Goal: Task Accomplishment & Management: Manage account settings

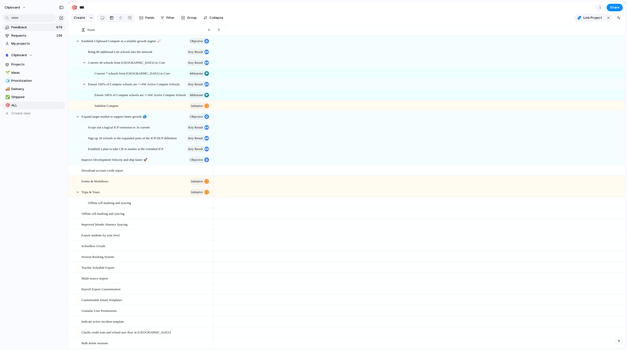
click at [27, 26] on span "Feedback" at bounding box center [32, 27] width 43 height 5
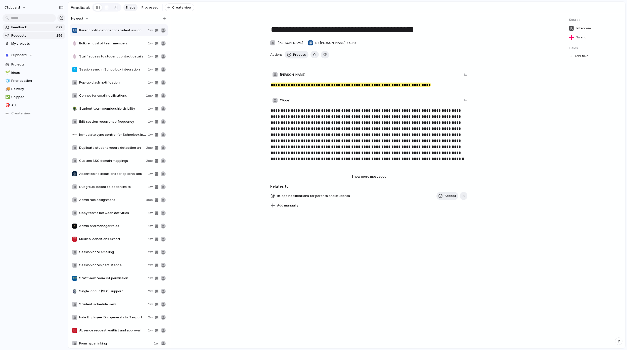
click at [28, 37] on span "Requests" at bounding box center [32, 35] width 43 height 5
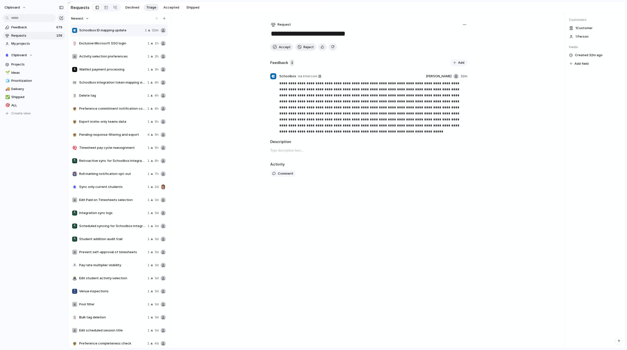
click at [21, 60] on section "Clipboard Projects 🌱 Ideas 🧊 Prioritization 🚚 Delivery ✅ Shipped 🎯 ALL To pick …" at bounding box center [34, 82] width 68 height 70
click at [27, 75] on span "Ideas" at bounding box center [37, 72] width 52 height 5
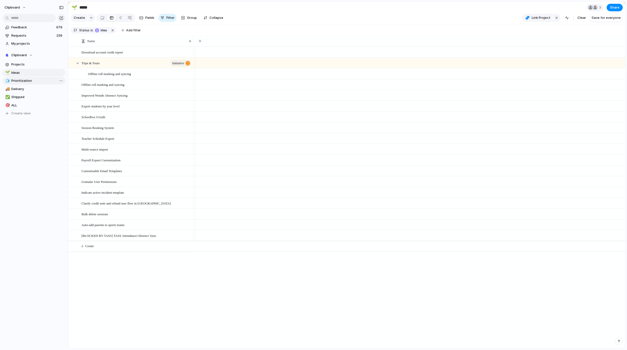
click at [30, 80] on span "Prioritization" at bounding box center [37, 80] width 52 height 5
click at [31, 90] on span "Delivery" at bounding box center [37, 89] width 52 height 5
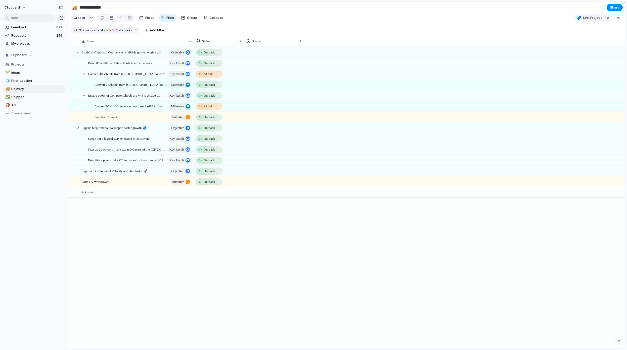
type input "********"
click at [137, 288] on div "Establish Clipboard Compete as a reliable growth engine 📈 objective Bring 80 ad…" at bounding box center [346, 198] width 557 height 302
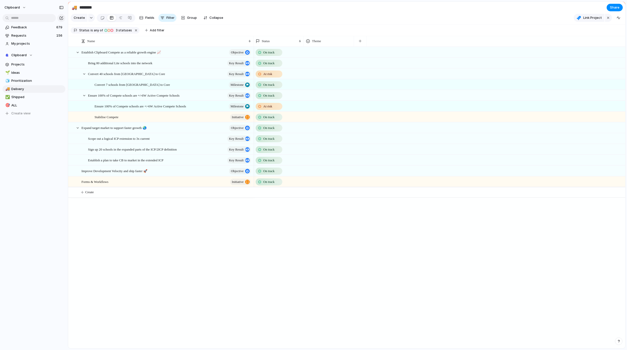
drag, startPoint x: 193, startPoint y: 45, endPoint x: 252, endPoint y: 62, distance: 61.9
click at [252, 62] on div "Name Status Theme Establish Clipboard Compete as a reliable growth engine 📈 obj…" at bounding box center [346, 192] width 557 height 313
click at [250, 45] on div "Name" at bounding box center [166, 41] width 172 height 11
click at [248, 43] on div at bounding box center [249, 41] width 3 height 4
click at [245, 45] on div "Sort ascending Sort descending" at bounding box center [313, 175] width 627 height 350
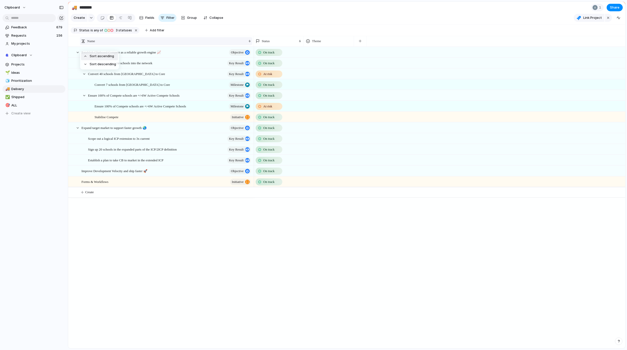
click at [159, 45] on div "Sort ascending Sort descending" at bounding box center [313, 175] width 627 height 350
click at [340, 44] on div "Theme" at bounding box center [328, 41] width 45 height 5
click at [320, 41] on div "Modify Hide Sort ascending Sort descending" at bounding box center [313, 175] width 627 height 350
click at [359, 42] on div "button" at bounding box center [359, 41] width 3 height 3
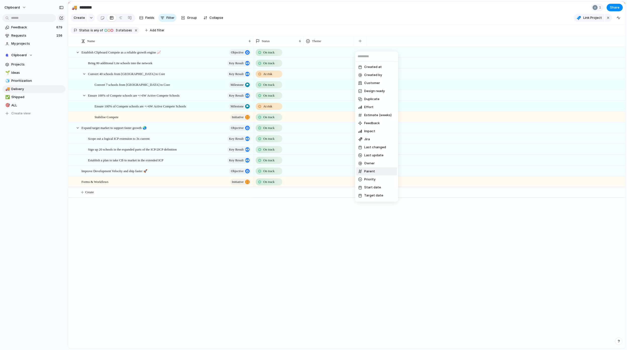
click at [373, 173] on span "Parent" at bounding box center [369, 171] width 11 height 5
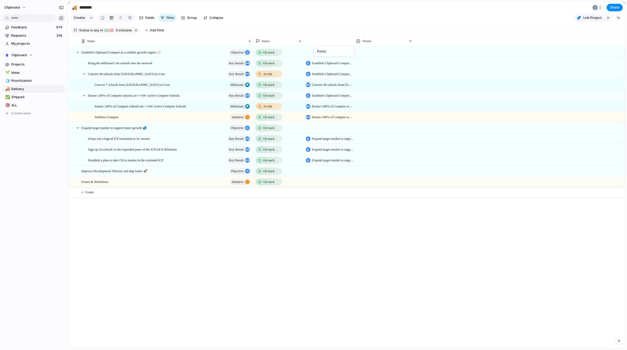
drag, startPoint x: 374, startPoint y: 44, endPoint x: 316, endPoint y: 47, distance: 58.4
click at [334, 62] on li "Hide" at bounding box center [324, 64] width 37 height 8
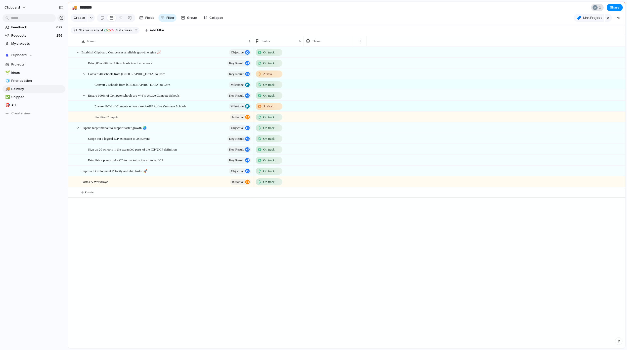
click at [598, 11] on div "1" at bounding box center [597, 8] width 13 height 8
click at [598, 10] on div "Seen by Andy Johnson" at bounding box center [313, 175] width 627 height 350
click at [134, 242] on div "Establish Clipboard Compete as a reliable growth engine 📈 objective Bring 80 ad…" at bounding box center [346, 198] width 557 height 302
click at [140, 55] on span "Establish Clipboard Compete as a reliable growth engine 📈" at bounding box center [120, 52] width 79 height 6
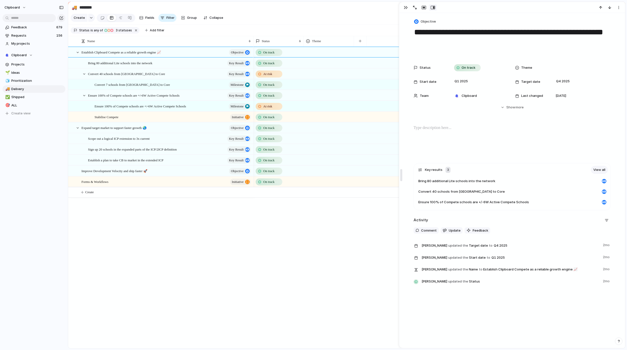
drag, startPoint x: 522, startPoint y: 174, endPoint x: 375, endPoint y: 166, distance: 147.4
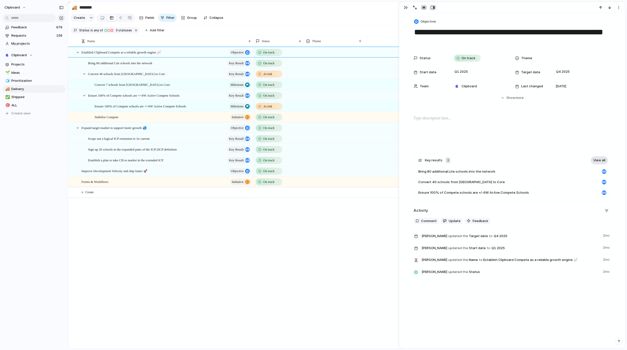
click at [592, 159] on link "View all" at bounding box center [598, 161] width 17 height 8
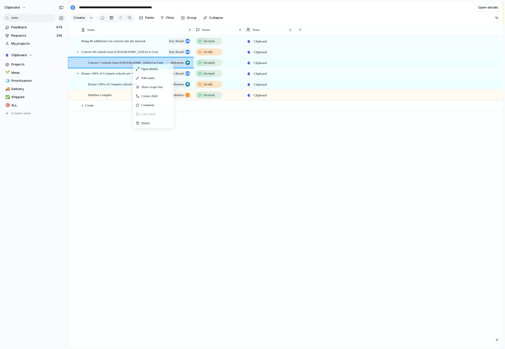
drag, startPoint x: 200, startPoint y: 147, endPoint x: 195, endPoint y: 139, distance: 9.4
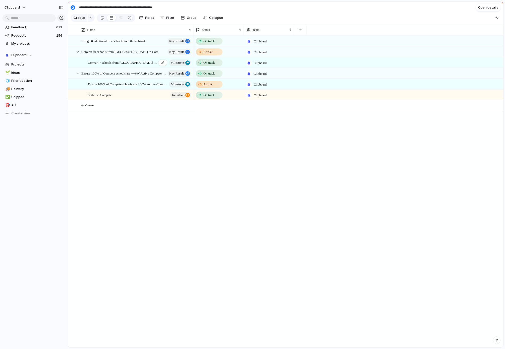
click at [124, 65] on span "Convert 7 schools from [GEOGRAPHIC_DATA] to Core" at bounding box center [122, 63] width 69 height 6
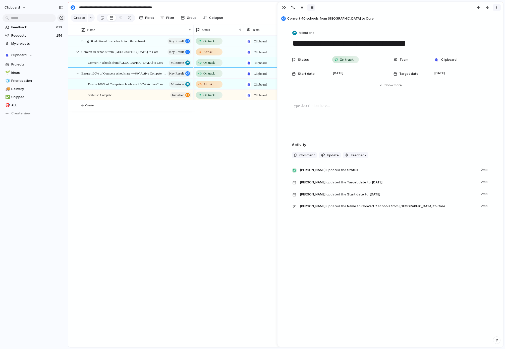
click at [498, 8] on div "button" at bounding box center [497, 8] width 4 height 4
click at [236, 161] on div "Mark as duplicate Delete" at bounding box center [252, 174] width 505 height 349
click at [247, 143] on div "On track Clipboard At risk Clipboard On track Clipboard On track Clipboard At r…" at bounding box center [349, 191] width 310 height 312
click at [497, 8] on div "button" at bounding box center [497, 8] width 4 height 4
click at [286, 7] on div "Mark as duplicate Delete" at bounding box center [252, 174] width 505 height 349
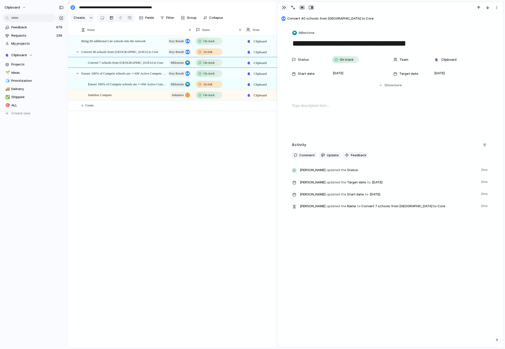
click at [283, 8] on div "button" at bounding box center [284, 8] width 4 height 4
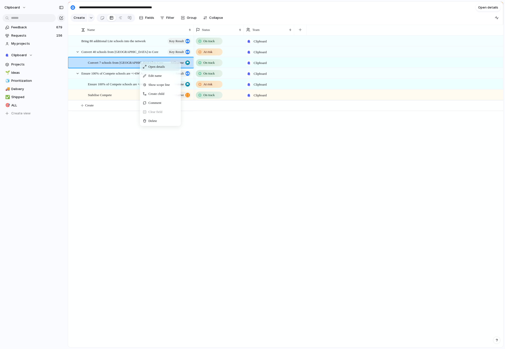
drag, startPoint x: 140, startPoint y: 64, endPoint x: 137, endPoint y: 74, distance: 9.9
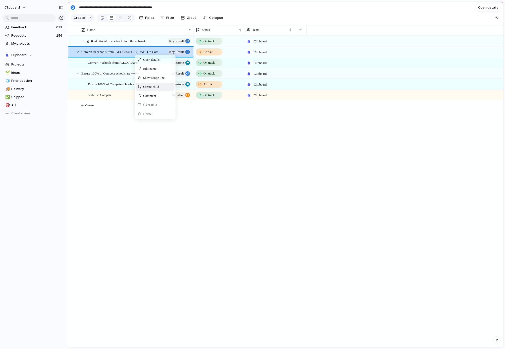
click at [149, 88] on span "Create child" at bounding box center [151, 86] width 16 height 5
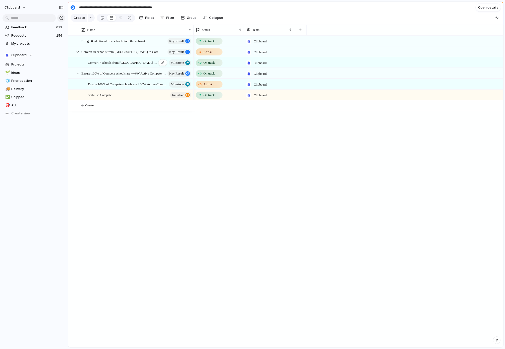
click at [131, 65] on span "Convert 7 schools from [GEOGRAPHIC_DATA] to Core" at bounding box center [122, 63] width 69 height 6
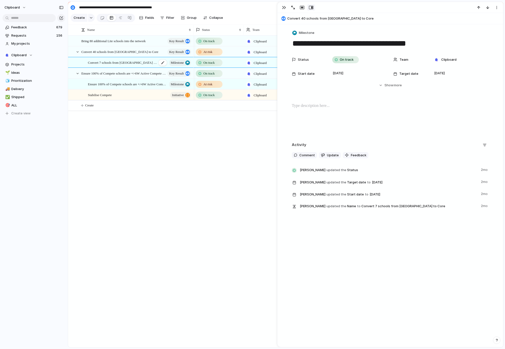
click at [131, 65] on span "Convert 7 schools from [GEOGRAPHIC_DATA] to Core" at bounding box center [122, 63] width 69 height 6
click at [122, 55] on span "Convert 40 schools from [GEOGRAPHIC_DATA] to Core" at bounding box center [118, 52] width 74 height 6
type textarea "**********"
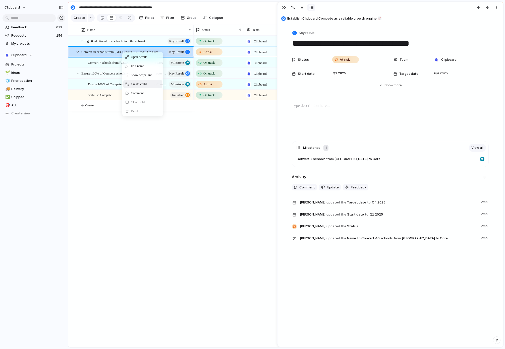
click at [132, 87] on span "Create child" at bounding box center [139, 84] width 16 height 5
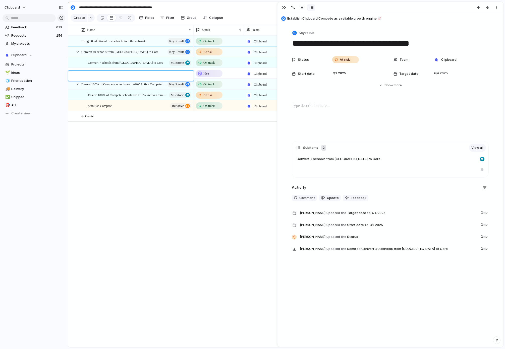
type textarea "**********"
click at [209, 75] on span "Idea" at bounding box center [206, 73] width 6 height 5
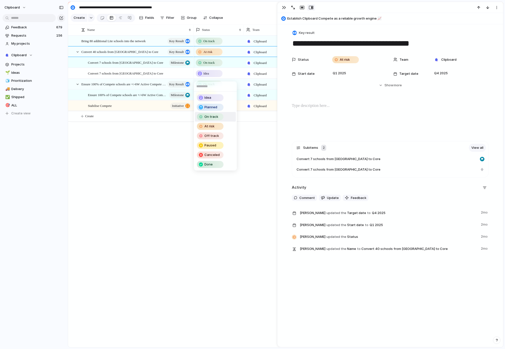
click at [216, 119] on span "On track" at bounding box center [211, 117] width 14 height 5
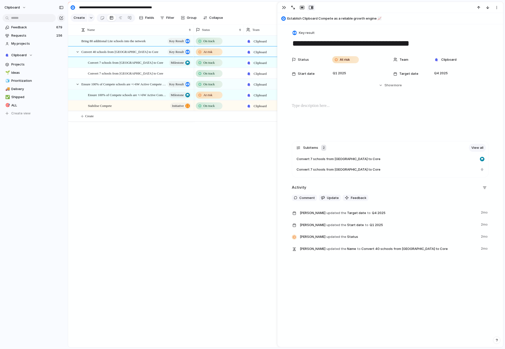
click at [248, 163] on div "On track Clipboard At risk Clipboard On track Clipboard On track Clipboard At r…" at bounding box center [349, 191] width 310 height 312
click at [186, 79] on div "Convert 7 schools from [GEOGRAPHIC_DATA] to Core" at bounding box center [140, 73] width 104 height 10
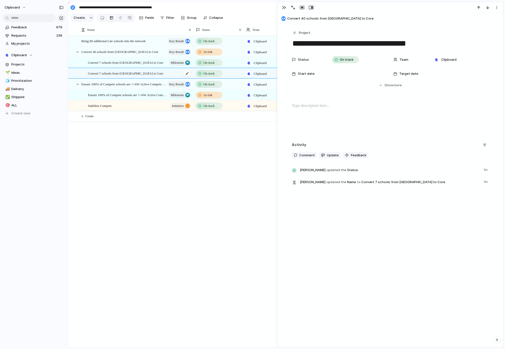
click at [181, 76] on div "Convert 7 schools from [GEOGRAPHIC_DATA] to Core" at bounding box center [140, 73] width 104 height 10
click at [334, 73] on div at bounding box center [357, 74] width 55 height 6
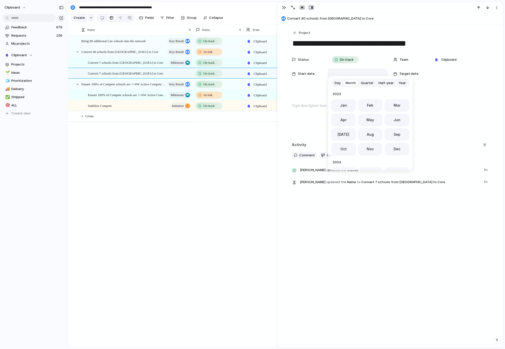
scroll to position [138, 0]
click at [368, 86] on button "Quarter" at bounding box center [368, 83] width 18 height 8
click at [384, 104] on button "Q2" at bounding box center [391, 104] width 38 height 13
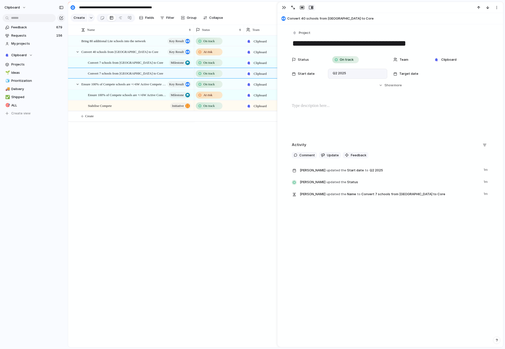
click at [423, 73] on div "Target date" at bounding box center [409, 73] width 32 height 5
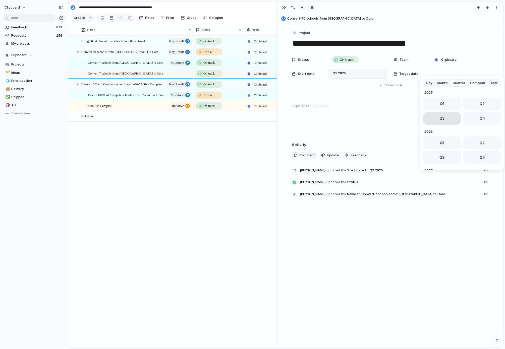
click at [443, 118] on span "Q3" at bounding box center [442, 118] width 5 height 5
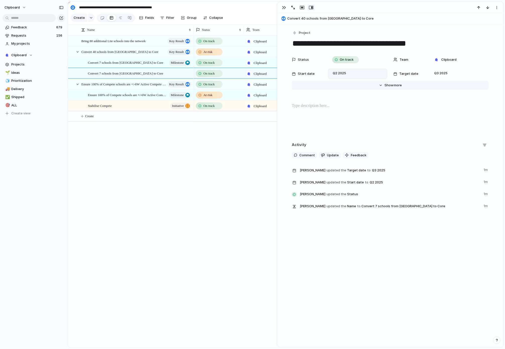
click at [385, 85] on span "Show" at bounding box center [389, 85] width 9 height 5
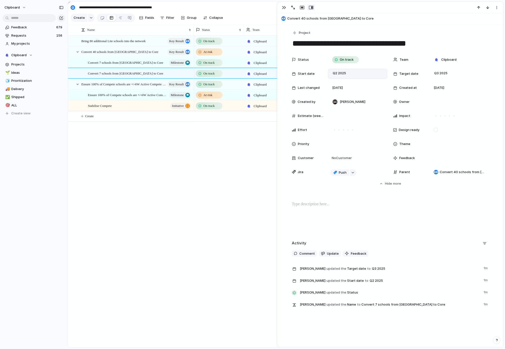
click at [442, 150] on div "Status On track Team Clipboard Start date Q2 2025 Target date Q3 2025 Last chan…" at bounding box center [390, 116] width 197 height 123
click at [446, 144] on div at bounding box center [459, 144] width 55 height 6
click at [446, 143] on div "🌱 Experiment 🔮 Magic 🔨 Infrastructure 🚀 Scale No Theme" at bounding box center [252, 174] width 505 height 349
click at [453, 102] on div at bounding box center [459, 102] width 55 height 6
click at [419, 115] on div "Marc Pizzinato Andy Johnson Chloe Elias" at bounding box center [252, 174] width 505 height 349
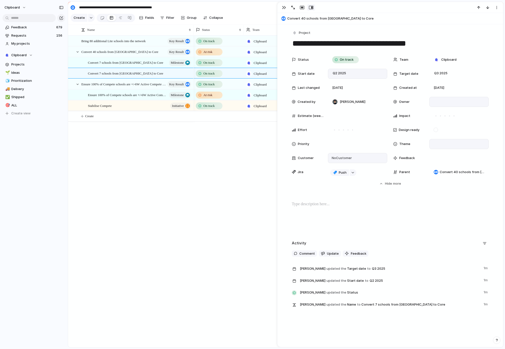
click at [363, 160] on div "No Customer" at bounding box center [357, 159] width 55 height 6
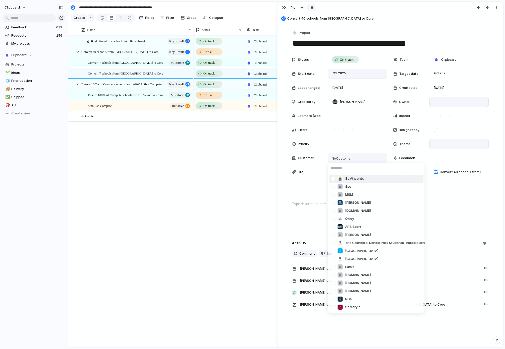
click at [363, 160] on div "St Vincents Ssc MSM Emmanuel was.qld.edu.au Oxley APS Sport Knox The Cathedral …" at bounding box center [252, 174] width 505 height 349
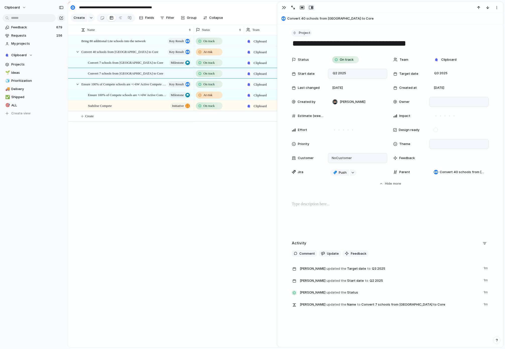
click at [292, 32] on div "button" at bounding box center [294, 33] width 5 height 5
click at [312, 78] on span "Milestone" at bounding box center [307, 78] width 16 height 5
click at [321, 45] on textarea "**********" at bounding box center [390, 43] width 197 height 11
type textarea "**********"
click at [200, 176] on div "On track Clipboard At risk Clipboard On track Clipboard On track Clipboard At r…" at bounding box center [349, 191] width 310 height 312
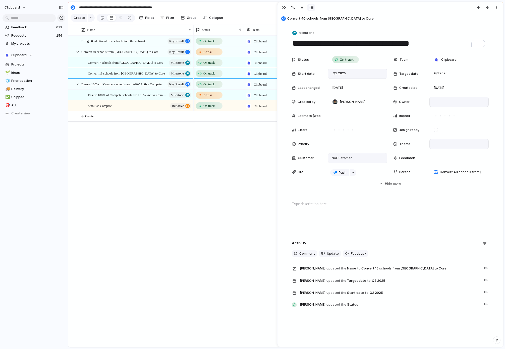
click at [146, 154] on div "Bring 80 additional Lite schools into the network Key result Convert 40 schools…" at bounding box center [285, 191] width 435 height 312
click at [19, 88] on span "Delivery" at bounding box center [37, 89] width 52 height 5
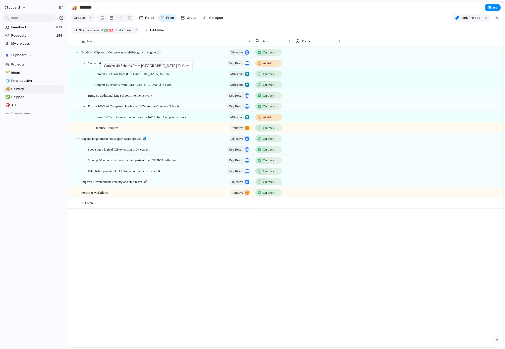
drag, startPoint x: 100, startPoint y: 79, endPoint x: 103, endPoint y: 62, distance: 17.1
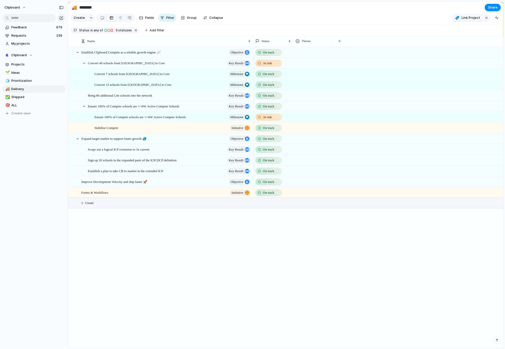
click at [93, 206] on span "Create" at bounding box center [89, 203] width 9 height 5
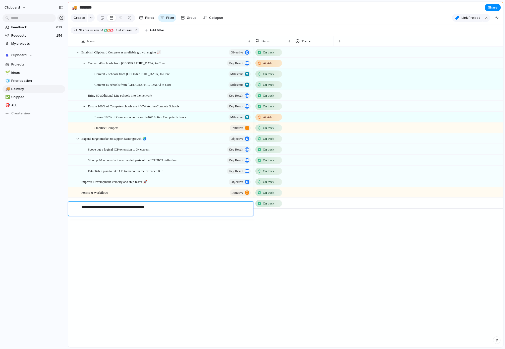
type textarea "**********"
click at [108, 32] on div "button" at bounding box center [109, 30] width 4 height 4
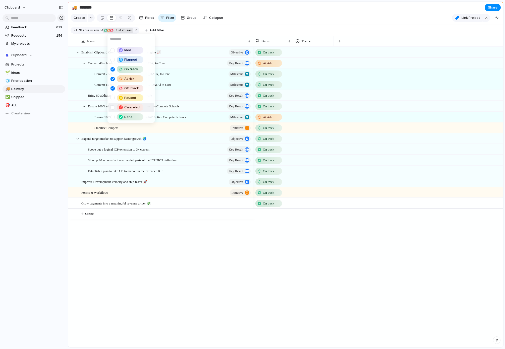
click at [136, 109] on span "Canceled" at bounding box center [131, 107] width 15 height 5
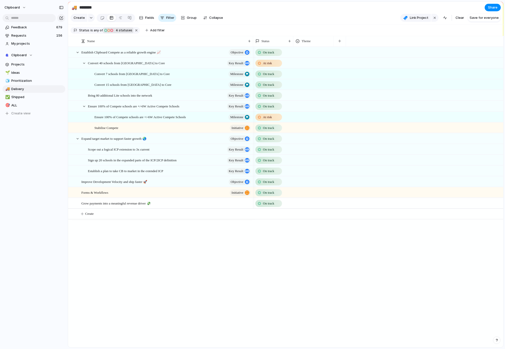
click at [138, 279] on div "Idea Planned On track At risk Off track Paused Canceled Done" at bounding box center [252, 174] width 505 height 349
click at [271, 206] on span "On track" at bounding box center [268, 203] width 11 height 5
click at [273, 287] on span "Canceled" at bounding box center [271, 286] width 15 height 5
click at [205, 206] on div "Grow payments into a meaningful revenue driver 💸" at bounding box center [166, 203] width 170 height 10
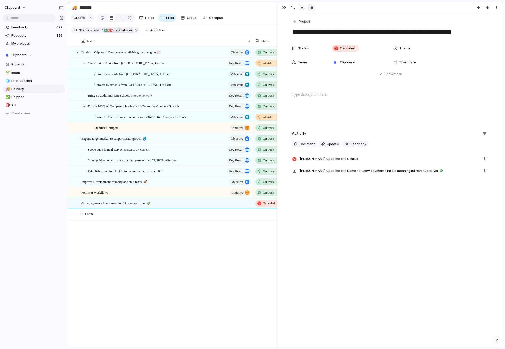
click at [163, 224] on div "Establish Clipboard Compete as a reliable growth engine 📈 objective Bring 80 ad…" at bounding box center [285, 197] width 435 height 301
click at [105, 219] on button "Create" at bounding box center [292, 214] width 438 height 10
type textarea "**********"
drag, startPoint x: 111, startPoint y: 217, endPoint x: 176, endPoint y: 208, distance: 65.8
click at [28, 105] on span "ALL" at bounding box center [37, 105] width 52 height 5
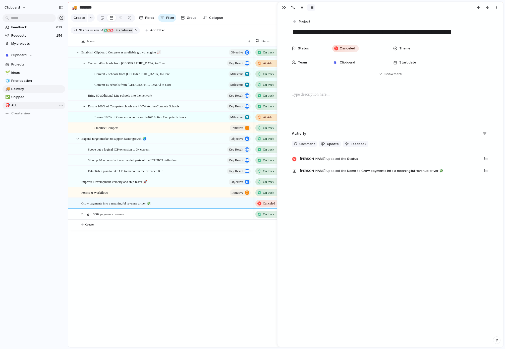
type input "***"
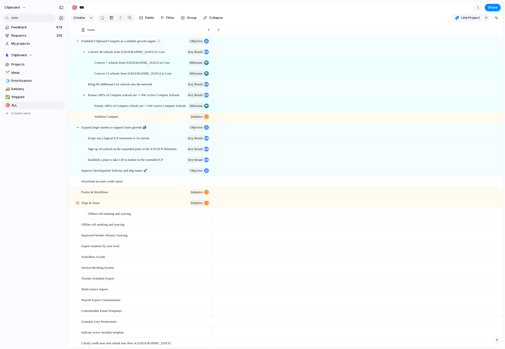
click at [77, 205] on div at bounding box center [77, 203] width 5 height 5
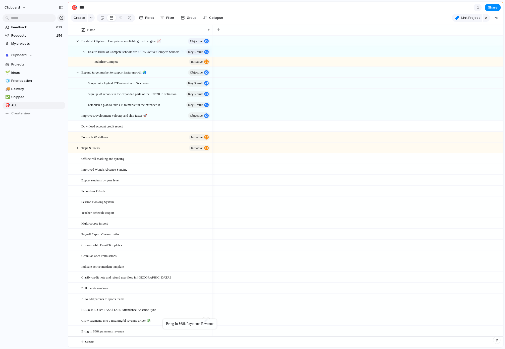
drag, startPoint x: 125, startPoint y: 331, endPoint x: 165, endPoint y: 320, distance: 41.1
click at [105, 330] on span "Bring in $68k payments revenue" at bounding box center [102, 332] width 43 height 6
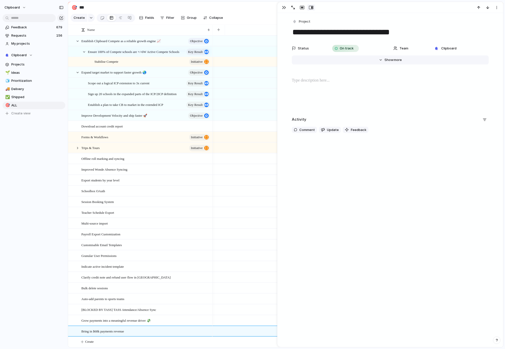
click at [390, 60] on span "Show" at bounding box center [389, 60] width 9 height 5
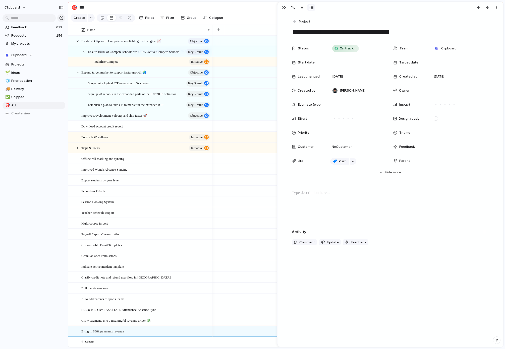
click at [406, 163] on span "Parent" at bounding box center [404, 161] width 11 height 5
click at [436, 162] on div at bounding box center [459, 161] width 55 height 6
type input "****"
click at [187, 323] on div "**** Use the create dropdown to add your first parent" at bounding box center [252, 174] width 505 height 349
click at [190, 320] on div "Grow payments into a meaningful revenue driver 💸" at bounding box center [145, 321] width 129 height 10
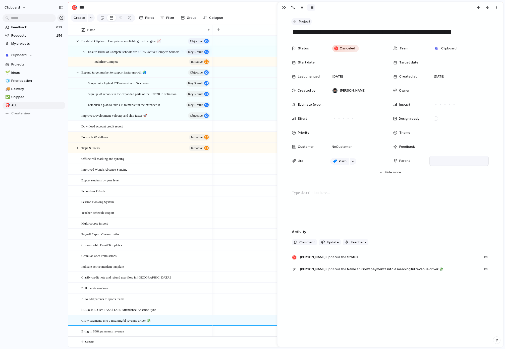
click at [305, 22] on span "Project" at bounding box center [305, 21] width 12 height 5
click at [309, 52] on span "Objective" at bounding box center [306, 50] width 15 height 5
click at [166, 334] on div "Bring in $68k payments revenue" at bounding box center [145, 332] width 129 height 10
type textarea "**********"
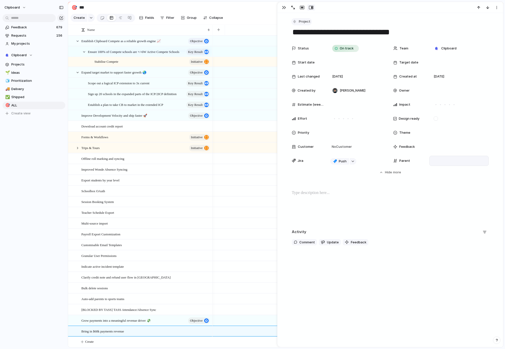
click at [302, 21] on span "Project" at bounding box center [305, 21] width 12 height 5
click at [310, 56] on li "Key result" at bounding box center [311, 59] width 41 height 8
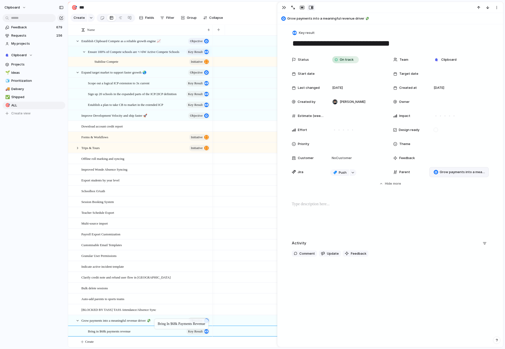
drag, startPoint x: 136, startPoint y: 326, endPoint x: 157, endPoint y: 320, distance: 21.6
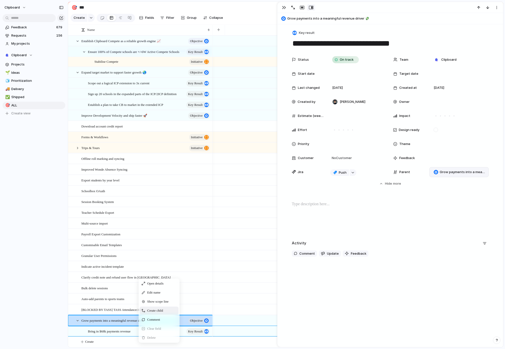
click at [167, 313] on span "Context Menu" at bounding box center [166, 310] width 2 height 5
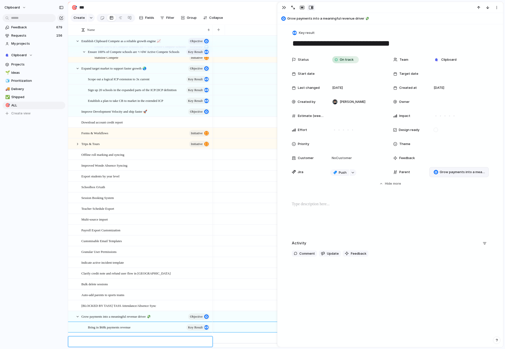
type textarea "**********"
click at [350, 59] on span "On track" at bounding box center [347, 59] width 14 height 5
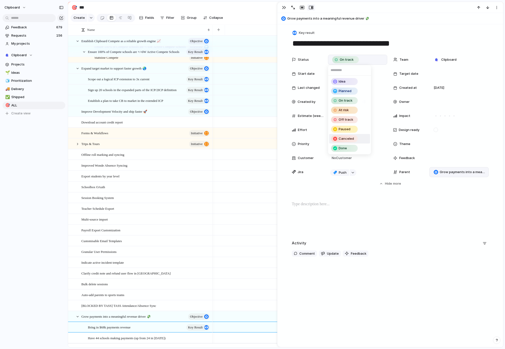
drag, startPoint x: 354, startPoint y: 138, endPoint x: 343, endPoint y: 151, distance: 17.2
click at [354, 138] on div "Canceled" at bounding box center [345, 139] width 26 height 6
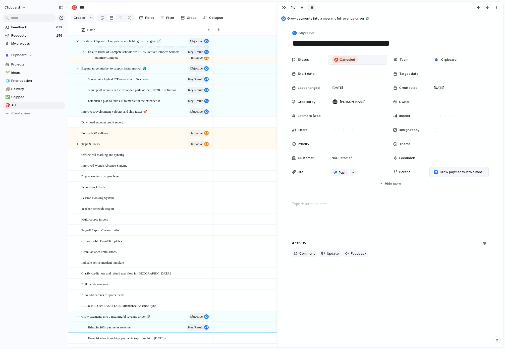
click at [219, 331] on div at bounding box center [358, 327] width 291 height 11
click at [164, 330] on div "Bring in $68k payments revenue Key result" at bounding box center [149, 328] width 123 height 10
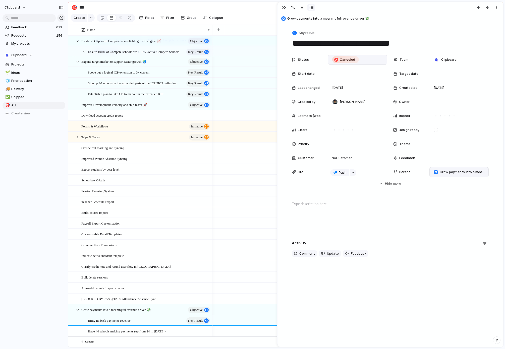
scroll to position [70, 0]
click at [195, 329] on div "Have 44 schools making payments (up from 24 in [DATE])" at bounding box center [149, 332] width 123 height 10
type textarea "**********"
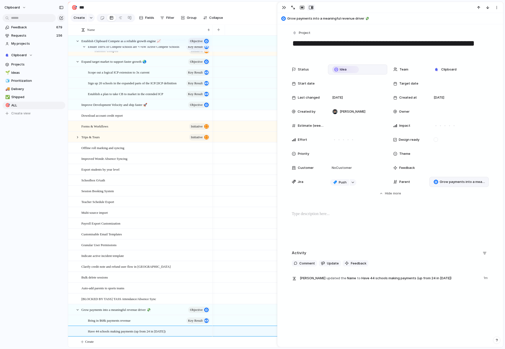
click at [341, 67] on span "Idea" at bounding box center [343, 69] width 7 height 5
drag, startPoint x: 350, startPoint y: 149, endPoint x: 340, endPoint y: 114, distance: 36.8
click at [350, 148] on span "Canceled" at bounding box center [346, 148] width 15 height 5
click at [299, 35] on span "Project" at bounding box center [305, 32] width 12 height 5
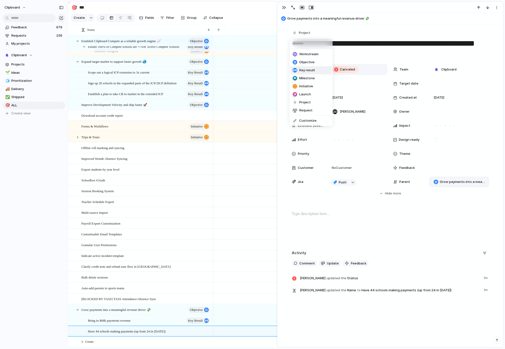
click at [312, 68] on span "Key result" at bounding box center [307, 70] width 16 height 5
click at [347, 84] on div at bounding box center [357, 84] width 55 height 6
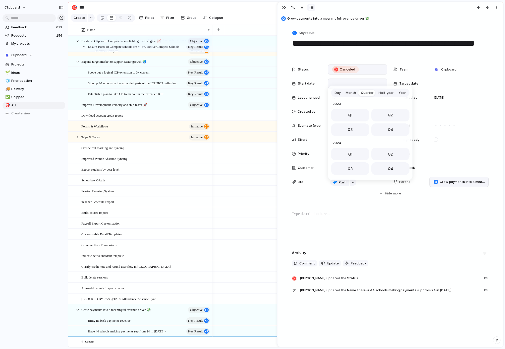
scroll to position [80, 0]
click at [358, 114] on button "Q1" at bounding box center [350, 114] width 38 height 13
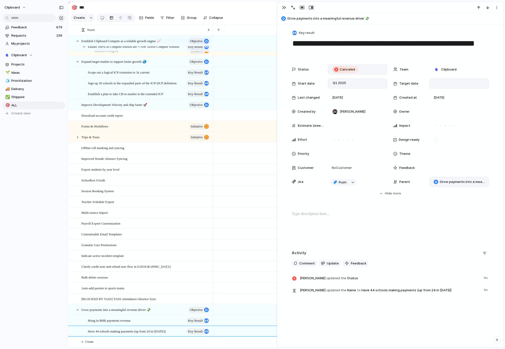
click at [445, 84] on div at bounding box center [459, 84] width 55 height 6
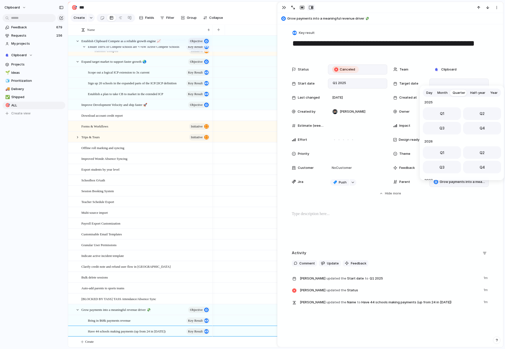
drag, startPoint x: 481, startPoint y: 114, endPoint x: 472, endPoint y: 113, distance: 9.3
click at [481, 114] on span "Q2" at bounding box center [482, 113] width 5 height 5
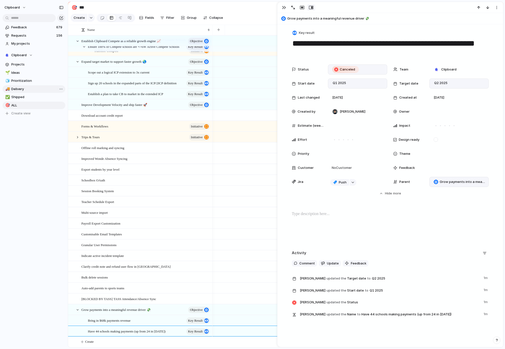
click at [26, 91] on span "Delivery" at bounding box center [37, 89] width 52 height 5
type input "********"
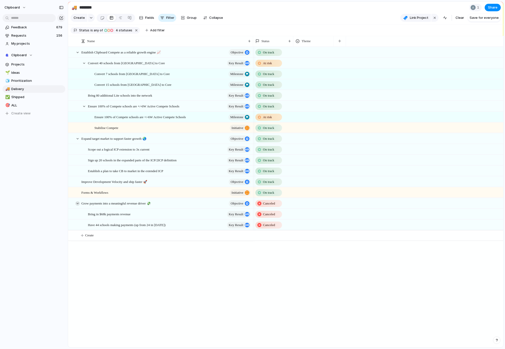
click at [79, 206] on div at bounding box center [77, 203] width 5 height 5
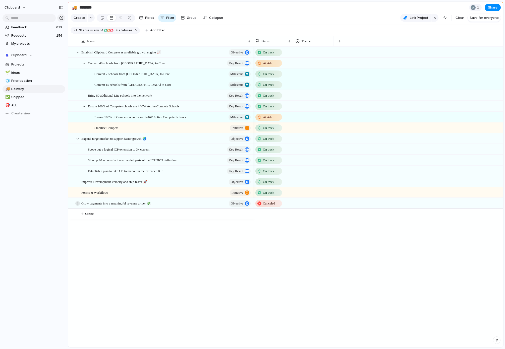
click at [79, 206] on div at bounding box center [77, 203] width 5 height 5
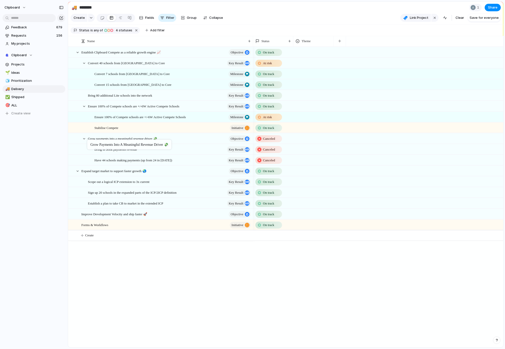
drag, startPoint x: 129, startPoint y: 207, endPoint x: 90, endPoint y: 141, distance: 76.6
click at [79, 172] on div at bounding box center [75, 171] width 14 height 10
click at [78, 174] on div at bounding box center [77, 171] width 5 height 5
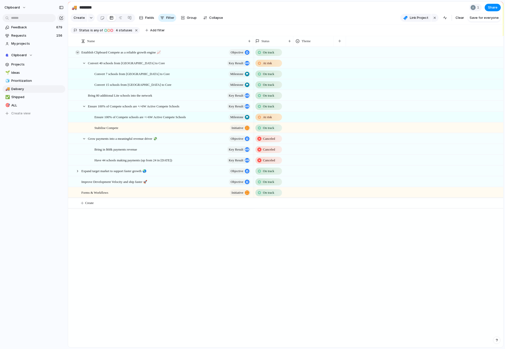
click at [77, 55] on div at bounding box center [77, 52] width 5 height 5
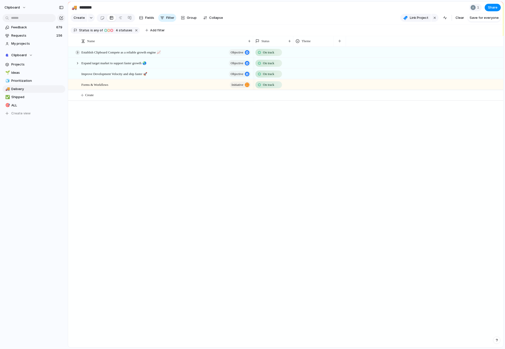
click at [78, 55] on div at bounding box center [77, 52] width 5 height 5
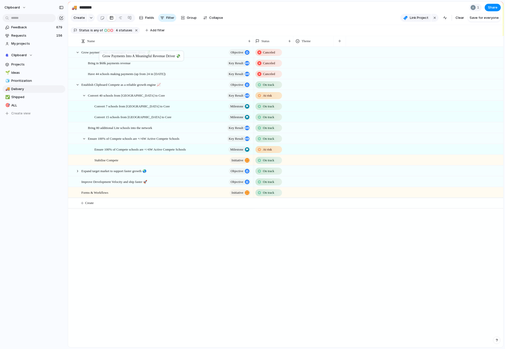
drag, startPoint x: 104, startPoint y: 142, endPoint x: 102, endPoint y: 52, distance: 90.0
click at [78, 87] on div at bounding box center [77, 85] width 5 height 5
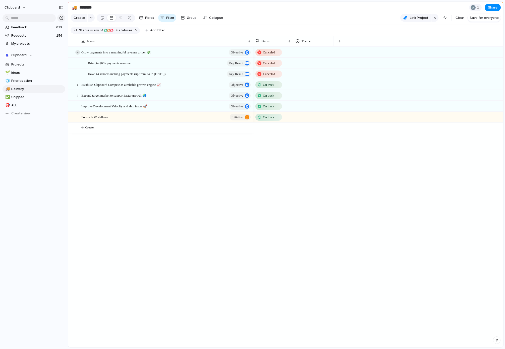
click at [78, 55] on div at bounding box center [77, 52] width 5 height 5
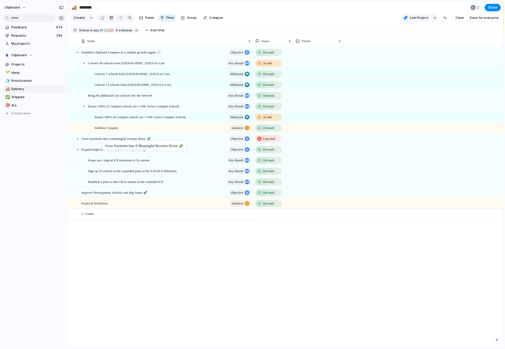
drag, startPoint x: 101, startPoint y: 56, endPoint x: 105, endPoint y: 142, distance: 86.2
click at [79, 152] on div at bounding box center [77, 149] width 5 height 5
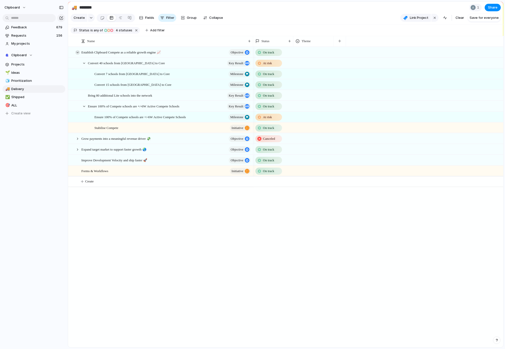
click at [77, 55] on div at bounding box center [77, 52] width 5 height 5
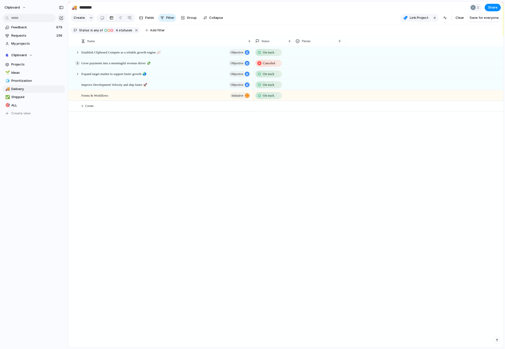
click at [79, 66] on div at bounding box center [77, 63] width 5 height 5
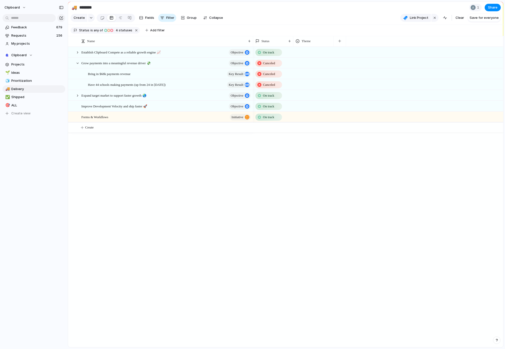
click at [185, 209] on div "Expand target market to support faster growth 🌏 objective Improve Development V…" at bounding box center [285, 197] width 435 height 301
click at [79, 66] on div at bounding box center [77, 63] width 5 height 5
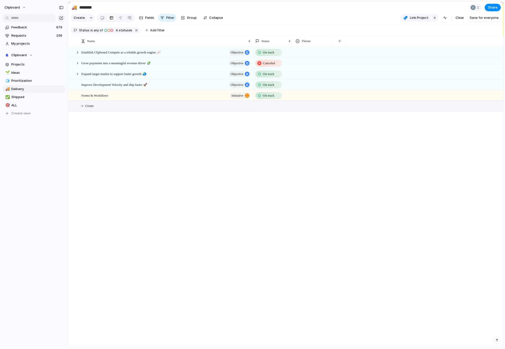
click at [88, 109] on span "Create" at bounding box center [89, 106] width 9 height 5
type textarea "**********"
click at [245, 109] on div at bounding box center [246, 106] width 9 height 7
click at [218, 108] on textarea "**********" at bounding box center [165, 111] width 168 height 6
click at [176, 109] on div "Develop SIS writeback integrations as a revenue stream ⚡" at bounding box center [166, 106] width 170 height 10
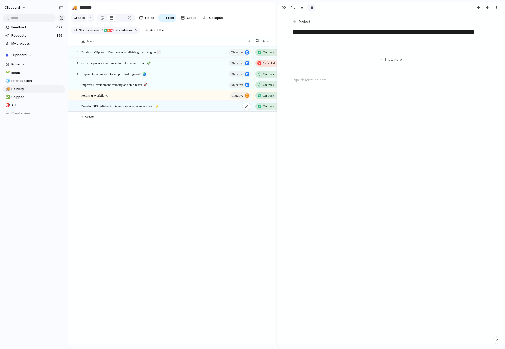
click at [176, 108] on div "Develop SIS writeback integrations as a revenue stream ⚡" at bounding box center [166, 106] width 170 height 10
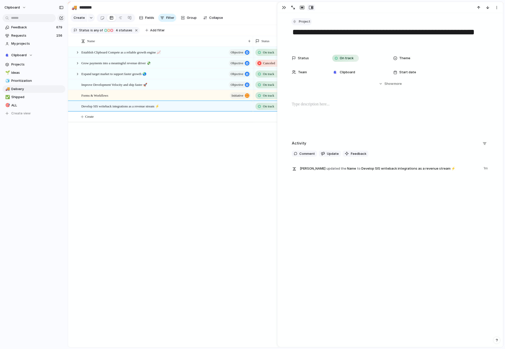
click at [305, 21] on span "Project" at bounding box center [305, 21] width 12 height 5
click at [314, 52] on li "Objective" at bounding box center [311, 51] width 41 height 8
click at [348, 56] on span "On track" at bounding box center [347, 58] width 14 height 5
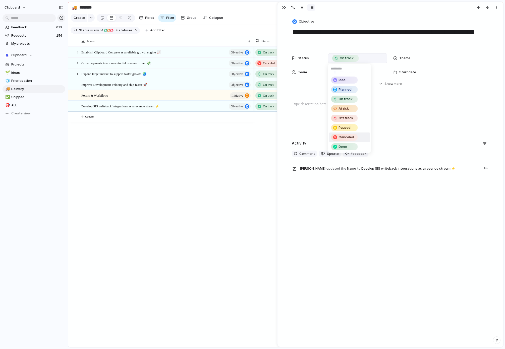
click at [341, 139] on span "Canceled" at bounding box center [346, 137] width 15 height 5
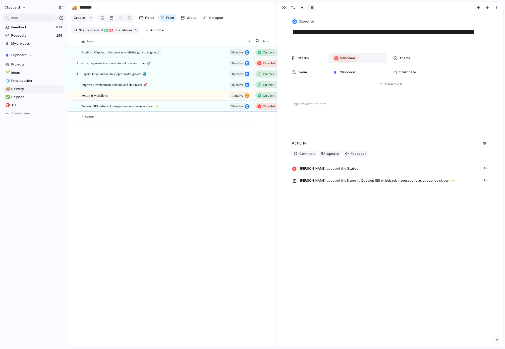
drag, startPoint x: 130, startPoint y: 170, endPoint x: 126, endPoint y: 155, distance: 15.4
click at [130, 170] on div "Expand target market to support faster growth 🌏 objective Improve Development V…" at bounding box center [285, 197] width 435 height 301
click at [232, 96] on span "initiative" at bounding box center [238, 95] width 12 height 7
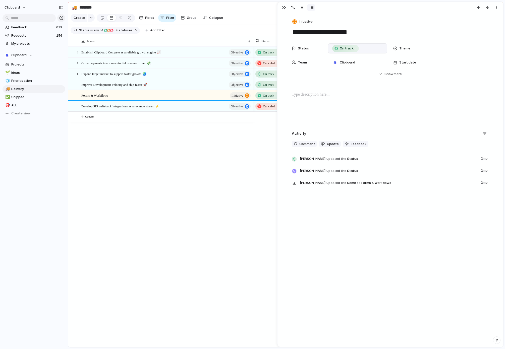
click at [303, 17] on div "**********" at bounding box center [391, 102] width 226 height 178
click at [303, 19] on button "Initiative" at bounding box center [302, 21] width 23 height 7
click at [314, 93] on li "Project" at bounding box center [311, 91] width 41 height 8
click at [348, 51] on div "On track" at bounding box center [346, 48] width 26 height 6
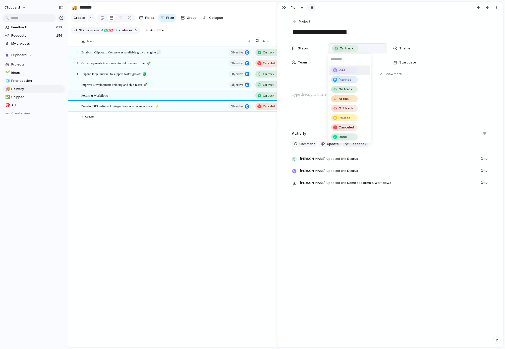
click at [349, 70] on div "Idea" at bounding box center [345, 70] width 26 height 6
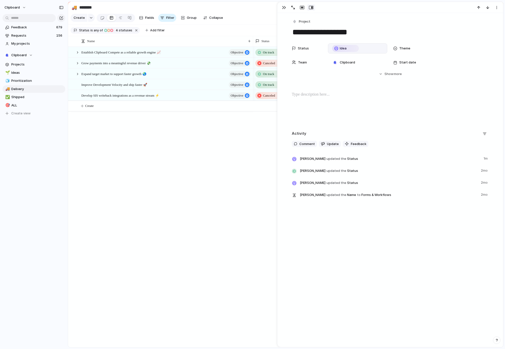
click at [193, 144] on div "Expand target market to support faster growth 🌏 objective Improve Development V…" at bounding box center [285, 197] width 435 height 301
click at [95, 87] on span "Improve Development Velocity and ship faster 🚀" at bounding box center [114, 85] width 66 height 6
type textarea "**********"
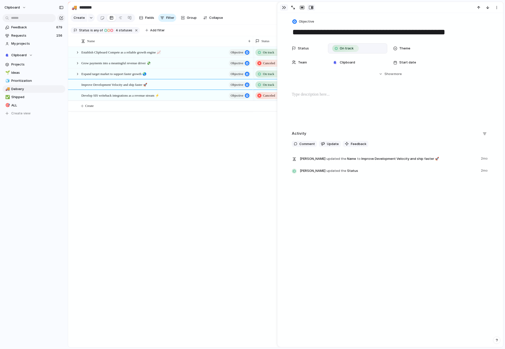
click at [287, 8] on button "button" at bounding box center [284, 7] width 8 height 7
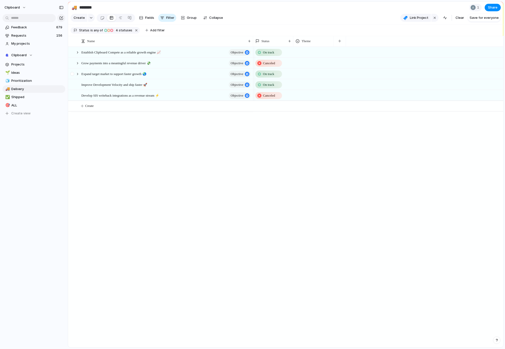
click at [77, 74] on div at bounding box center [72, 76] width 9 height 14
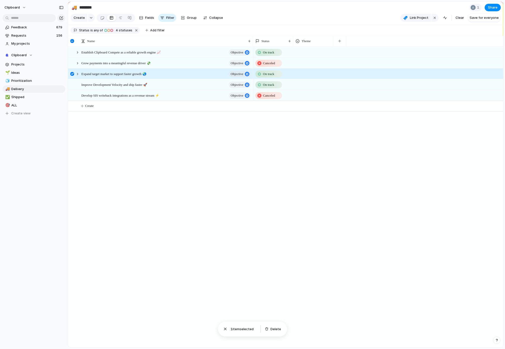
click at [72, 76] on div at bounding box center [72, 74] width 4 height 4
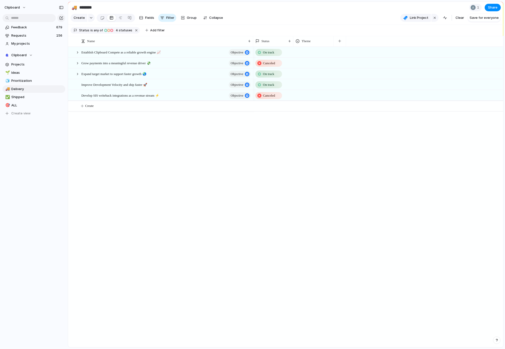
click at [150, 161] on div "Expand target market to support faster growth 🌏 objective Improve Development V…" at bounding box center [285, 197] width 435 height 301
click at [304, 66] on div at bounding box center [314, 62] width 40 height 8
click at [303, 68] on div "🌱 Experiment 🔮 Magic 🔨 Infrastructure 🚀 Scale" at bounding box center [252, 174] width 505 height 349
click at [309, 54] on div at bounding box center [314, 51] width 40 height 8
click at [310, 55] on div "🌱 Experiment 🔮 Magic 🔨 Infrastructure 🚀 Scale" at bounding box center [252, 174] width 505 height 349
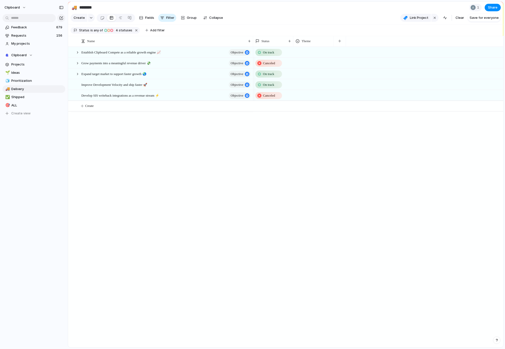
click at [309, 55] on div at bounding box center [314, 51] width 40 height 8
click at [311, 65] on input "text" at bounding box center [315, 66] width 43 height 10
click at [312, 133] on div "🌱 Experiment 🔮 Magic 🔨 Infrastructure 🚀 Scale" at bounding box center [252, 174] width 505 height 349
click at [309, 99] on div at bounding box center [314, 94] width 40 height 8
click at [205, 198] on div "🌱 Experiment 🔮 Magic 🔨 Infrastructure 🚀 Scale" at bounding box center [252, 174] width 505 height 349
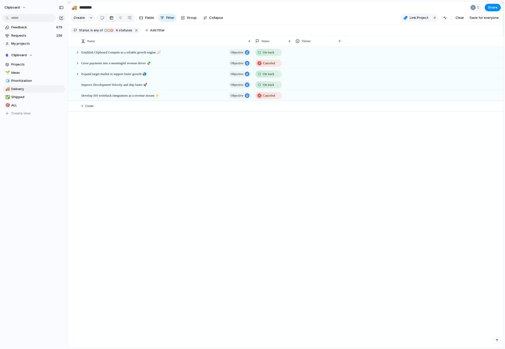
click at [303, 55] on div at bounding box center [314, 51] width 40 height 8
type input "*"
click at [258, 149] on div "🌱 Experiment 🔮 Magic 🔨 Infrastructure 🚀 Scale" at bounding box center [252, 174] width 505 height 349
click at [76, 55] on div at bounding box center [77, 52] width 5 height 5
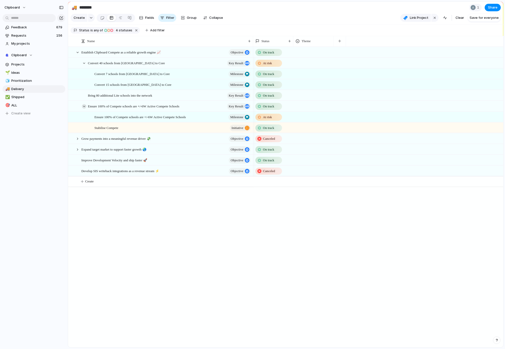
click at [84, 109] on div at bounding box center [84, 106] width 5 height 5
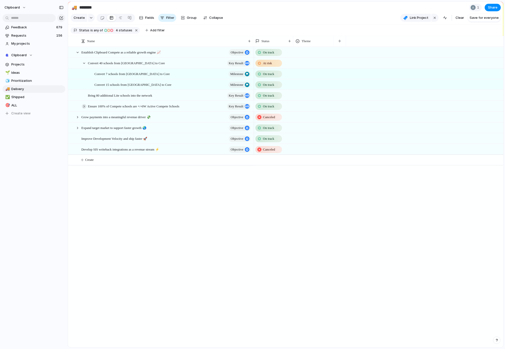
click at [86, 109] on div at bounding box center [84, 106] width 5 height 5
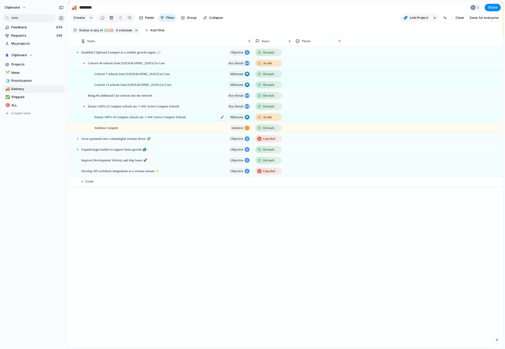
click at [202, 121] on div "Ensure 100% of Compete schools are +/-6W Active Compete Schools Milestone" at bounding box center [172, 117] width 157 height 10
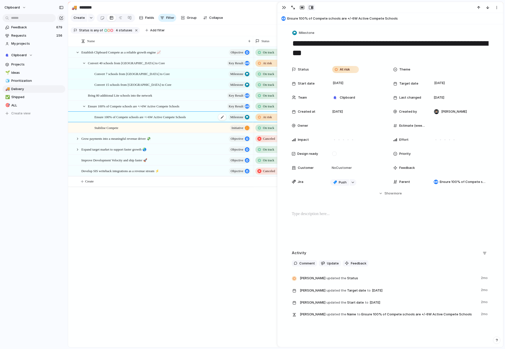
click at [203, 121] on div "Ensure 100% of Compete schools are +/-6W Active Compete Schools Milestone" at bounding box center [172, 117] width 157 height 10
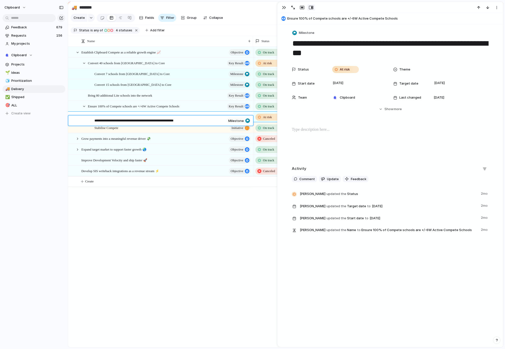
click at [95, 122] on textarea "**********" at bounding box center [159, 121] width 130 height 6
type textarea "**********"
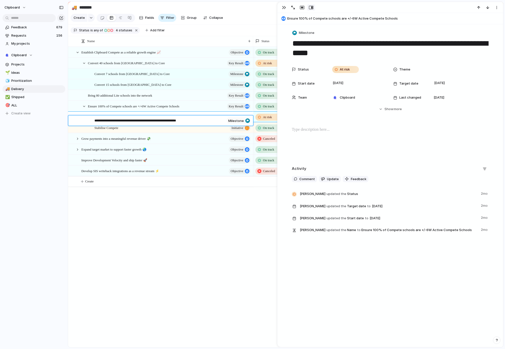
type textarea "**********"
click at [211, 121] on textarea "**********" at bounding box center [159, 121] width 130 height 6
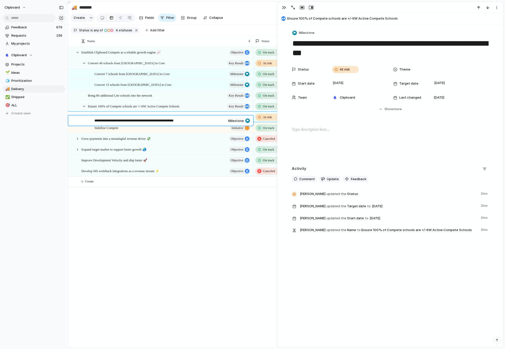
type textarea "**********"
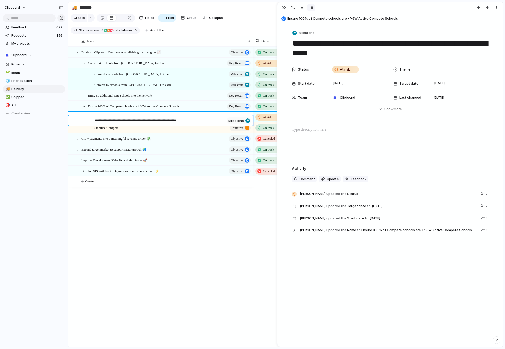
type textarea "**********"
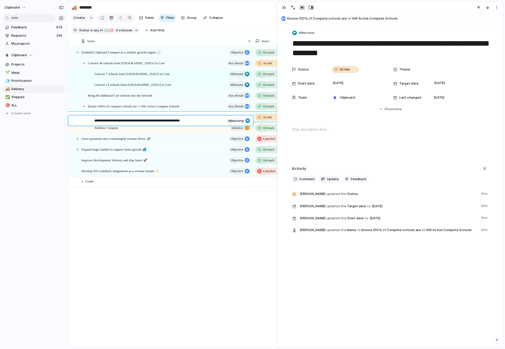
type textarea "**********"
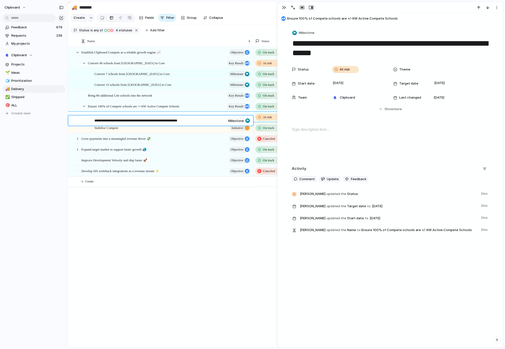
type textarea "**********"
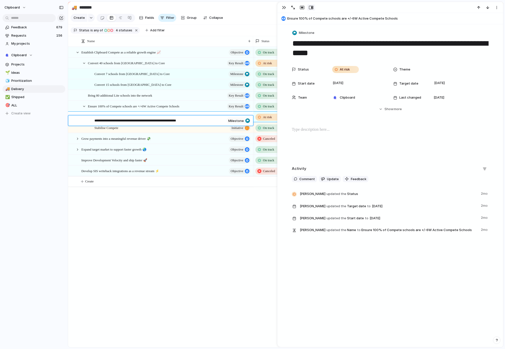
type textarea "**********"
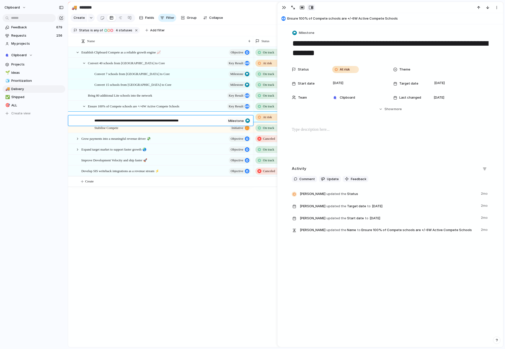
type textarea "**********"
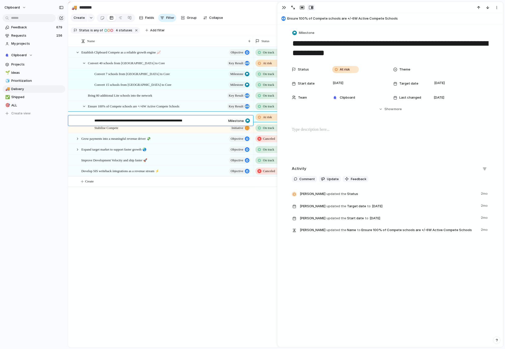
type textarea "**********"
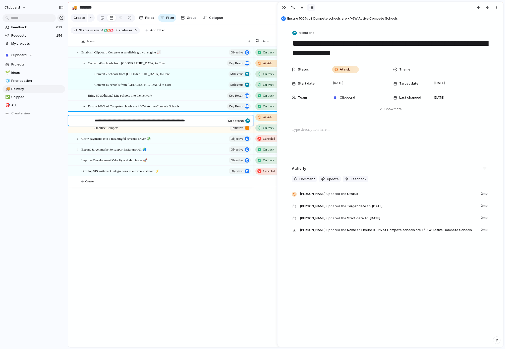
type textarea "**********"
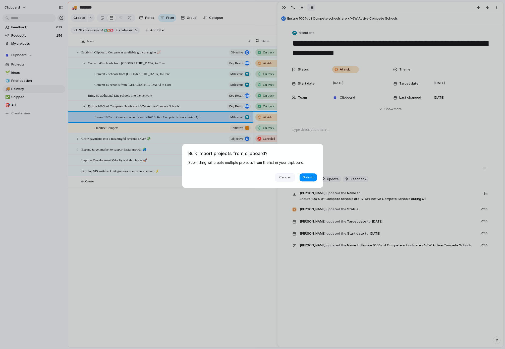
click at [287, 177] on span "Cancel" at bounding box center [284, 177] width 11 height 5
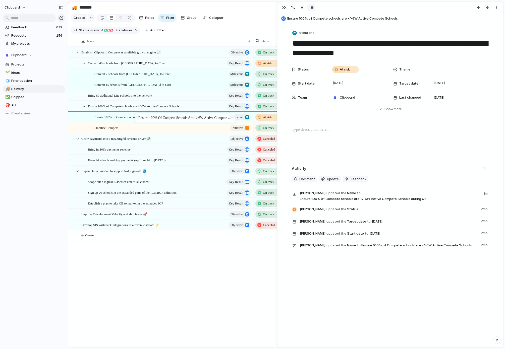
drag, startPoint x: 145, startPoint y: 120, endPoint x: 138, endPoint y: 114, distance: 9.3
click at [269, 120] on span "At risk" at bounding box center [267, 117] width 9 height 5
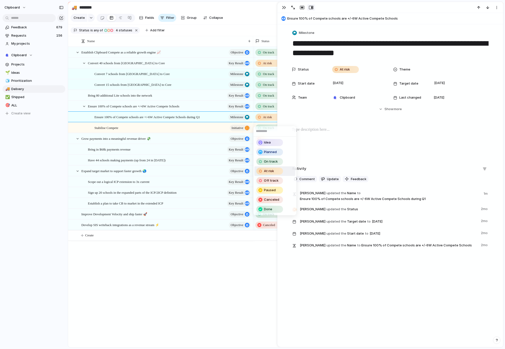
click at [266, 121] on div "Idea Planned On track At risk Off track Paused Canceled Done" at bounding box center [252, 174] width 505 height 349
click at [266, 120] on span "At risk" at bounding box center [267, 117] width 9 height 5
click at [402, 91] on div "Idea Planned On track At risk Off track Paused Canceled Done" at bounding box center [252, 174] width 505 height 349
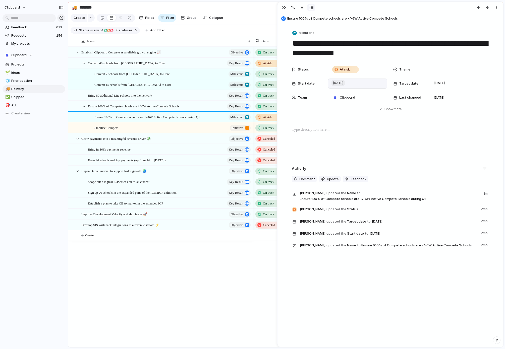
click at [340, 81] on span "January 2025" at bounding box center [338, 83] width 13 height 6
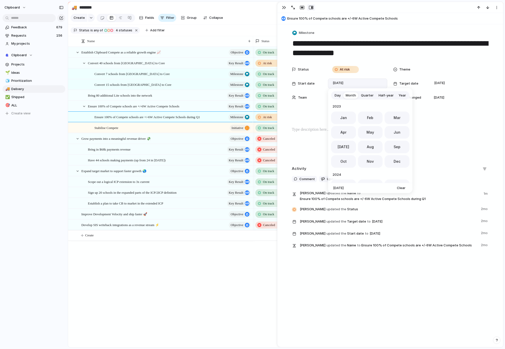
scroll to position [138, 0]
click at [367, 95] on span "Quarter" at bounding box center [367, 95] width 13 height 5
click at [359, 118] on button "Q1" at bounding box center [350, 116] width 38 height 13
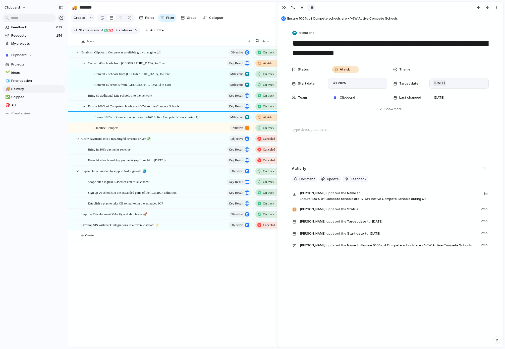
click at [446, 82] on span "March 2025" at bounding box center [439, 83] width 13 height 6
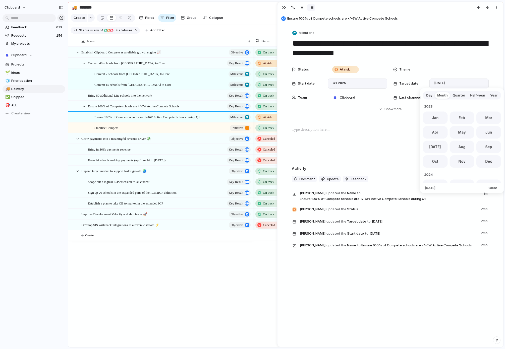
scroll to position [138, 0]
click at [457, 94] on span "Quarter" at bounding box center [459, 95] width 13 height 5
click at [484, 116] on button "Q2" at bounding box center [482, 116] width 38 height 13
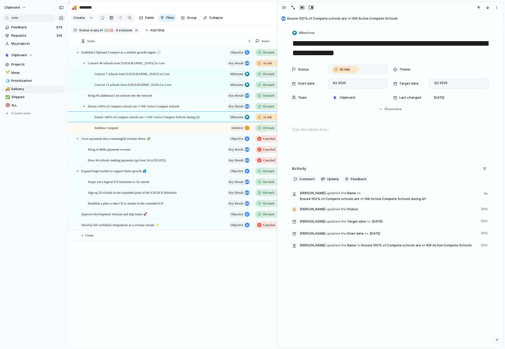
click at [348, 71] on div "At risk" at bounding box center [346, 70] width 26 height 6
click at [350, 83] on input "text" at bounding box center [349, 80] width 43 height 10
type input "*"
click at [362, 128] on li "Off track" at bounding box center [349, 130] width 41 height 10
click at [237, 272] on div "Expand target market to support faster growth 🌏 objective Improve Development V…" at bounding box center [285, 197] width 435 height 301
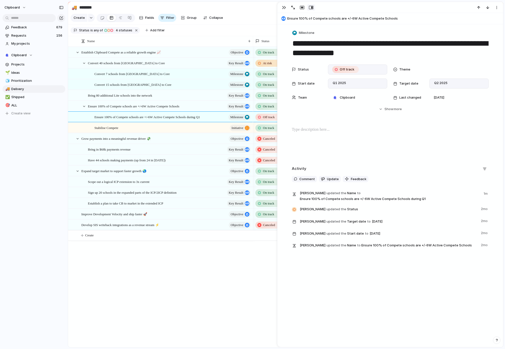
click at [271, 120] on span "Off track" at bounding box center [269, 117] width 12 height 5
click at [271, 121] on div "Idea Planned On track At risk Off track Paused Canceled Done" at bounding box center [252, 174] width 505 height 349
click at [271, 120] on span "Off track" at bounding box center [269, 117] width 12 height 5
click at [272, 162] on span "On track" at bounding box center [271, 161] width 14 height 5
click at [368, 276] on div "**********" at bounding box center [391, 185] width 226 height 323
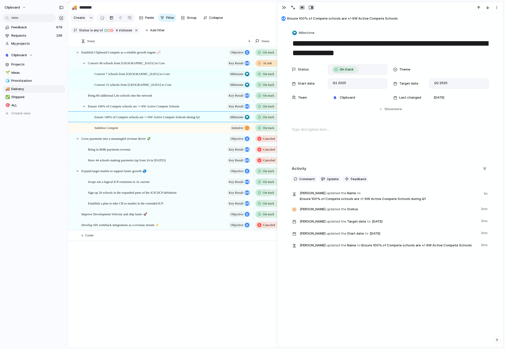
click at [341, 147] on div at bounding box center [391, 143] width 214 height 32
click at [302, 180] on span "Comment" at bounding box center [307, 179] width 16 height 5
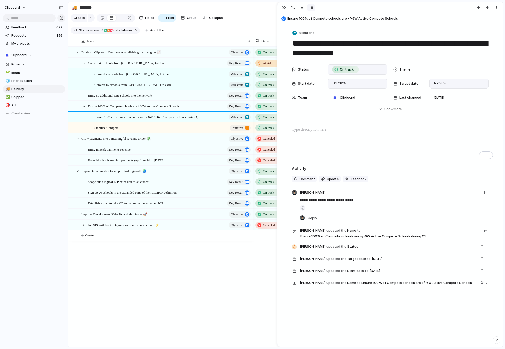
click at [184, 303] on div "Expand target market to support faster growth 🌏 objective Improve Development V…" at bounding box center [285, 197] width 435 height 301
click at [95, 236] on button "Create" at bounding box center [292, 236] width 438 height 10
click at [156, 120] on span "Ensure 100% of Compete schools are +/-6W Active Compete Schools during Q1" at bounding box center [147, 117] width 106 height 6
click at [111, 241] on button "Create" at bounding box center [292, 236] width 438 height 10
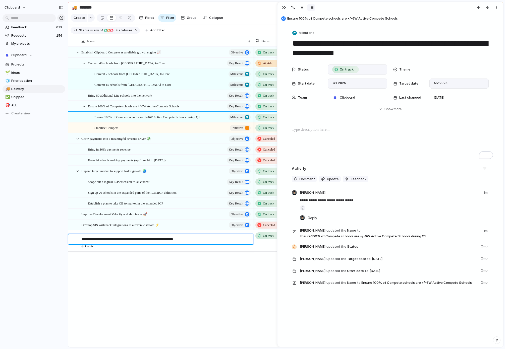
click at [207, 240] on textarea "**********" at bounding box center [165, 240] width 168 height 6
type textarea "**********"
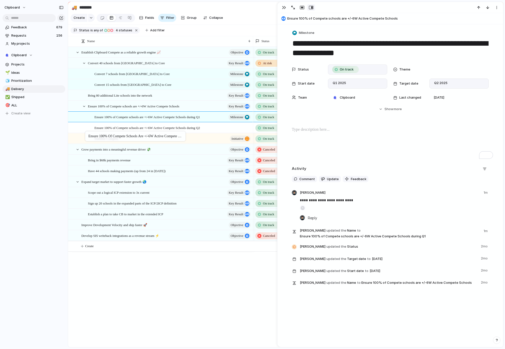
drag, startPoint x: 120, startPoint y: 239, endPoint x: 88, endPoint y: 132, distance: 111.4
click at [235, 130] on div "Ensure 100% of Compete schools are +/-6W Active Compete Schools during Q2" at bounding box center [172, 128] width 157 height 10
type textarea "**********"
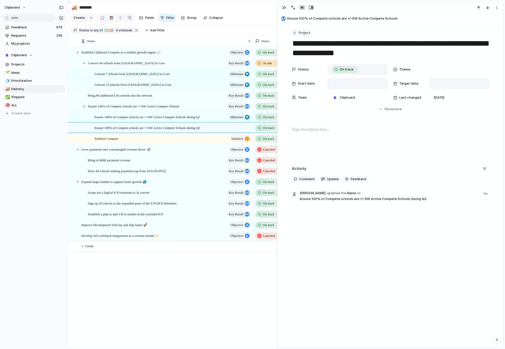
click at [299, 32] on span "Project" at bounding box center [305, 32] width 12 height 5
click at [309, 78] on span "Milestone" at bounding box center [307, 78] width 16 height 5
click at [338, 83] on div at bounding box center [357, 84] width 55 height 6
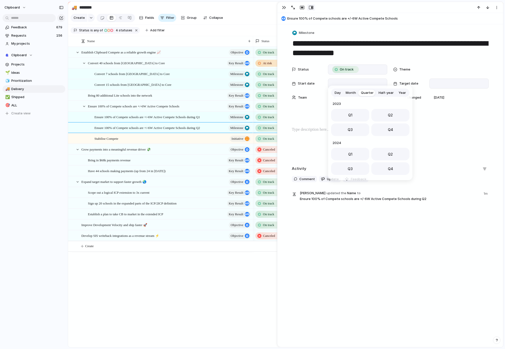
scroll to position [80, 0]
click at [378, 116] on button "Q2" at bounding box center [391, 114] width 38 height 13
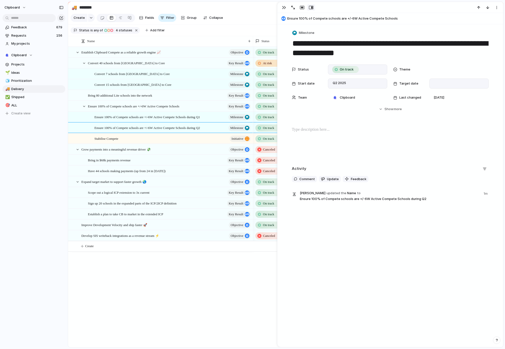
click at [415, 84] on span "Target date" at bounding box center [408, 83] width 19 height 5
click at [438, 85] on div "Day Month Quarter Half-year Year [DATE] Q1 Q2 Q3 Q4 2024 Q1 Q2 Q3 Q4 2025 Q1 Q2…" at bounding box center [252, 174] width 505 height 349
click at [438, 85] on div at bounding box center [459, 84] width 55 height 6
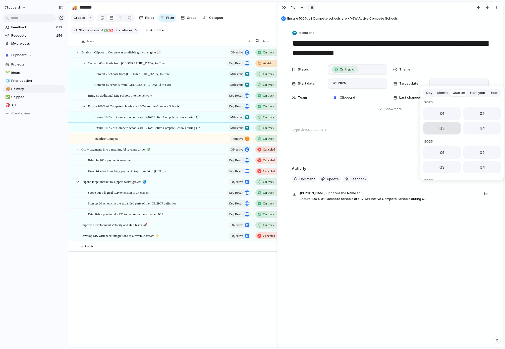
click at [438, 133] on button "Q3" at bounding box center [442, 128] width 38 height 13
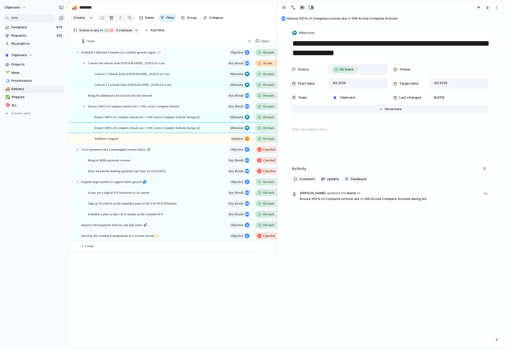
click at [396, 107] on span "more" at bounding box center [398, 109] width 8 height 5
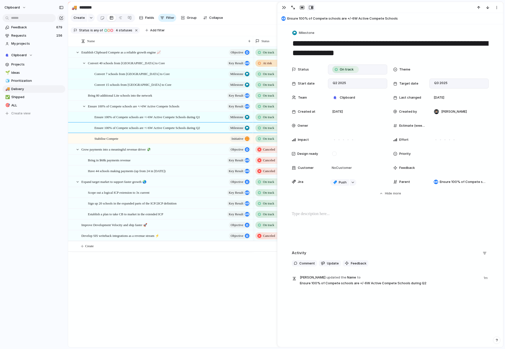
click at [331, 236] on div at bounding box center [391, 227] width 214 height 32
click at [305, 268] on div "Activity Comment Update Feedback Marc Pizzinato updated the Name to Ensure 100%…" at bounding box center [390, 269] width 197 height 41
click at [306, 263] on span "Comment" at bounding box center [307, 263] width 16 height 5
click at [415, 221] on div "To enrich screen reader interactions, please activate Accessibility in Grammarl…" at bounding box center [391, 227] width 214 height 32
click at [349, 70] on span "On track" at bounding box center [347, 69] width 14 height 5
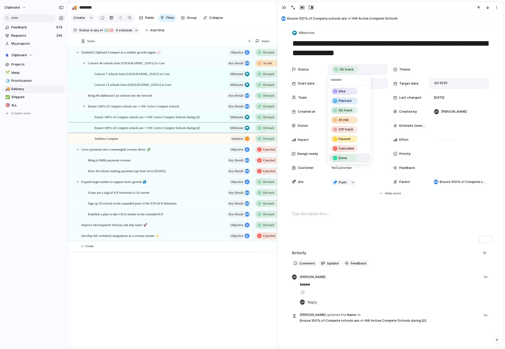
click at [289, 211] on div "Idea Planned On track At risk Off track Paused Canceled Done" at bounding box center [252, 174] width 505 height 349
click at [285, 9] on div "button" at bounding box center [284, 8] width 4 height 4
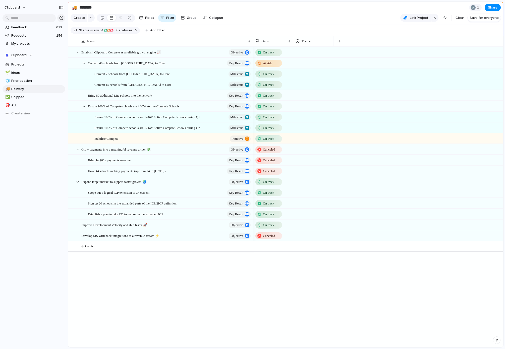
click at [266, 131] on span "On track" at bounding box center [268, 128] width 11 height 5
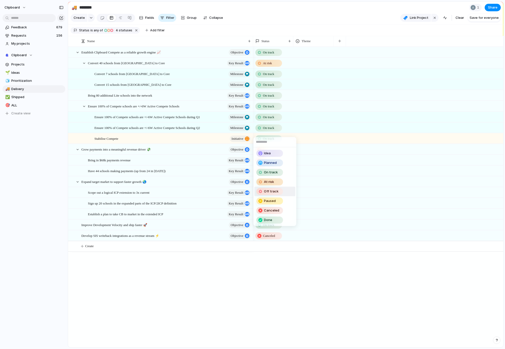
click at [170, 130] on div "Idea Planned On track At risk Off track Paused Canceled Done" at bounding box center [252, 174] width 505 height 349
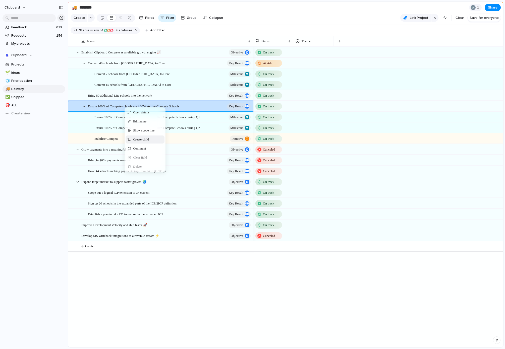
click at [149, 142] on span "Create child" at bounding box center [141, 139] width 16 height 5
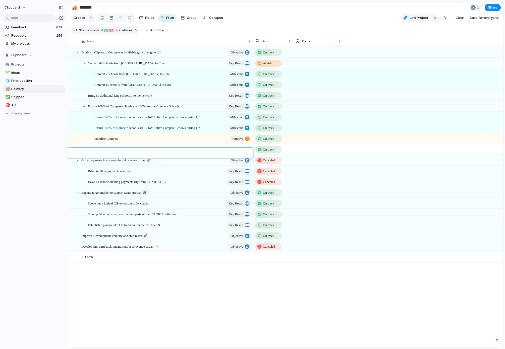
type textarea "**********"
click at [197, 152] on span "Reduce Compete/Fixtures support tickets per association L4W to less than 2.5" at bounding box center [145, 149] width 102 height 6
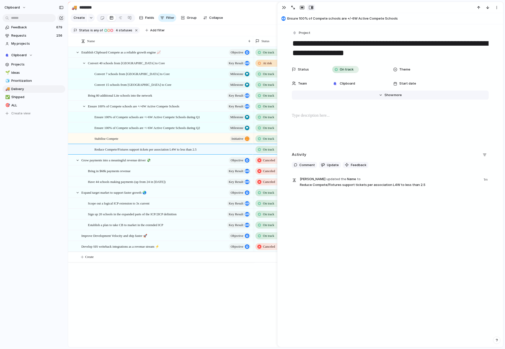
click at [386, 97] on span "Show" at bounding box center [389, 95] width 9 height 5
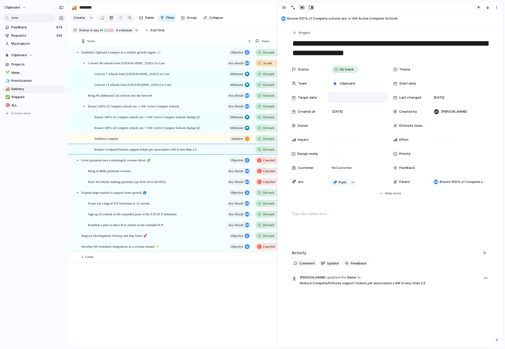
click at [347, 99] on div at bounding box center [357, 98] width 55 height 6
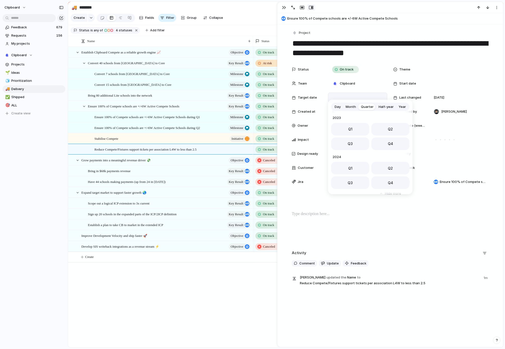
scroll to position [80, 0]
click at [390, 126] on button "Q2" at bounding box center [391, 128] width 38 height 13
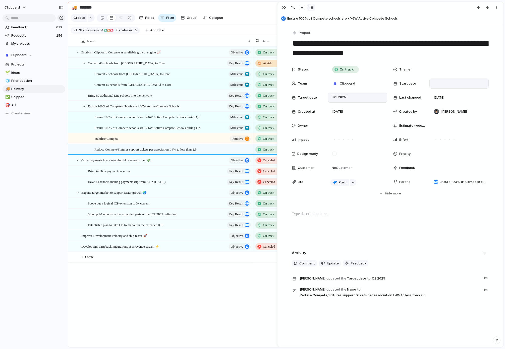
click at [441, 83] on div at bounding box center [459, 84] width 55 height 6
click at [365, 108] on div "Day Month Quarter Half-year Year [DATE] Q1 Q2 Q3 Q4 2024 Q1 Q2 Q3 Q4 2025 Q1 Q2…" at bounding box center [252, 174] width 505 height 349
click at [350, 97] on div "Q2 2025" at bounding box center [357, 98] width 55 height 6
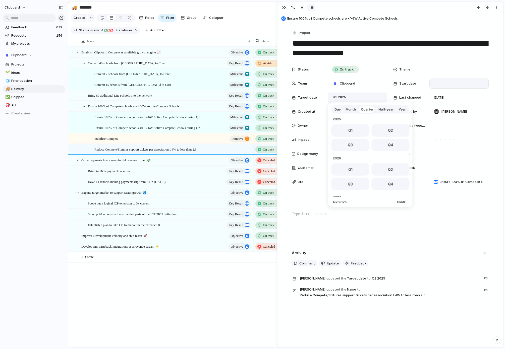
drag, startPoint x: 357, startPoint y: 143, endPoint x: 360, endPoint y: 142, distance: 3.6
click at [357, 143] on button "Q3" at bounding box center [350, 145] width 38 height 13
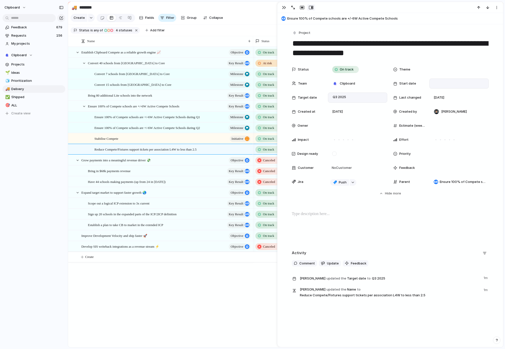
click at [432, 83] on div at bounding box center [459, 84] width 55 height 6
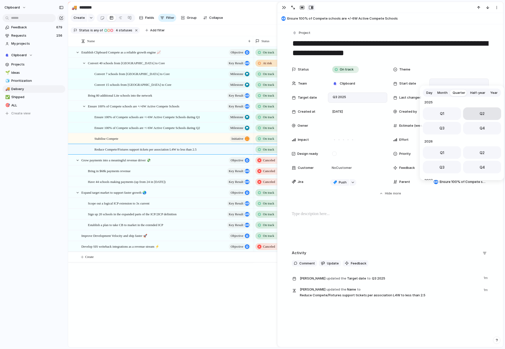
click at [484, 113] on button "Q2" at bounding box center [482, 114] width 38 height 13
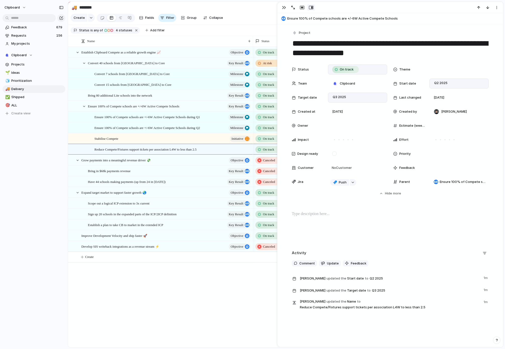
click at [355, 70] on div "On track" at bounding box center [346, 70] width 26 height 6
click at [350, 159] on div "Done" at bounding box center [345, 158] width 26 height 6
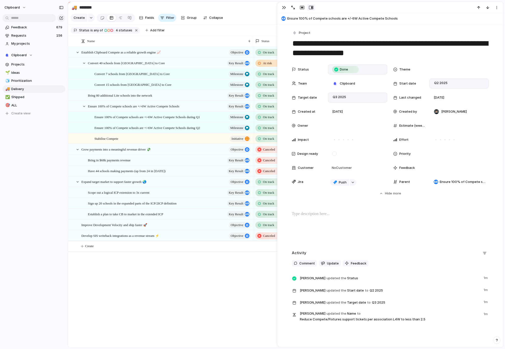
click at [313, 195] on button "Hide Show more" at bounding box center [390, 193] width 197 height 9
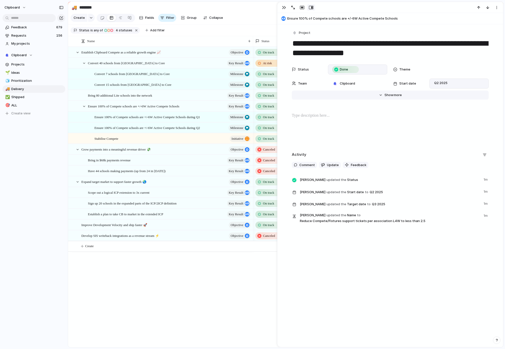
click at [388, 94] on span "Show" at bounding box center [389, 95] width 9 height 5
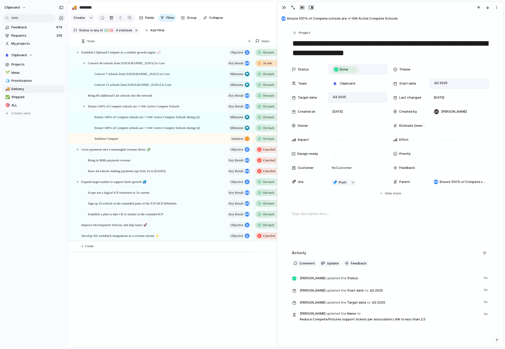
click at [303, 216] on p at bounding box center [390, 214] width 197 height 6
drag, startPoint x: 303, startPoint y: 214, endPoint x: 277, endPoint y: 213, distance: 25.7
click at [277, 213] on div "**********" at bounding box center [390, 175] width 226 height 346
click at [308, 265] on span "Comment" at bounding box center [307, 263] width 16 height 5
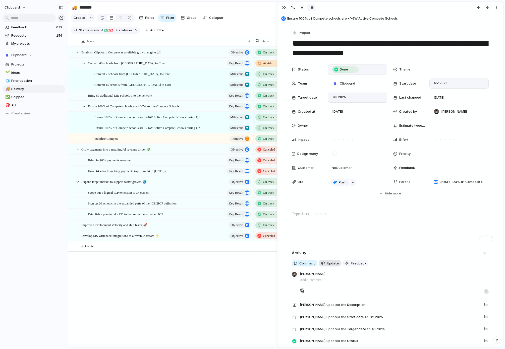
click at [329, 264] on span "Update" at bounding box center [333, 263] width 12 height 5
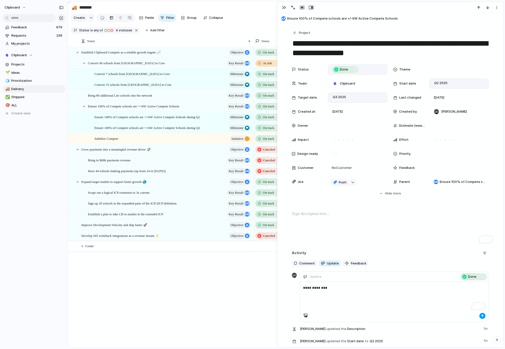
click at [481, 316] on div "button" at bounding box center [482, 316] width 3 height 3
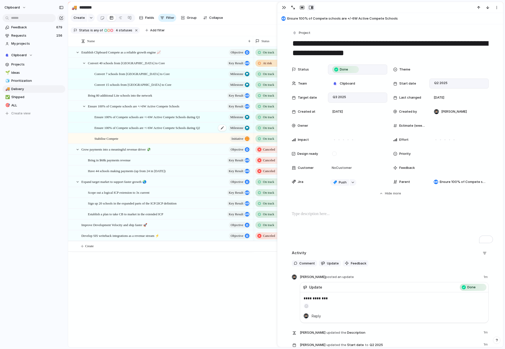
click at [131, 131] on span "Ensure 100% of Compete schools are +/-6W Active Compete Schools during Q2" at bounding box center [147, 128] width 106 height 6
type textarea "**********"
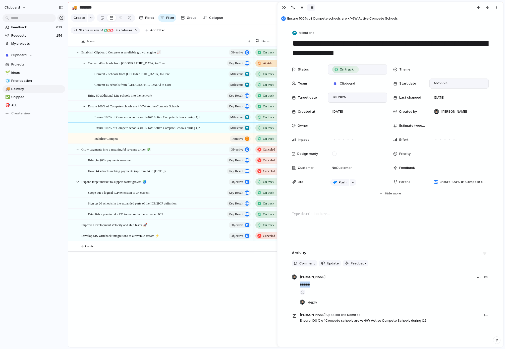
drag, startPoint x: 309, startPoint y: 284, endPoint x: 298, endPoint y: 284, distance: 10.8
click at [300, 284] on p "*****" at bounding box center [394, 285] width 189 height 6
copy p "*****"
click at [477, 279] on button "button" at bounding box center [479, 278] width 6 height 6
click at [452, 297] on div at bounding box center [454, 297] width 4 height 4
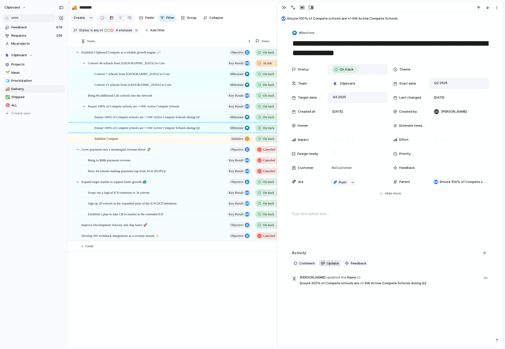
click at [331, 264] on span "Update" at bounding box center [333, 263] width 12 height 5
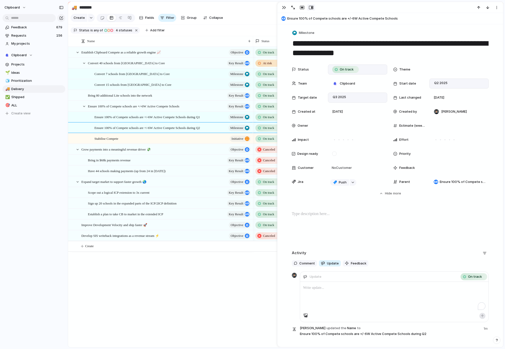
paste div "To enrich screen reader interactions, please activate Accessibility in Grammarl…"
click at [481, 318] on button "button" at bounding box center [483, 316] width 6 height 6
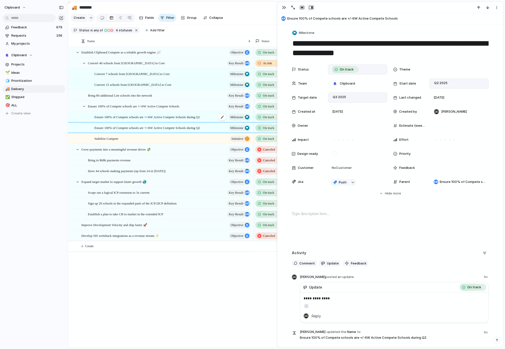
click at [136, 120] on span "Ensure 100% of Compete schools are +/-6W Active Compete Schools during Q1" at bounding box center [147, 117] width 106 height 6
type textarea "**********"
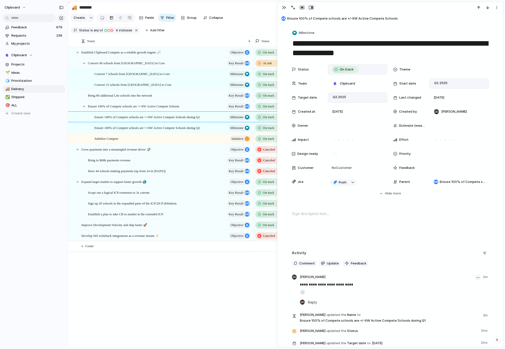
click at [477, 278] on div "button" at bounding box center [478, 278] width 3 height 1
click at [462, 295] on span "Delete" at bounding box center [462, 296] width 11 height 5
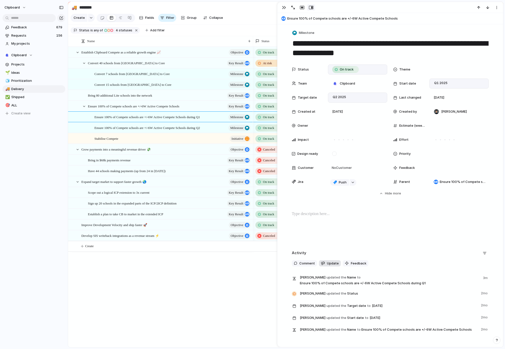
click at [323, 264] on button "Update" at bounding box center [330, 264] width 22 height 7
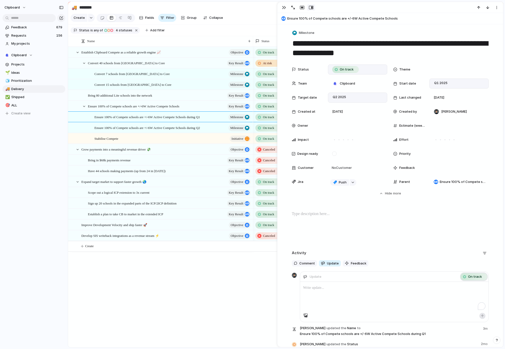
click at [473, 279] on span "On track" at bounding box center [475, 277] width 14 height 5
click at [479, 302] on div "At risk" at bounding box center [475, 304] width 26 height 6
click at [326, 291] on div "To enrich screen reader interactions, please activate Accessibility in Grammarl…" at bounding box center [394, 297] width 188 height 31
click at [482, 317] on button "button" at bounding box center [483, 316] width 6 height 6
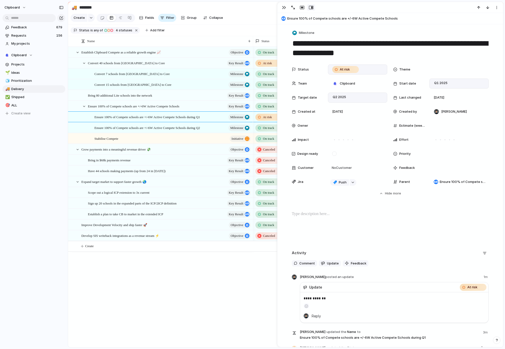
click at [283, 8] on div "button" at bounding box center [284, 8] width 4 height 4
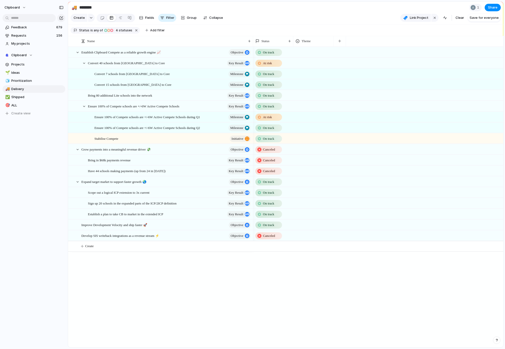
click at [267, 120] on span "At risk" at bounding box center [267, 117] width 9 height 5
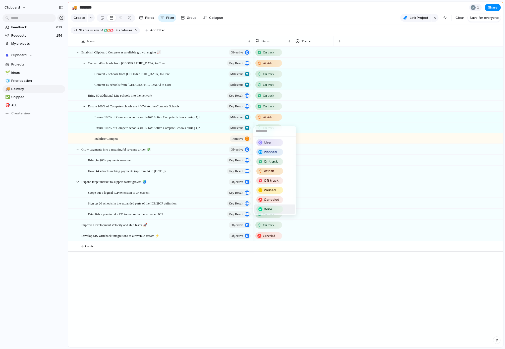
click at [278, 210] on div "Done" at bounding box center [270, 210] width 26 height 6
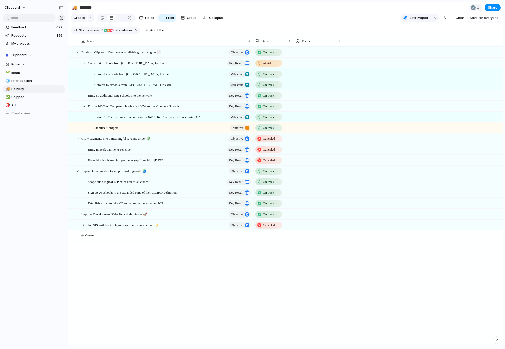
click at [269, 120] on span "On track" at bounding box center [268, 117] width 11 height 5
click at [185, 123] on div "Idea Planned On track At risk Off track Paused Canceled Done" at bounding box center [252, 174] width 505 height 349
click at [187, 120] on span "Ensure 100% of Compete schools are +/-6W Active Compete Schools during Q2" at bounding box center [147, 117] width 106 height 6
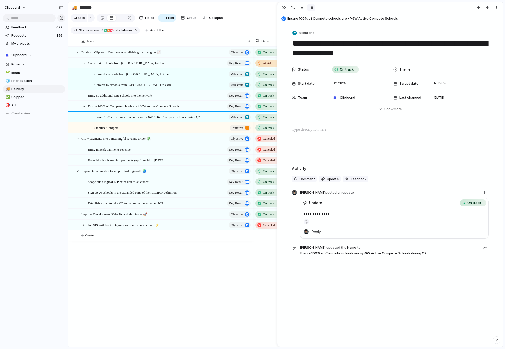
click at [262, 120] on div "On track" at bounding box center [269, 117] width 26 height 6
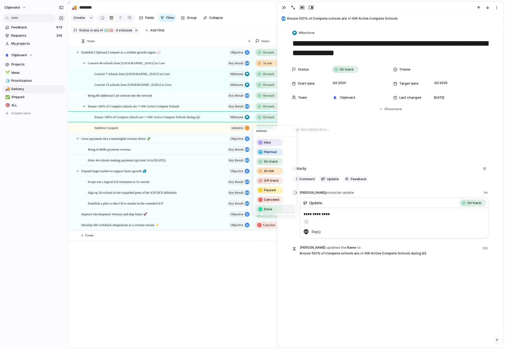
drag, startPoint x: 271, startPoint y: 208, endPoint x: 267, endPoint y: 202, distance: 6.6
click at [271, 208] on span "Done" at bounding box center [268, 209] width 8 height 5
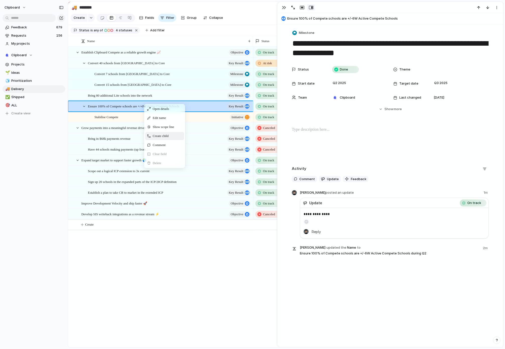
click at [163, 139] on span "Create child" at bounding box center [161, 136] width 16 height 5
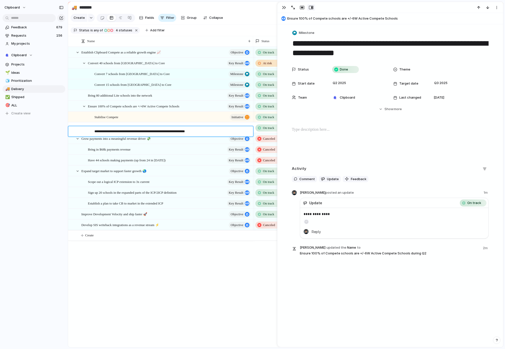
type textarea "**********"
click at [347, 69] on div "Done" at bounding box center [346, 70] width 26 height 6
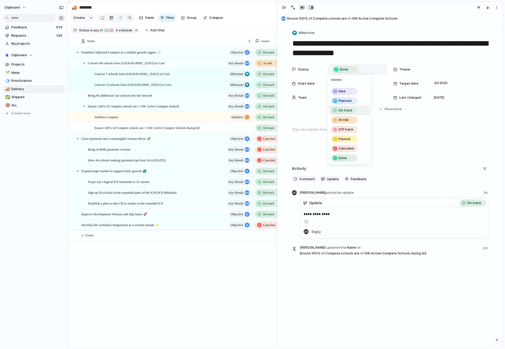
click at [353, 111] on div "On track" at bounding box center [345, 111] width 26 height 6
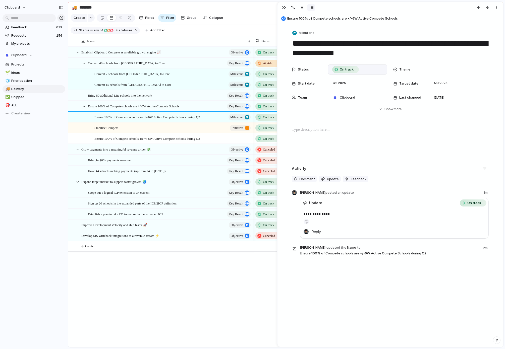
click at [341, 70] on span "On track" at bounding box center [347, 69] width 14 height 5
click at [392, 206] on div "Idea Planned On track At risk Off track Paused Canceled Done" at bounding box center [252, 174] width 505 height 349
click at [471, 203] on span "On track" at bounding box center [475, 203] width 14 height 5
click at [476, 192] on button "button" at bounding box center [479, 193] width 6 height 6
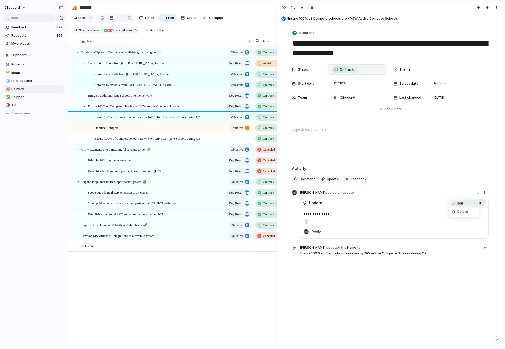
click at [472, 203] on li "Edit" at bounding box center [464, 204] width 29 height 8
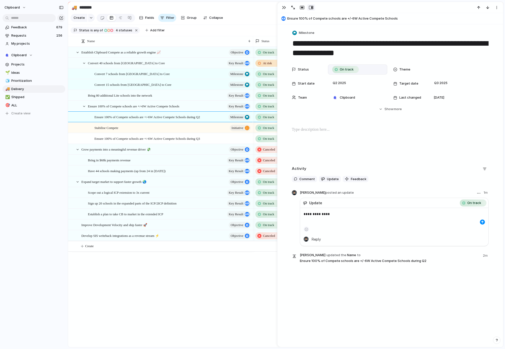
click at [473, 201] on span "On track" at bounding box center [475, 203] width 14 height 5
click at [472, 203] on span "On track" at bounding box center [475, 203] width 14 height 5
click at [342, 69] on span "On track" at bounding box center [347, 69] width 14 height 5
click at [350, 160] on div "Done" at bounding box center [345, 158] width 26 height 6
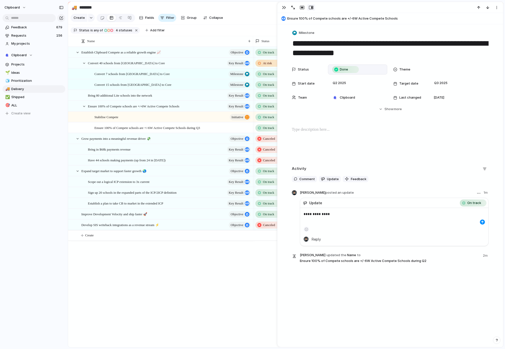
click at [452, 232] on div "**********" at bounding box center [394, 227] width 188 height 38
click at [481, 221] on div "button" at bounding box center [482, 222] width 3 height 3
click at [173, 131] on span "Ensure 100% of Compete schools are +/-6W Active Compete Schools during Q3" at bounding box center [147, 128] width 106 height 6
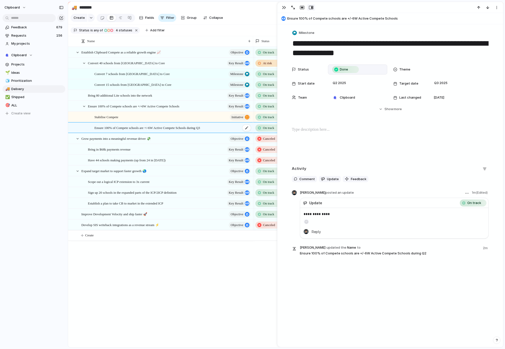
type textarea "**********"
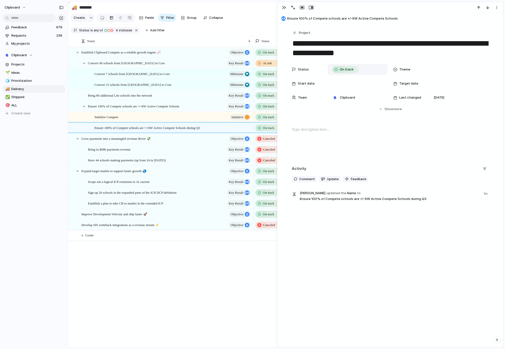
click at [336, 210] on div "**********" at bounding box center [391, 185] width 226 height 323
click at [78, 141] on div at bounding box center [77, 139] width 5 height 5
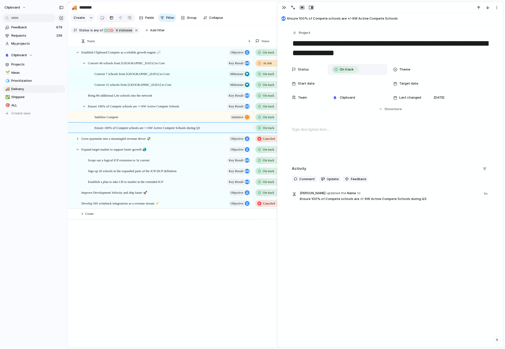
click at [116, 32] on span "4" at bounding box center [116, 30] width 5 height 4
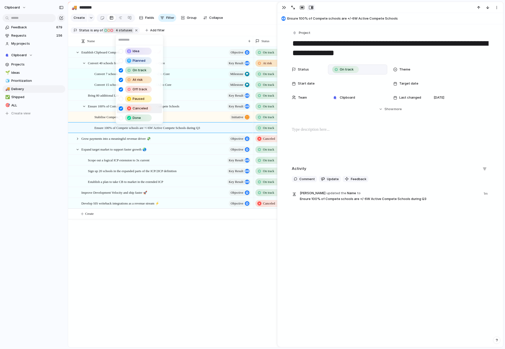
click at [122, 108] on div at bounding box center [121, 109] width 4 height 4
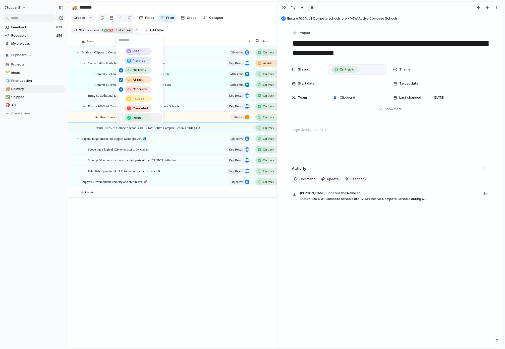
click at [164, 244] on div "Idea Planned On track At risk Off track Paused Canceled Done" at bounding box center [252, 174] width 505 height 349
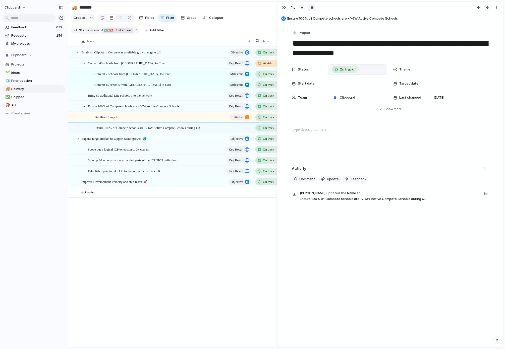
click at [182, 232] on div "Establish Clipboard Compete as a reliable growth engine 📈 objective Convert 40 …" at bounding box center [285, 197] width 435 height 301
click at [150, 33] on span "Add filter" at bounding box center [157, 30] width 15 height 5
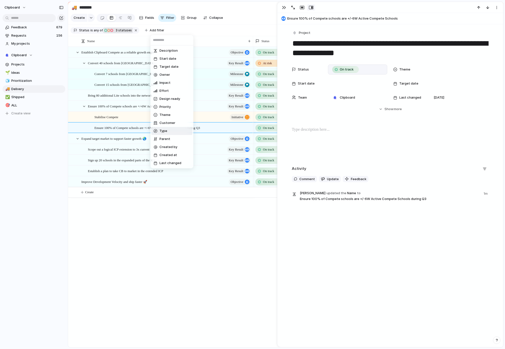
click at [172, 131] on li "Type" at bounding box center [171, 131] width 41 height 8
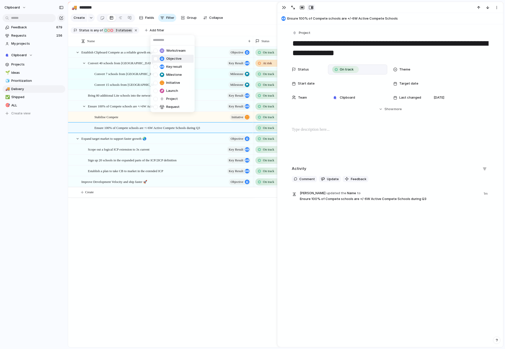
click at [153, 58] on li "Objective" at bounding box center [172, 59] width 42 height 8
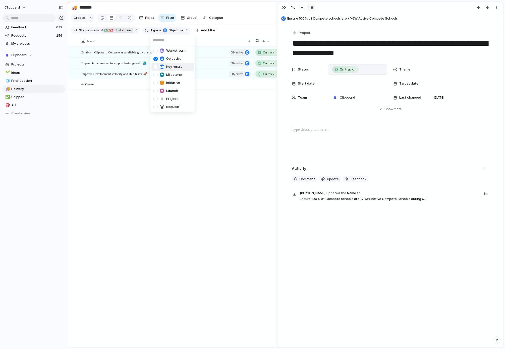
click at [156, 68] on div at bounding box center [155, 67] width 4 height 4
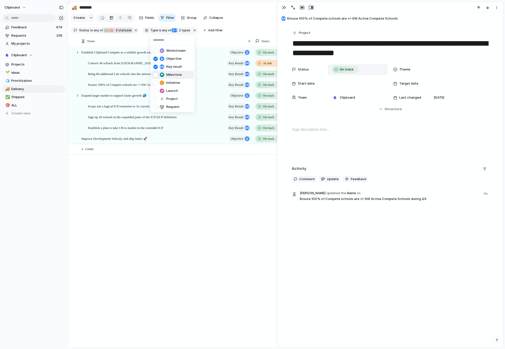
click at [156, 73] on div "Milestone" at bounding box center [167, 74] width 28 height 5
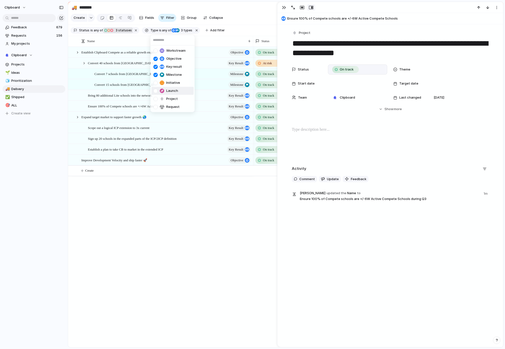
click at [236, 16] on div "Workstream Objective Key result Milestone Initiative Launch Project Request" at bounding box center [252, 174] width 505 height 349
click at [285, 8] on div "button" at bounding box center [284, 8] width 4 height 4
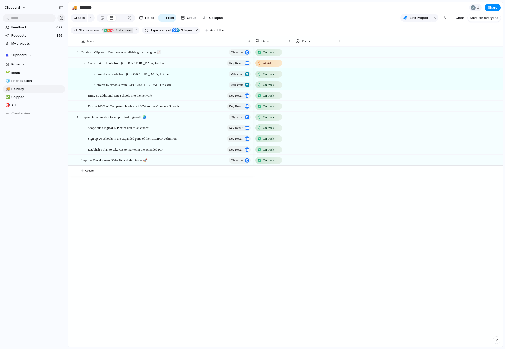
click at [229, 223] on div "Establish Clipboard Compete as a reliable growth engine 📈 objective Expand targ…" at bounding box center [285, 197] width 435 height 301
click at [134, 34] on button "button" at bounding box center [136, 30] width 7 height 7
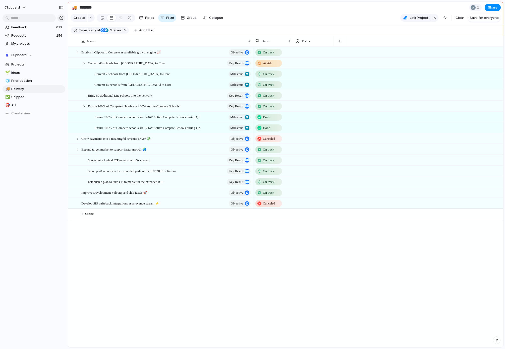
click at [267, 172] on span "On track" at bounding box center [268, 171] width 11 height 5
drag, startPoint x: 204, startPoint y: 283, endPoint x: 182, endPoint y: 237, distance: 50.9
click at [204, 282] on div "Idea Planned On track At risk Off track Paused Canceled Done" at bounding box center [252, 174] width 505 height 349
click at [177, 174] on span "Sign up 20 schools in the expanded parts of the ICP/2ICP definition" at bounding box center [132, 171] width 89 height 6
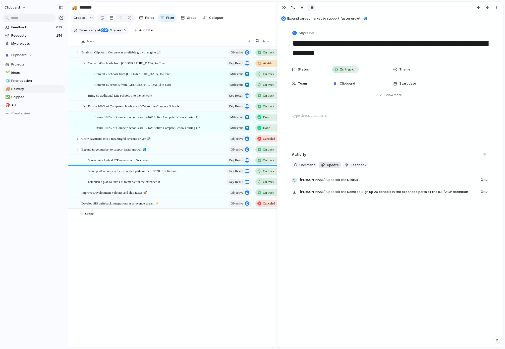
click at [321, 164] on div "button" at bounding box center [323, 165] width 4 height 4
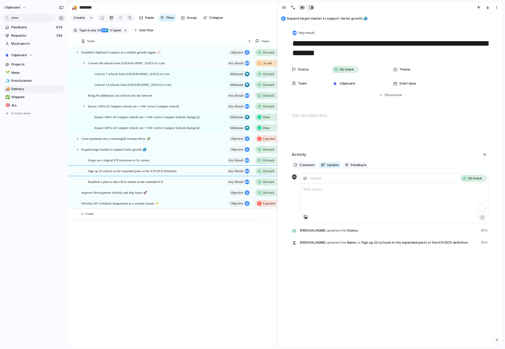
click at [334, 201] on div "To enrich screen reader interactions, please activate Accessibility in Grammarl…" at bounding box center [394, 199] width 188 height 31
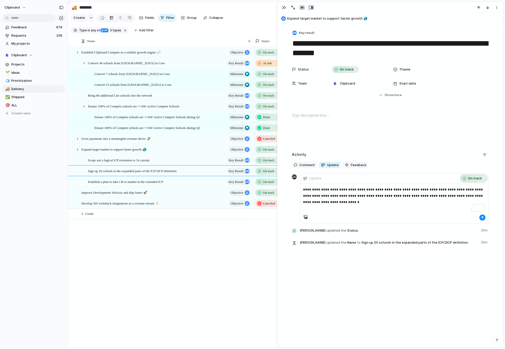
click at [463, 180] on div "button" at bounding box center [465, 179] width 4 height 4
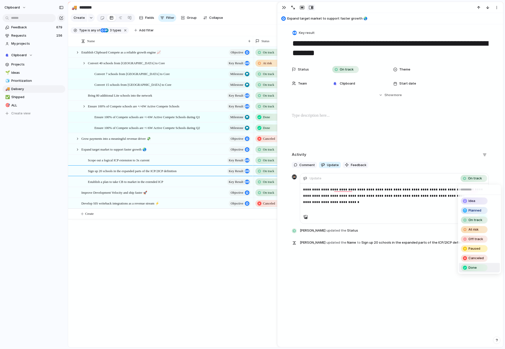
click at [476, 270] on span "Done" at bounding box center [473, 268] width 8 height 5
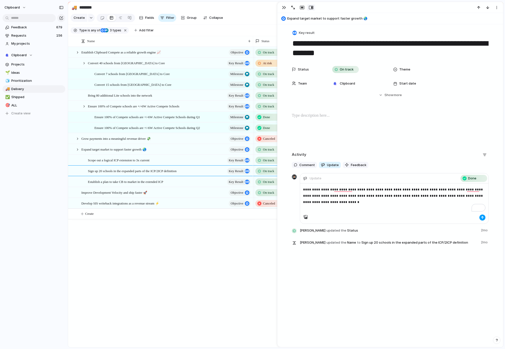
click at [481, 218] on div "button" at bounding box center [482, 217] width 3 height 3
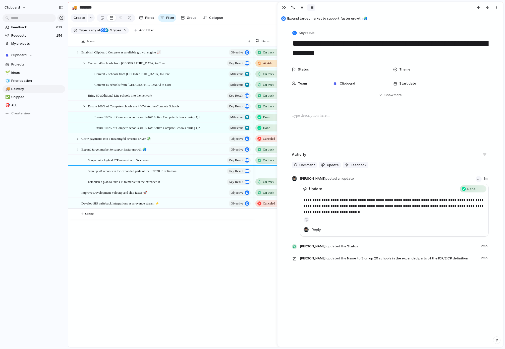
click at [477, 179] on div "button" at bounding box center [478, 179] width 3 height 1
click at [469, 200] on li "Delete" at bounding box center [464, 198] width 29 height 8
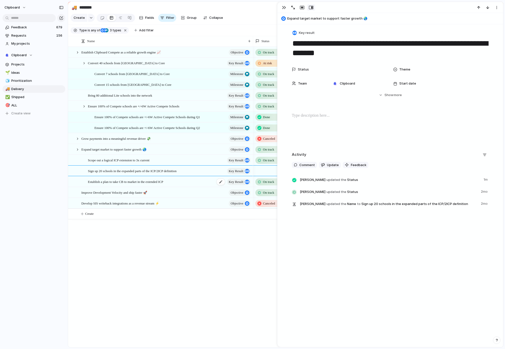
click at [177, 186] on div "Establish a plan to take CB to market in the extended ICP Key result" at bounding box center [170, 182] width 164 height 10
type textarea "**********"
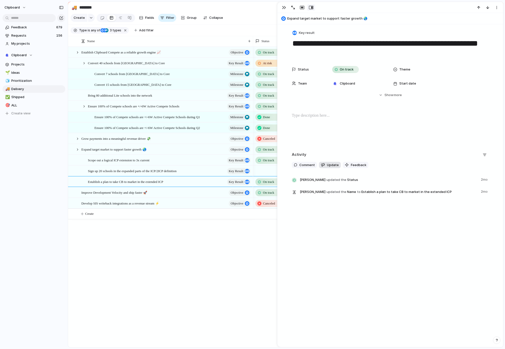
click at [331, 163] on button "Update" at bounding box center [330, 165] width 22 height 7
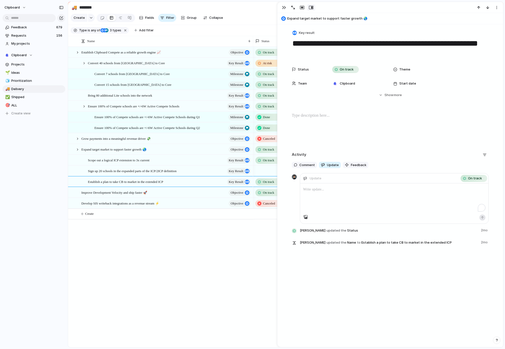
click at [351, 197] on div "To enrich screen reader interactions, please activate Accessibility in Grammarl…" at bounding box center [394, 199] width 188 height 31
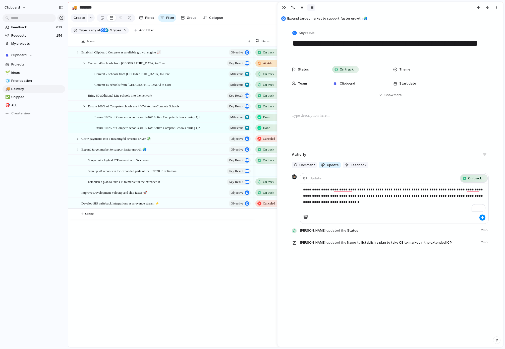
click at [470, 179] on span "On track" at bounding box center [475, 178] width 14 height 5
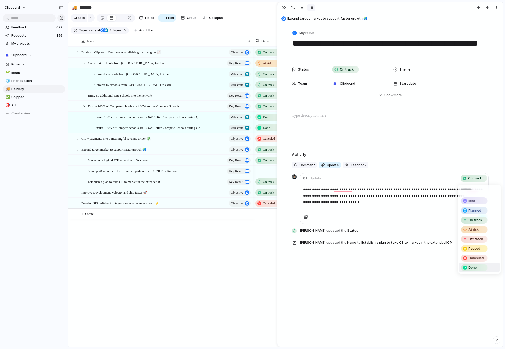
click at [478, 267] on div "Done" at bounding box center [475, 268] width 26 height 6
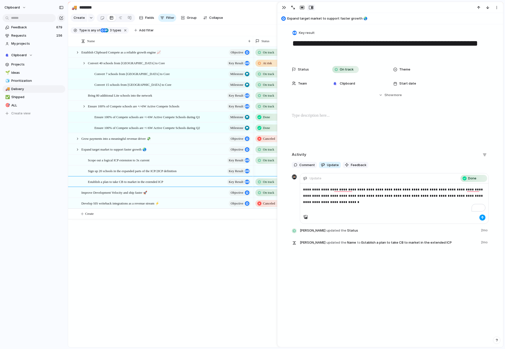
click at [481, 219] on div "button" at bounding box center [482, 217] width 3 height 3
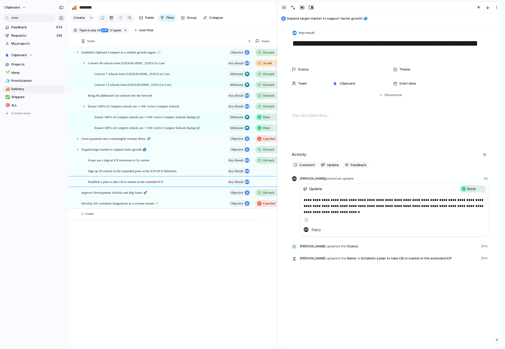
click at [283, 8] on div "button" at bounding box center [284, 8] width 4 height 4
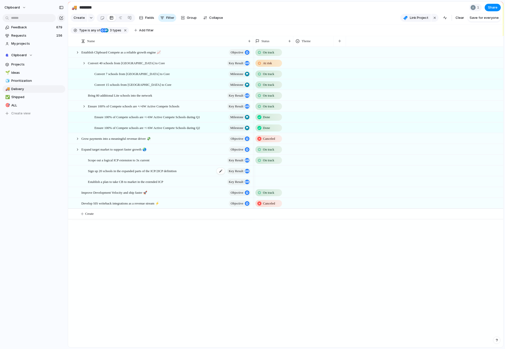
click at [157, 174] on span "Sign up 20 schools in the expanded parts of the ICP/2ICP definition" at bounding box center [132, 171] width 89 height 6
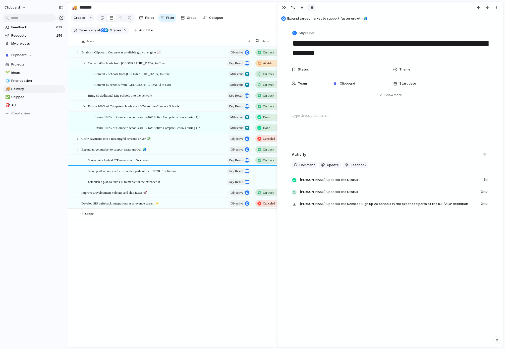
click at [353, 182] on span "Marc Pizzinato updated the Status" at bounding box center [390, 179] width 181 height 7
click at [334, 177] on span "Marc Pizzinato updated the Status" at bounding box center [390, 179] width 181 height 7
click at [333, 165] on span "Update" at bounding box center [333, 165] width 12 height 5
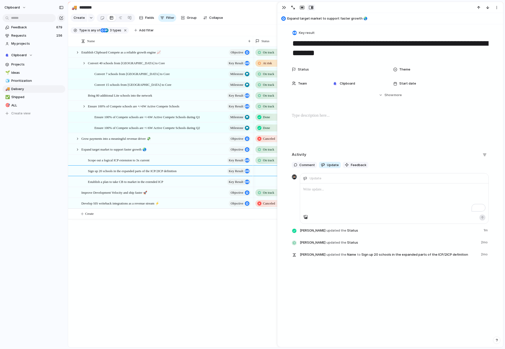
click at [326, 190] on p "To enrich screen reader interactions, please activate Accessibility in Grammarl…" at bounding box center [394, 190] width 182 height 6
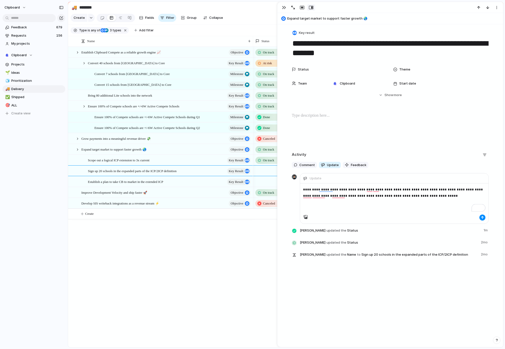
click at [462, 180] on header "Update" at bounding box center [394, 179] width 188 height 10
click at [344, 71] on div at bounding box center [357, 70] width 55 height 6
click at [346, 156] on span "Done" at bounding box center [343, 154] width 8 height 5
click at [483, 217] on button "button" at bounding box center [483, 218] width 6 height 6
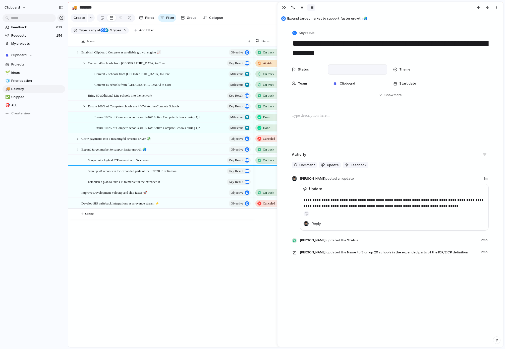
click at [162, 255] on div "Establish Clipboard Compete as a reliable growth engine 📈 objective Expand targ…" at bounding box center [285, 197] width 435 height 301
click at [286, 8] on button "button" at bounding box center [284, 7] width 8 height 7
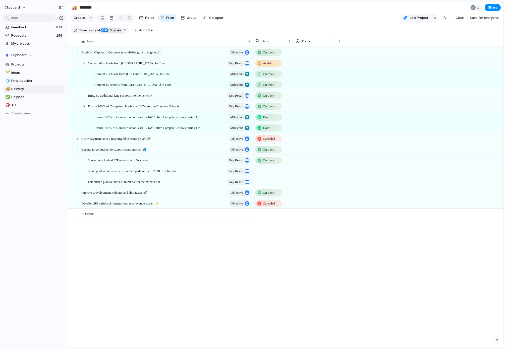
click at [114, 33] on span "3 types" at bounding box center [115, 30] width 13 height 5
click at [148, 34] on div "Workstream Objective Key result Milestone Initiative Launch Project Request" at bounding box center [252, 174] width 505 height 349
click at [148, 32] on span "Add filter" at bounding box center [146, 30] width 15 height 5
click at [179, 276] on div "Description Status Start date Target date Owner Impact Effort Design ready Prio…" at bounding box center [252, 174] width 505 height 349
click at [93, 217] on span "Create" at bounding box center [89, 214] width 9 height 5
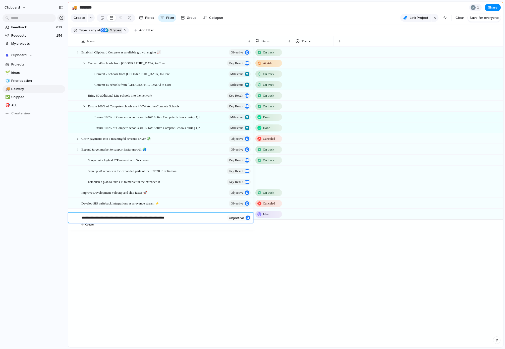
type textarea "**********"
click at [238, 219] on span "objective" at bounding box center [236, 218] width 15 height 4
click at [238, 218] on span "objective" at bounding box center [237, 214] width 13 height 7
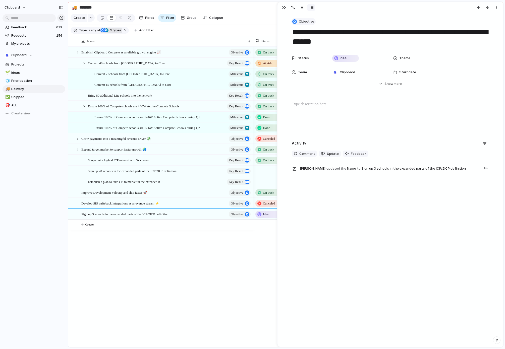
click at [306, 20] on span "Objective" at bounding box center [306, 21] width 15 height 5
click at [312, 67] on span "Milestone" at bounding box center [307, 67] width 16 height 5
click at [230, 263] on div "Establish Clipboard Compete as a reliable growth engine 📈 objective Expand targ…" at bounding box center [285, 197] width 435 height 301
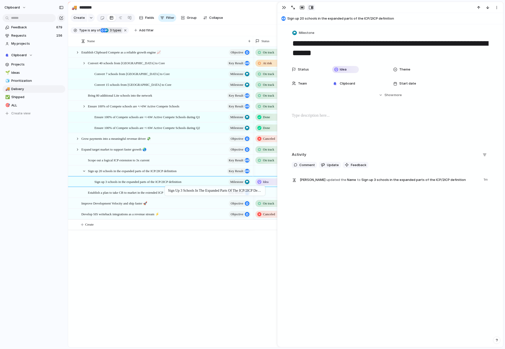
drag, startPoint x: 161, startPoint y: 218, endPoint x: 167, endPoint y: 187, distance: 31.5
click at [269, 185] on div "Idea" at bounding box center [269, 182] width 26 height 6
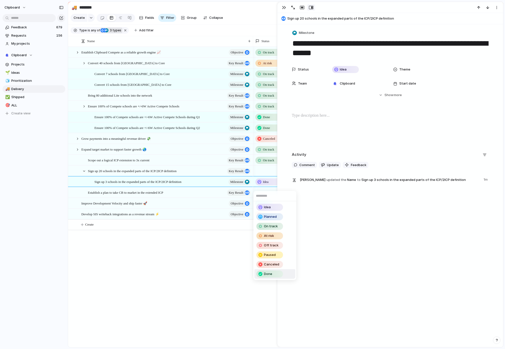
click at [271, 274] on span "Done" at bounding box center [268, 274] width 8 height 5
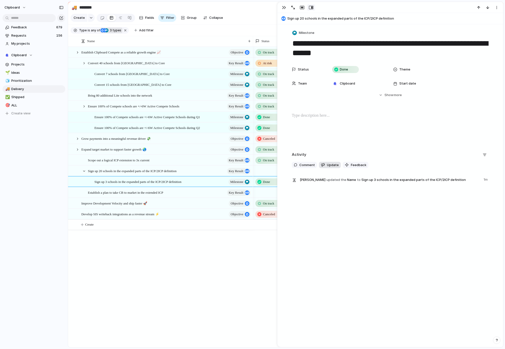
click at [334, 165] on span "Update" at bounding box center [333, 165] width 12 height 5
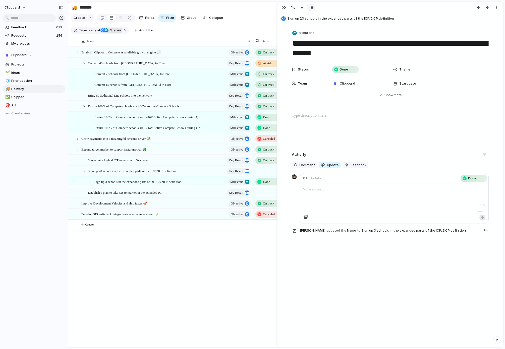
click at [328, 189] on p "To enrich screen reader interactions, please activate Accessibility in Grammarl…" at bounding box center [394, 190] width 182 height 6
click at [387, 89] on div "Status Done Theme Team Clipboard Start date Target date Last changed 18 August …" at bounding box center [391, 81] width 214 height 33
click at [388, 94] on span "Show" at bounding box center [389, 95] width 9 height 5
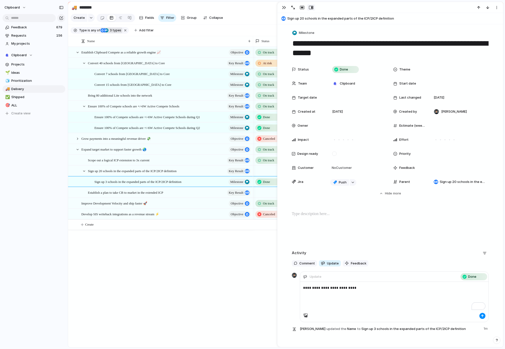
click at [417, 84] on div "Start date" at bounding box center [409, 83] width 32 height 5
click at [434, 83] on div "Day Month Quarter Half-year Year [DATE] Q1 Q2 Q3 Q4 2024 Q1 Q2 Q3 Q4 2025 Q1 Q2…" at bounding box center [252, 174] width 505 height 349
click at [434, 83] on div at bounding box center [459, 84] width 55 height 6
click at [449, 113] on button "Q1" at bounding box center [442, 114] width 38 height 13
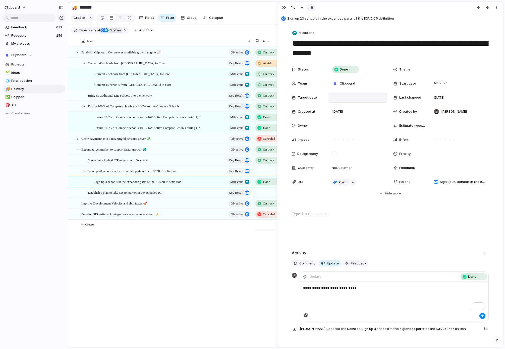
click at [357, 100] on div at bounding box center [357, 98] width 55 height 6
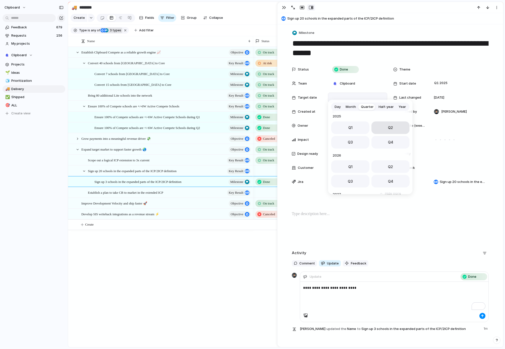
click at [392, 127] on button "Q2" at bounding box center [391, 128] width 38 height 13
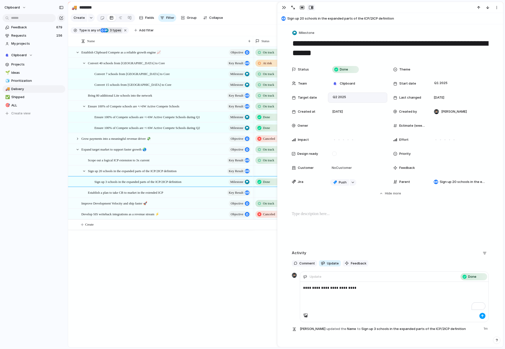
click at [482, 318] on button "button" at bounding box center [483, 316] width 6 height 6
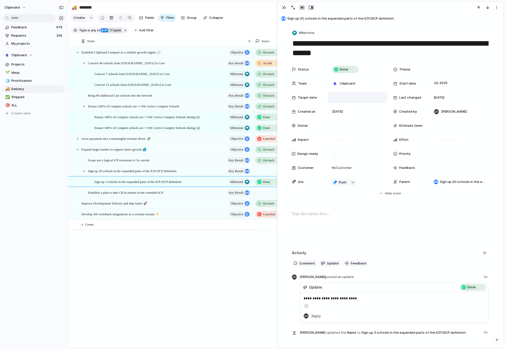
click at [239, 260] on div "Establish Clipboard Compete as a reliable growth engine 📈 objective Convert 40 …" at bounding box center [285, 197] width 435 height 301
click at [140, 230] on button "Create" at bounding box center [292, 225] width 438 height 10
type textarea "**********"
click at [261, 226] on div "Idea" at bounding box center [269, 225] width 26 height 6
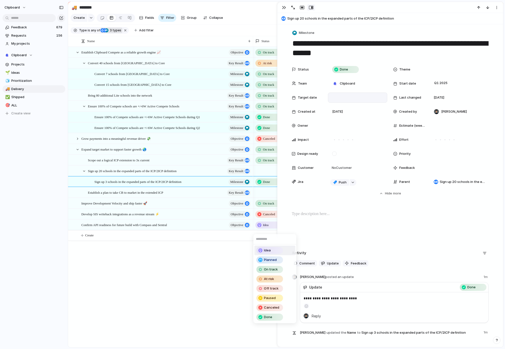
click at [265, 229] on div "Idea Planned On track At risk Off track Paused Canceled Done" at bounding box center [252, 174] width 505 height 349
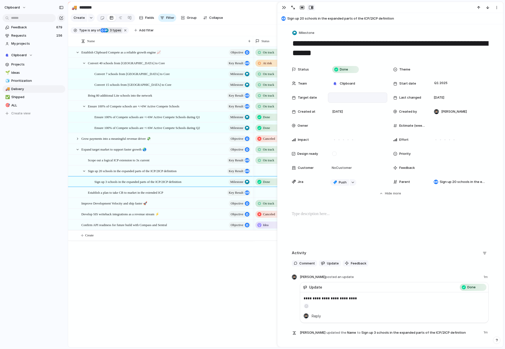
click at [266, 227] on span "Idea" at bounding box center [266, 225] width 6 height 5
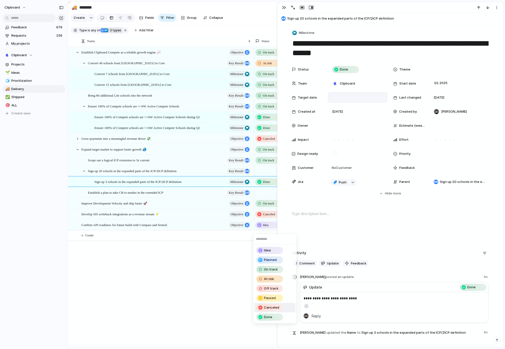
click at [269, 309] on span "Canceled" at bounding box center [271, 307] width 15 height 5
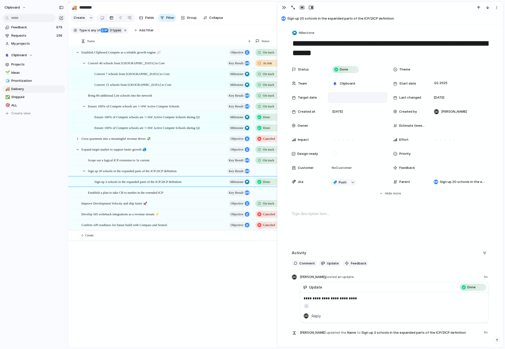
click at [162, 262] on div "Establish Clipboard Compete as a reliable growth engine 📈 objective Convert 40 …" at bounding box center [285, 197] width 435 height 301
click at [239, 229] on span "objective" at bounding box center [237, 225] width 13 height 7
type textarea "**********"
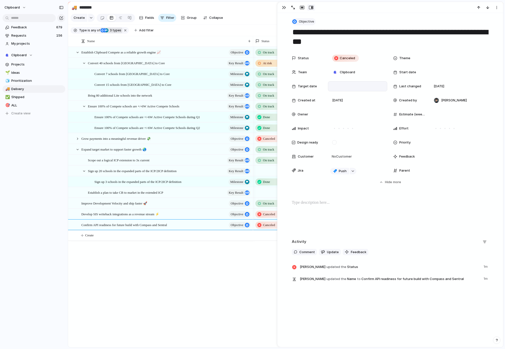
click at [301, 23] on span "Objective" at bounding box center [306, 21] width 15 height 5
click at [312, 59] on span "Key result" at bounding box center [307, 59] width 16 height 5
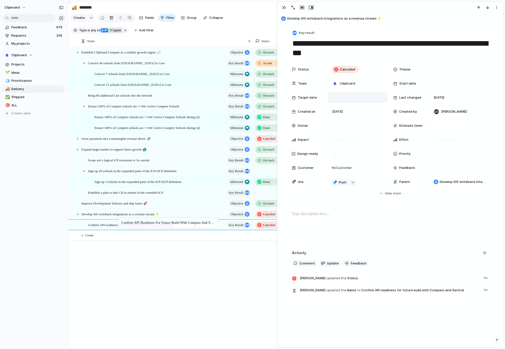
drag, startPoint x: 97, startPoint y: 228, endPoint x: 121, endPoint y: 219, distance: 25.2
click at [167, 288] on div "Establish Clipboard Compete as a reliable growth engine 📈 objective Convert 40 …" at bounding box center [285, 197] width 435 height 301
click at [168, 264] on div "Establish Clipboard Compete as a reliable growth engine 📈 objective Convert 40 …" at bounding box center [285, 197] width 435 height 301
click at [286, 8] on button "button" at bounding box center [284, 7] width 8 height 7
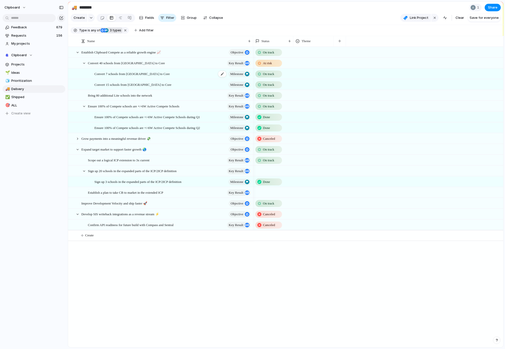
click at [151, 77] on div "Convert 7 schools from Lite to Core Milestone" at bounding box center [172, 74] width 157 height 10
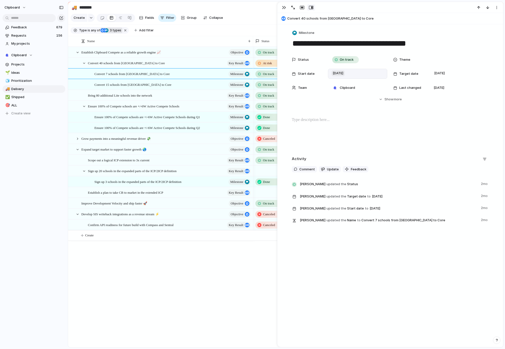
click at [343, 75] on span "1 January" at bounding box center [338, 73] width 13 height 6
click at [366, 83] on span "Quarter" at bounding box center [367, 85] width 13 height 5
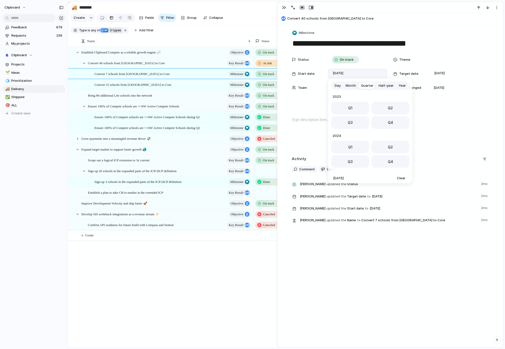
scroll to position [80, 0]
click at [360, 104] on button "Q1" at bounding box center [350, 106] width 38 height 13
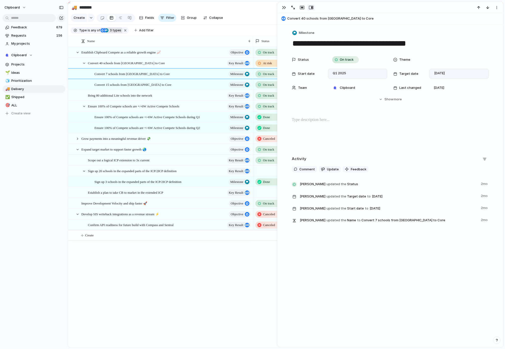
click at [446, 70] on div "31 March" at bounding box center [459, 74] width 59 height 10
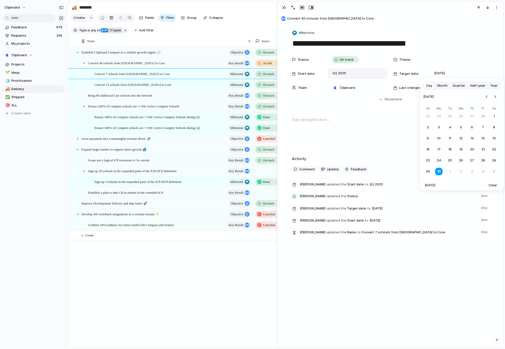
click at [452, 86] on button "Quarter" at bounding box center [459, 86] width 18 height 8
click at [470, 105] on button "Q2" at bounding box center [482, 106] width 38 height 13
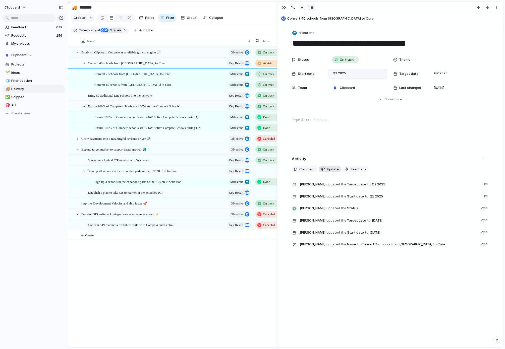
click at [327, 169] on span "Update" at bounding box center [333, 169] width 12 height 5
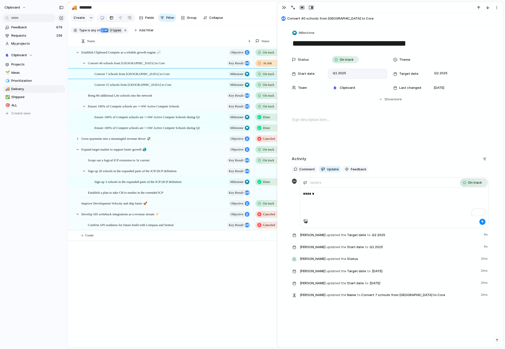
click at [481, 183] on div "On track" at bounding box center [474, 183] width 26 height 6
click at [481, 242] on span "Off track" at bounding box center [476, 243] width 15 height 5
click at [483, 222] on button "button" at bounding box center [483, 222] width 6 height 6
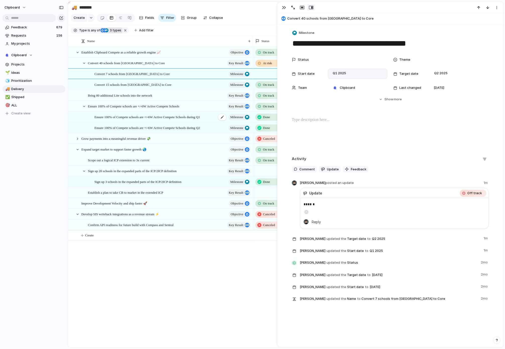
click at [198, 122] on div "Ensure 100% of Compete schools are +/-6W Active Compete Schools during Q1 Miles…" at bounding box center [172, 117] width 157 height 10
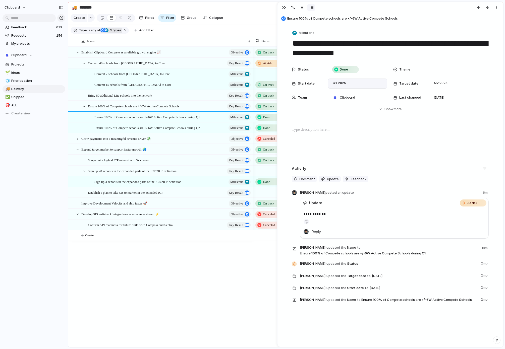
click at [265, 120] on span "Done" at bounding box center [266, 117] width 7 height 5
drag, startPoint x: 497, startPoint y: 214, endPoint x: 491, endPoint y: 212, distance: 6.6
click at [495, 213] on div "Idea Planned On track At risk Off track Paused Canceled Done" at bounding box center [252, 174] width 505 height 349
click at [470, 203] on span "At risk" at bounding box center [473, 203] width 10 height 5
click at [113, 87] on span "Convert 15 schools from [GEOGRAPHIC_DATA] to Core" at bounding box center [132, 85] width 77 height 6
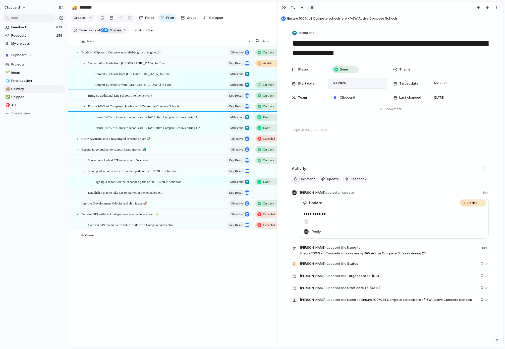
click at [113, 87] on span "Convert 15 schools from [GEOGRAPHIC_DATA] to Core" at bounding box center [132, 85] width 77 height 6
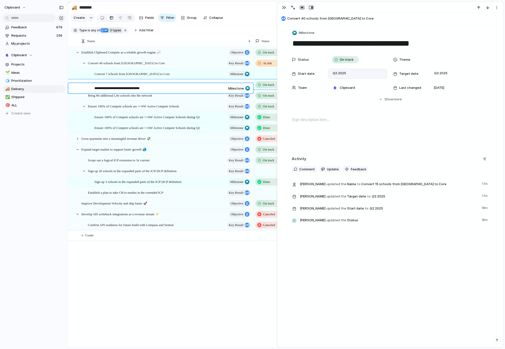
click at [110, 88] on textarea "**********" at bounding box center [159, 89] width 130 height 6
type textarea "**********"
click at [329, 168] on span "Update" at bounding box center [333, 169] width 12 height 5
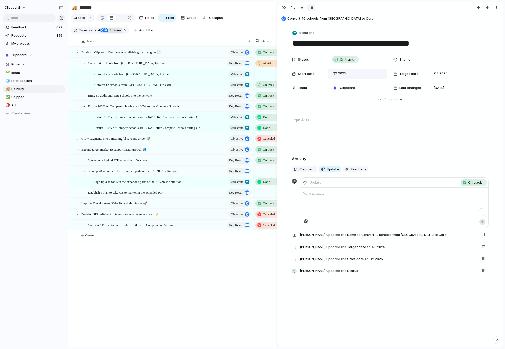
click at [325, 197] on div "To enrich screen reader interactions, please activate Accessibility in Grammarl…" at bounding box center [394, 203] width 188 height 31
click at [479, 181] on span "On track" at bounding box center [475, 182] width 14 height 5
click at [484, 244] on div "Off track" at bounding box center [475, 244] width 26 height 6
click at [399, 133] on div at bounding box center [391, 133] width 214 height 32
click at [483, 223] on button "button" at bounding box center [483, 222] width 6 height 6
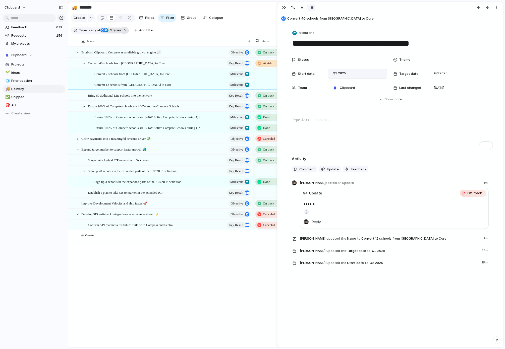
click at [125, 34] on button "button" at bounding box center [125, 30] width 7 height 7
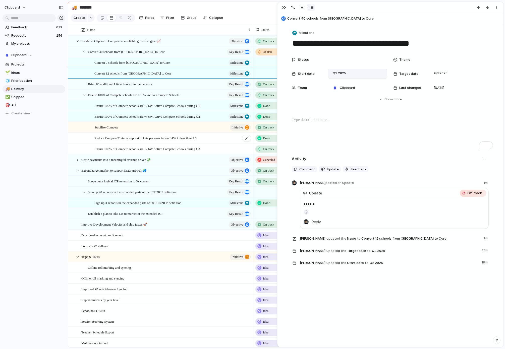
click at [232, 142] on div "Reduce Compete/Fixtures support tickets per association L4W to less than 2.5" at bounding box center [172, 138] width 157 height 10
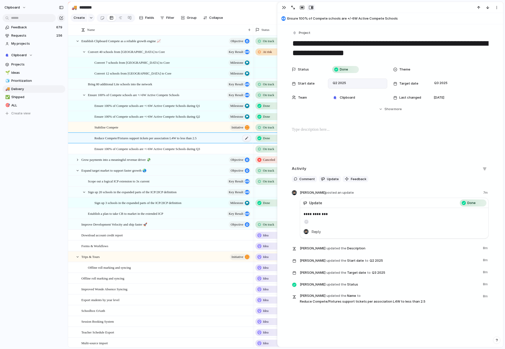
click at [246, 142] on div at bounding box center [246, 138] width 9 height 7
click at [304, 34] on span "Project" at bounding box center [305, 32] width 12 height 5
drag, startPoint x: 169, startPoint y: 144, endPoint x: 171, endPoint y: 129, distance: 14.9
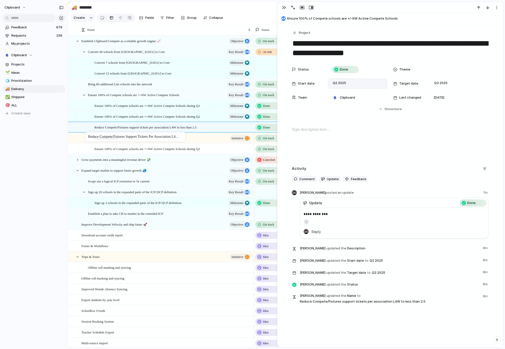
drag, startPoint x: 147, startPoint y: 142, endPoint x: 87, endPoint y: 133, distance: 60.2
click at [304, 31] on span "Project" at bounding box center [305, 32] width 12 height 5
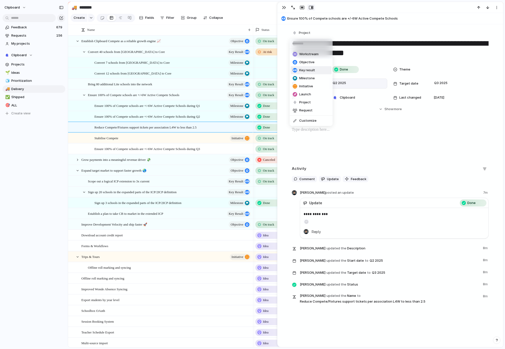
click at [310, 71] on span "Key result" at bounding box center [307, 70] width 16 height 5
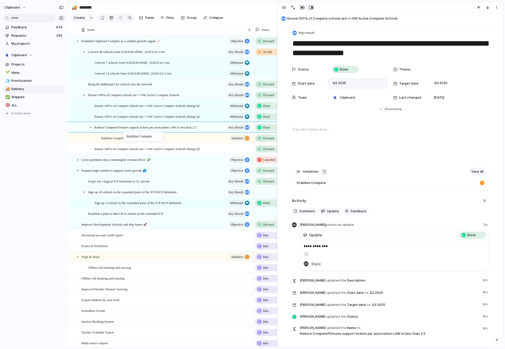
drag, startPoint x: 112, startPoint y: 143, endPoint x: 126, endPoint y: 133, distance: 17.3
click at [265, 141] on span "On track" at bounding box center [268, 138] width 11 height 5
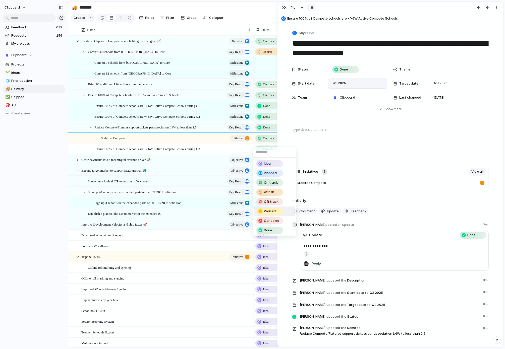
click at [266, 211] on span "Paused" at bounding box center [270, 211] width 12 height 5
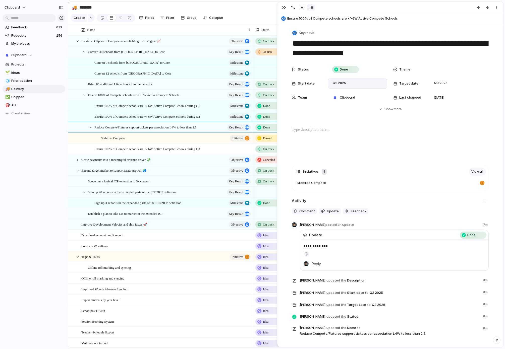
click at [269, 141] on span "Paused" at bounding box center [267, 138] width 9 height 5
click at [271, 183] on span "On track" at bounding box center [271, 182] width 14 height 5
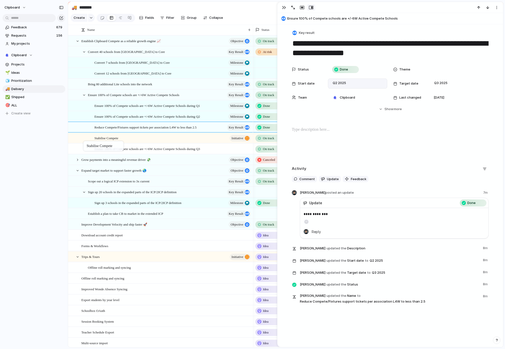
drag, startPoint x: 122, startPoint y: 144, endPoint x: 86, endPoint y: 142, distance: 35.7
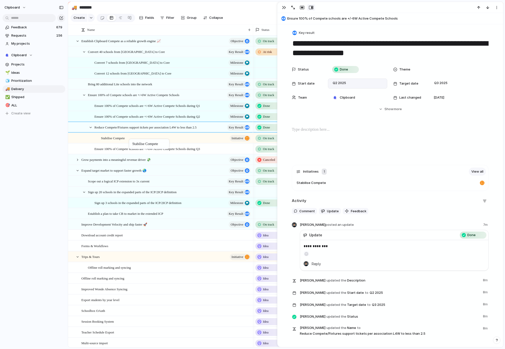
drag, startPoint x: 108, startPoint y: 142, endPoint x: 132, endPoint y: 140, distance: 23.9
click at [278, 20] on div at bounding box center [280, 174] width 5 height 345
click at [313, 9] on div "button" at bounding box center [311, 8] width 5 height 4
click at [313, 6] on div "button" at bounding box center [311, 8] width 5 height 4
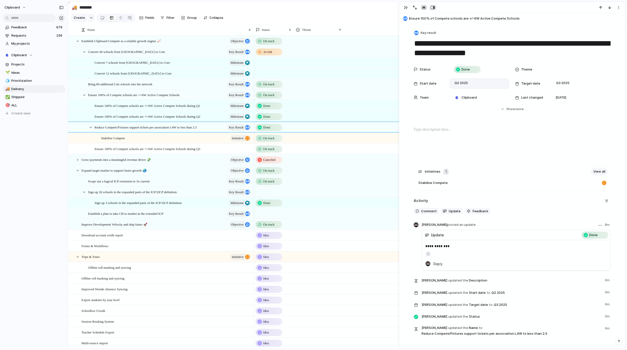
click at [505, 257] on div "**********" at bounding box center [516, 255] width 188 height 30
click at [505, 234] on span "Done" at bounding box center [593, 235] width 8 height 5
click at [184, 87] on div "Bring 80 additional Lite schools into the network Key result" at bounding box center [170, 84] width 164 height 10
type textarea "**********"
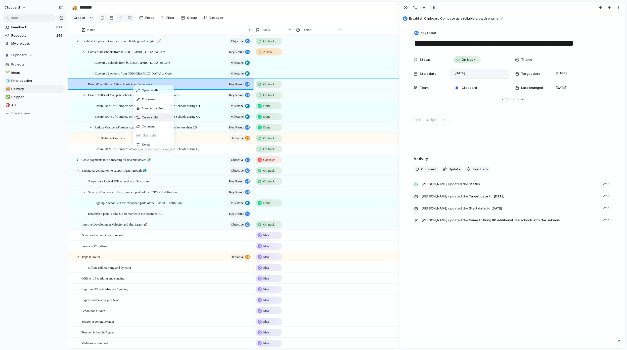
click at [150, 120] on span "Create child" at bounding box center [150, 117] width 16 height 5
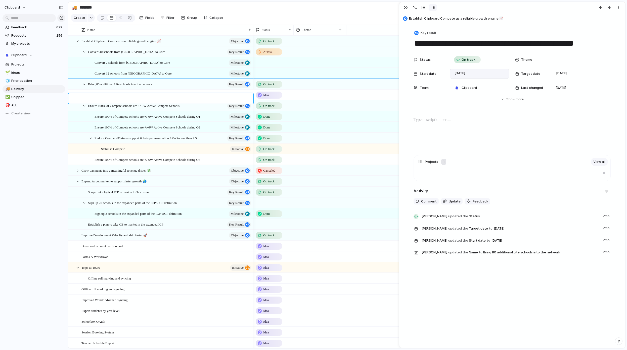
paste textarea "**********"
type textarea "**********"
click at [467, 61] on span "On track" at bounding box center [468, 59] width 14 height 5
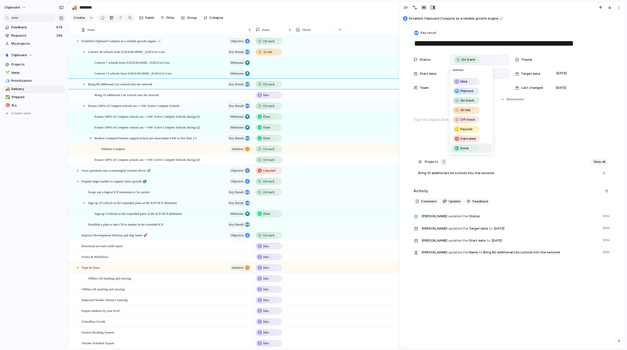
click at [472, 147] on div "Done" at bounding box center [466, 148] width 26 height 6
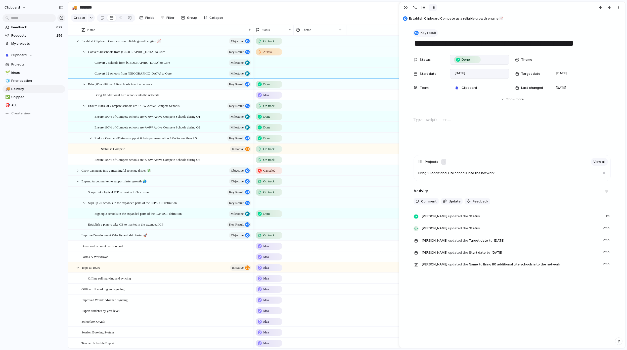
click at [428, 31] on span "Key result" at bounding box center [428, 32] width 16 height 5
click at [436, 77] on li "Milestone" at bounding box center [432, 78] width 41 height 8
click at [241, 99] on div "Bring 10 additional Lite schools into the network" at bounding box center [172, 95] width 157 height 10
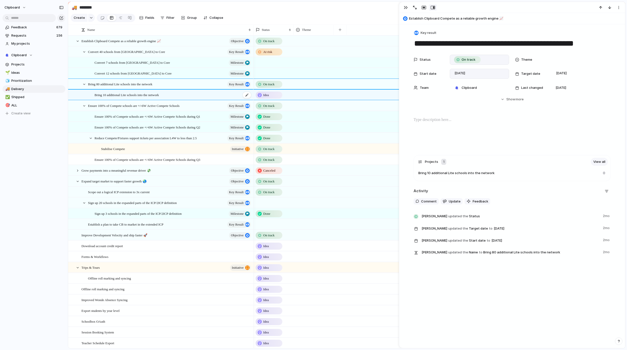
type textarea "**********"
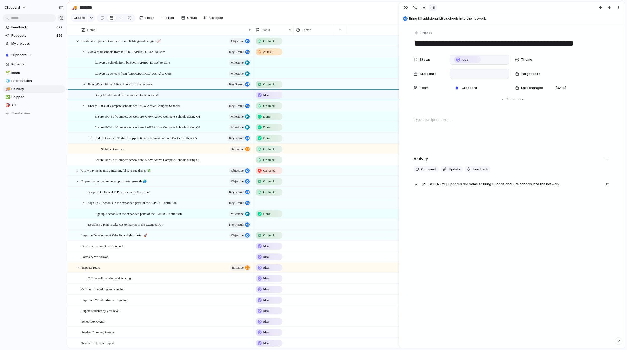
click at [469, 58] on div "Idea" at bounding box center [467, 60] width 26 height 6
click at [425, 58] on div "Idea Planned On track At risk Off track Paused Canceled Done" at bounding box center [313, 175] width 627 height 350
click at [423, 34] on span "Project" at bounding box center [426, 32] width 12 height 5
click at [436, 80] on li "Milestone" at bounding box center [432, 78] width 41 height 8
click at [449, 171] on span "Update" at bounding box center [454, 169] width 12 height 5
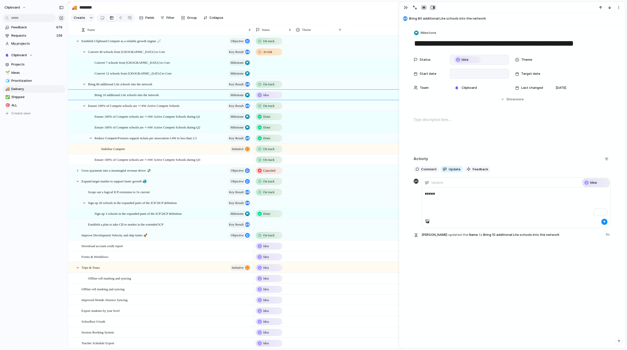
click at [505, 186] on div "Idea" at bounding box center [596, 183] width 26 height 6
click at [505, 272] on span "Done" at bounding box center [594, 272] width 8 height 5
click at [505, 224] on button "button" at bounding box center [604, 222] width 6 height 6
click at [455, 72] on div at bounding box center [479, 74] width 55 height 6
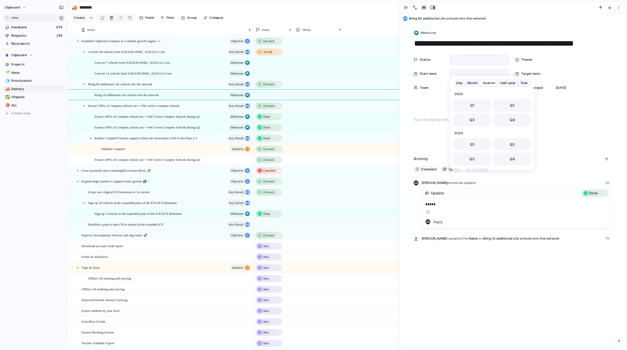
scroll to position [80, 0]
click at [505, 104] on span "Q2" at bounding box center [511, 103] width 5 height 5
click at [505, 73] on div at bounding box center [580, 74] width 55 height 6
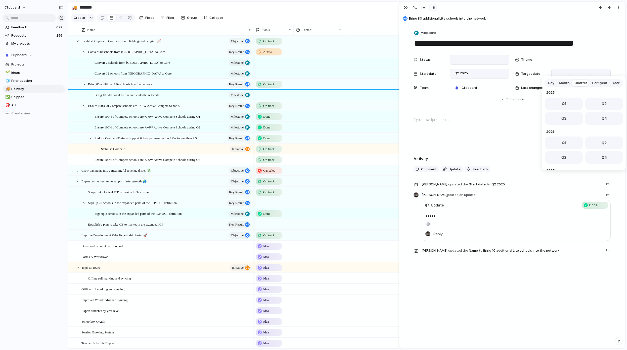
click at [505, 121] on button "Q3" at bounding box center [563, 118] width 38 height 13
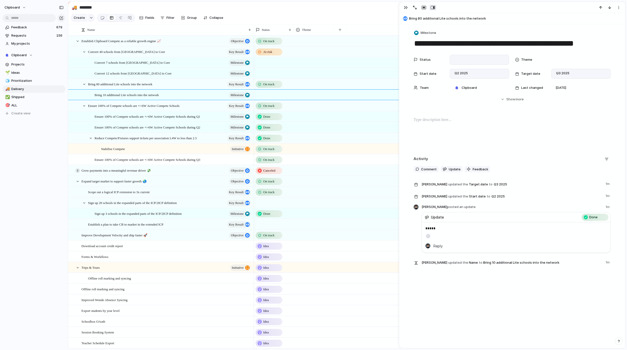
click at [77, 173] on div at bounding box center [77, 171] width 5 height 5
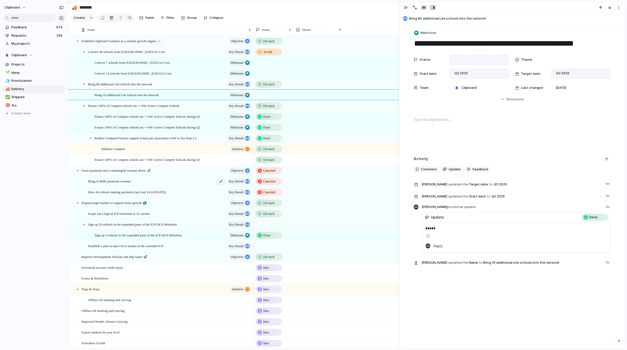
click at [220, 185] on div at bounding box center [221, 181] width 9 height 7
click at [241, 185] on span "Key result" at bounding box center [235, 185] width 17 height 4
click at [242, 185] on span "Key result" at bounding box center [236, 181] width 15 height 7
type textarea "**********"
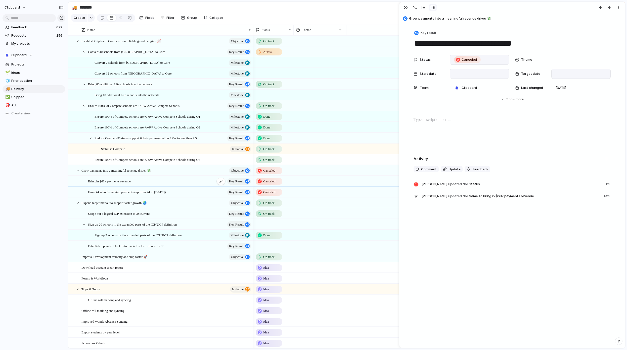
click at [242, 185] on span "Key result" at bounding box center [236, 181] width 15 height 7
click at [429, 31] on span "Key result" at bounding box center [428, 32] width 16 height 5
click at [434, 79] on span "Milestone" at bounding box center [429, 78] width 16 height 5
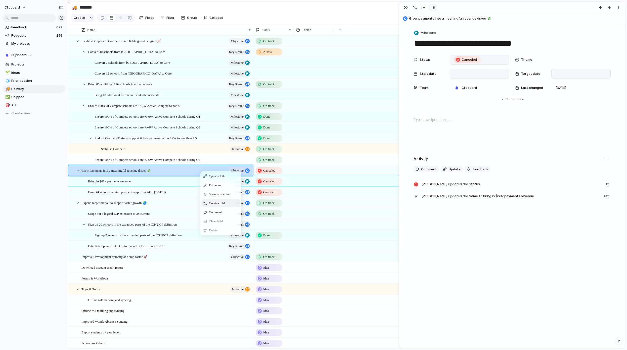
click at [217, 206] on span "Create child" at bounding box center [217, 203] width 16 height 5
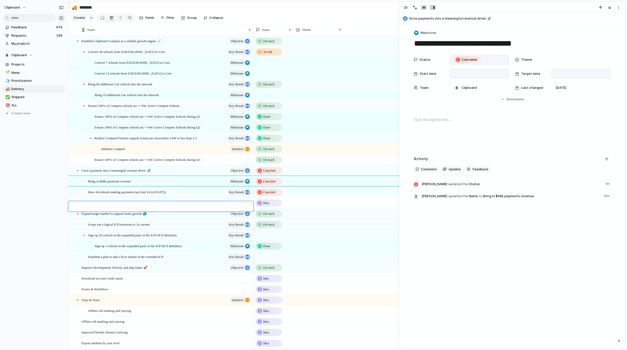
type textarea "**********"
drag, startPoint x: 119, startPoint y: 208, endPoint x: 122, endPoint y: 193, distance: 15.6
click at [246, 196] on div at bounding box center [246, 192] width 9 height 7
click at [159, 197] on div "Bring in $95K payments revenue" at bounding box center [170, 192] width 164 height 10
type textarea "**********"
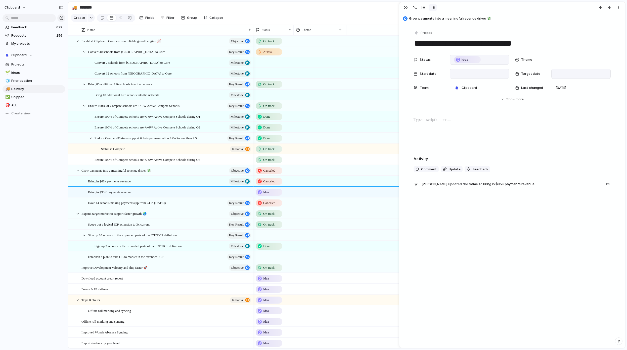
click at [466, 60] on div "Idea" at bounding box center [467, 60] width 26 height 6
click at [470, 117] on div "Off track" at bounding box center [466, 119] width 27 height 7
click at [445, 167] on button "Update" at bounding box center [451, 169] width 22 height 7
click at [437, 193] on p "To enrich screen reader interactions, please activate Accessibility in Grammarl…" at bounding box center [516, 194] width 182 height 6
click at [468, 60] on span "Off track" at bounding box center [468, 59] width 15 height 5
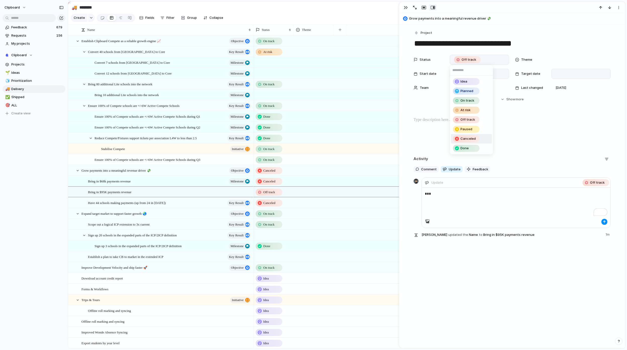
click at [468, 136] on div "Canceled" at bounding box center [466, 139] width 26 height 6
click at [505, 181] on span "Off track" at bounding box center [597, 182] width 15 height 5
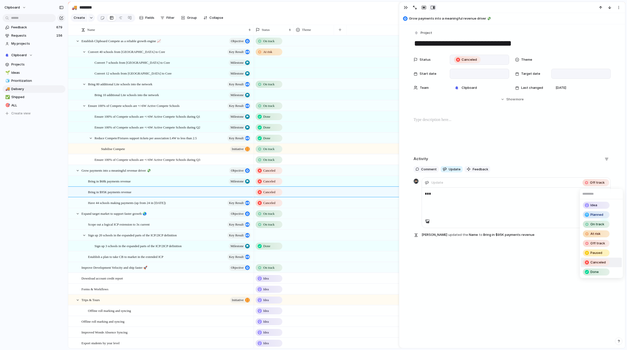
click at [505, 264] on span "Canceled" at bounding box center [597, 262] width 15 height 5
click at [505, 224] on button "button" at bounding box center [604, 222] width 6 height 6
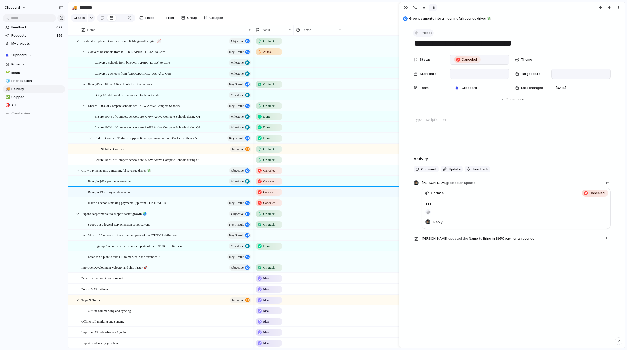
click at [423, 34] on span "Project" at bounding box center [426, 32] width 12 height 5
click at [432, 76] on span "Milestone" at bounding box center [429, 78] width 16 height 5
click at [166, 206] on span "Have 44 schools making payments (up from 24 in [DATE])" at bounding box center [127, 203] width 78 height 6
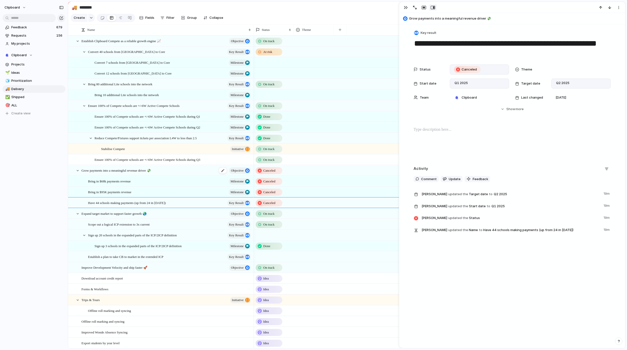
click at [186, 176] on div "Grow payments into a meaningful revenue driver 💸 objective" at bounding box center [166, 171] width 170 height 10
type textarea "**********"
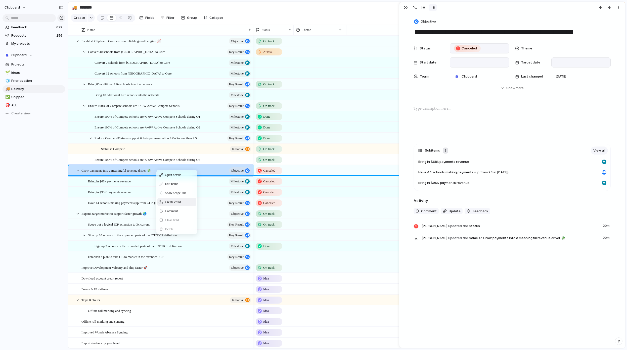
click at [181, 205] on span "Create child" at bounding box center [173, 202] width 16 height 5
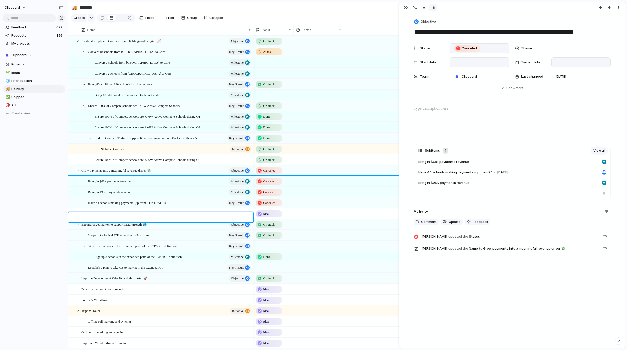
type textarea "**********"
click at [242, 206] on span "Key result" at bounding box center [236, 203] width 15 height 7
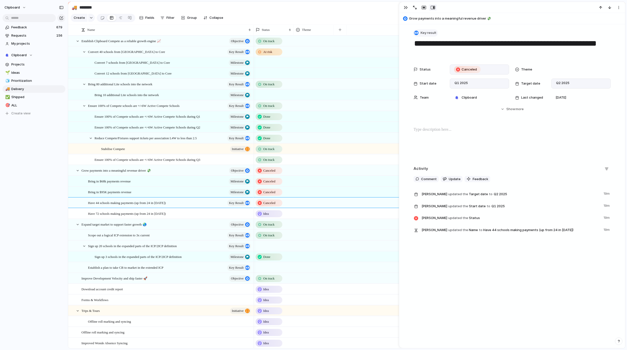
click at [432, 33] on span "Key result" at bounding box center [428, 32] width 16 height 5
click at [433, 76] on span "Milestone" at bounding box center [429, 78] width 16 height 5
click at [206, 219] on div "Have 72 schools making payments (up from 24 in [DATE])" at bounding box center [170, 214] width 164 height 10
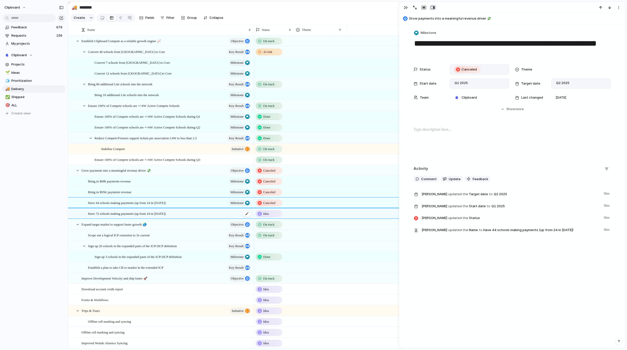
type textarea "**********"
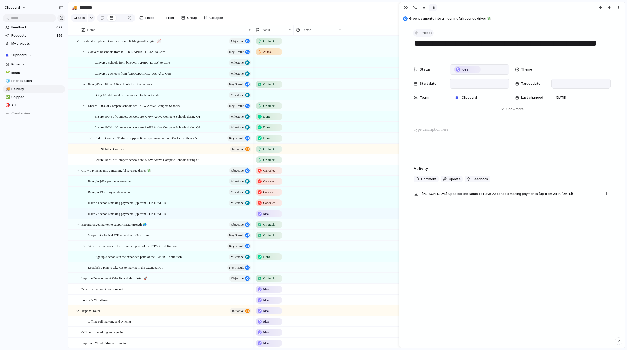
click at [422, 35] on span "Project" at bounding box center [426, 32] width 12 height 5
click at [433, 77] on span "Milestone" at bounding box center [429, 78] width 16 height 5
click at [271, 217] on div "Idea" at bounding box center [269, 214] width 26 height 6
click at [273, 268] on span "At risk" at bounding box center [269, 268] width 10 height 5
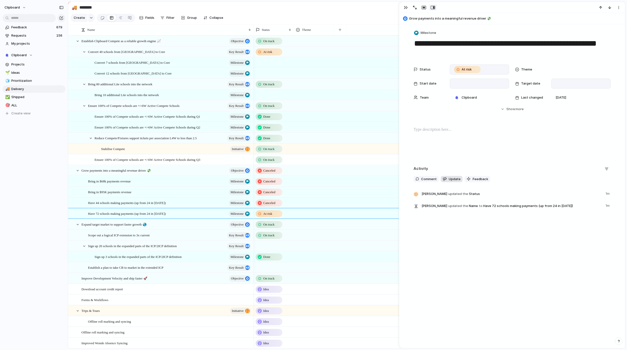
click at [451, 178] on span "Update" at bounding box center [454, 179] width 12 height 5
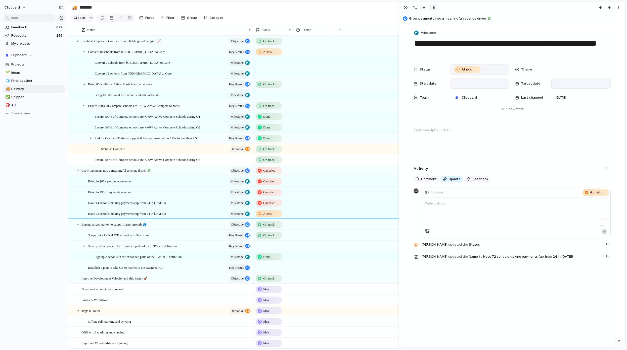
click at [484, 211] on div "To enrich screen reader interactions, please activate Accessibility in Grammarl…" at bounding box center [516, 213] width 188 height 31
click at [505, 194] on div "At risk" at bounding box center [596, 193] width 26 height 6
click at [505, 275] on div "Canceled" at bounding box center [596, 273] width 26 height 6
click at [505, 232] on div "button" at bounding box center [603, 231] width 3 height 3
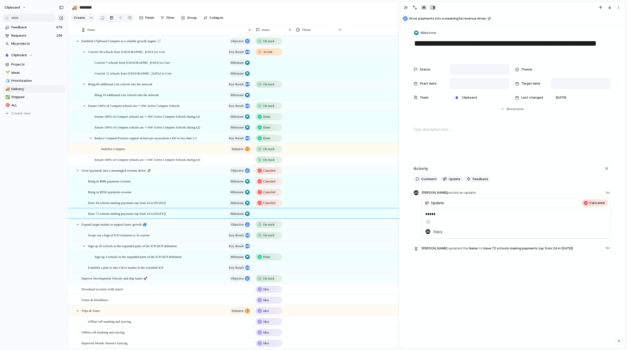
click at [275, 205] on span "Canceled" at bounding box center [269, 203] width 12 height 5
click at [298, 209] on div "Idea Planned On track At risk Off track Paused Canceled Done" at bounding box center [313, 175] width 627 height 350
click at [283, 207] on div "Canceled" at bounding box center [273, 202] width 40 height 9
click at [297, 205] on div "Idea Planned On track At risk Off track Paused Canceled Done" at bounding box center [313, 175] width 627 height 350
click at [189, 205] on div "Have 44 schools making payments (up from 24 in Dec 2024) Milestone" at bounding box center [170, 203] width 164 height 10
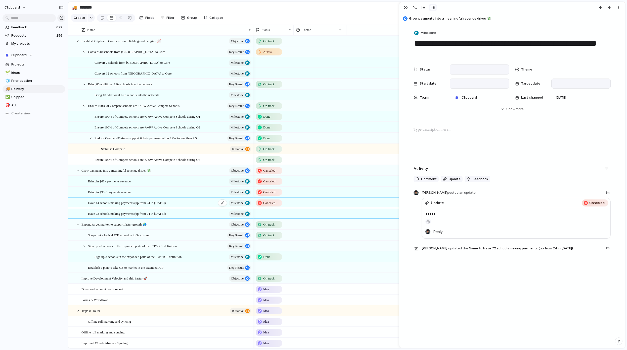
type textarea "**********"
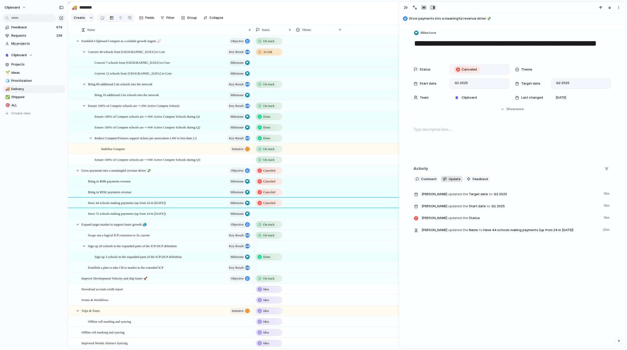
click at [448, 180] on span "Update" at bounding box center [454, 179] width 12 height 5
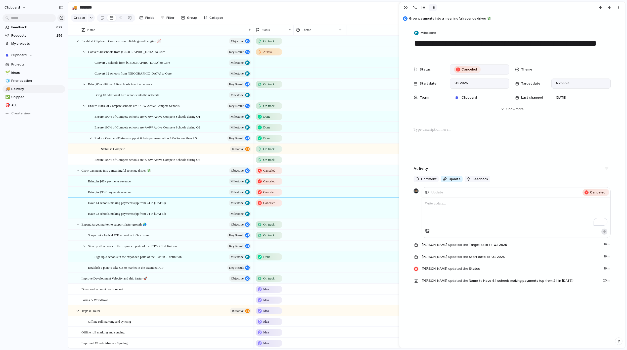
click at [505, 214] on div "To enrich screen reader interactions, please activate Accessibility in Grammarl…" at bounding box center [516, 213] width 188 height 31
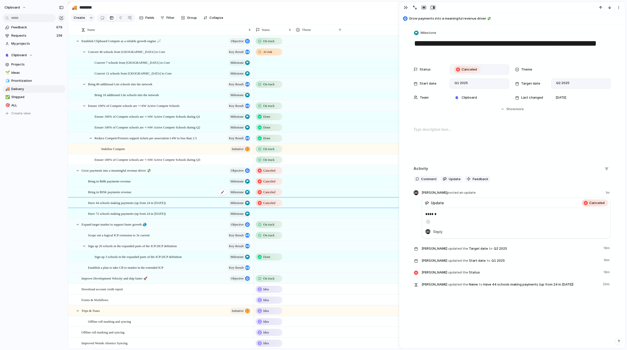
click at [191, 193] on div "Bring in $95K payments revenue Milestone" at bounding box center [170, 192] width 164 height 10
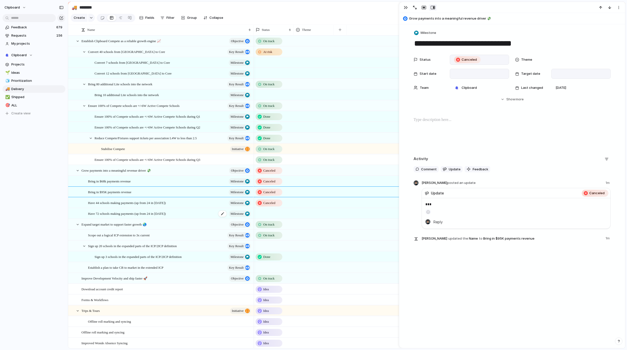
click at [200, 216] on div "Have 72 schools making payments (up from 24 in Dec 2024) Milestone" at bounding box center [170, 214] width 164 height 10
type textarea "**********"
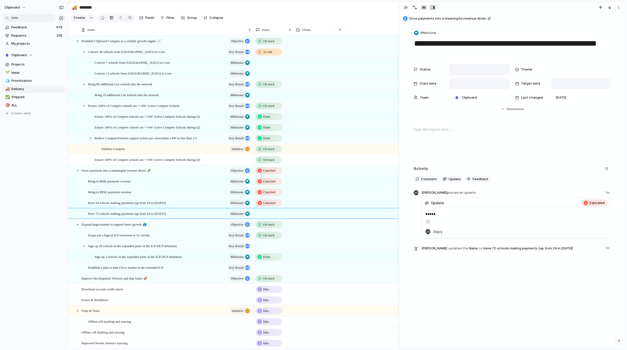
click at [476, 84] on div at bounding box center [479, 84] width 55 height 6
click at [364, 35] on div "Day Month Quarter Half-year Year [DATE] Q1 Q2 Q3 Q4 2024 Q1 Q2 Q3 Q4 2025 Q1 Q2…" at bounding box center [313, 175] width 627 height 350
click at [341, 34] on button "button" at bounding box center [340, 29] width 10 height 9
click at [347, 36] on div "Created at Created by Customer Design ready Duplicate Effort Estimate (weeks) F…" at bounding box center [313, 175] width 627 height 350
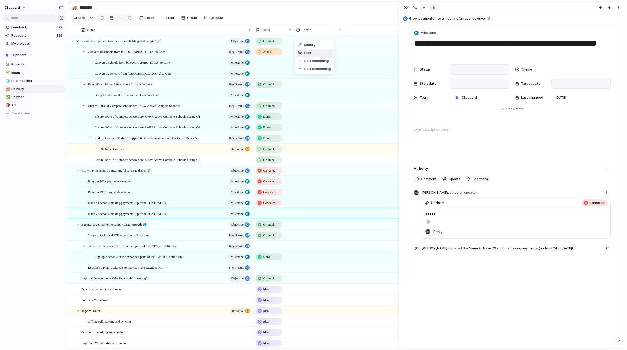
click at [318, 52] on li "Hide" at bounding box center [314, 53] width 37 height 8
click at [299, 31] on div "button" at bounding box center [299, 29] width 3 height 3
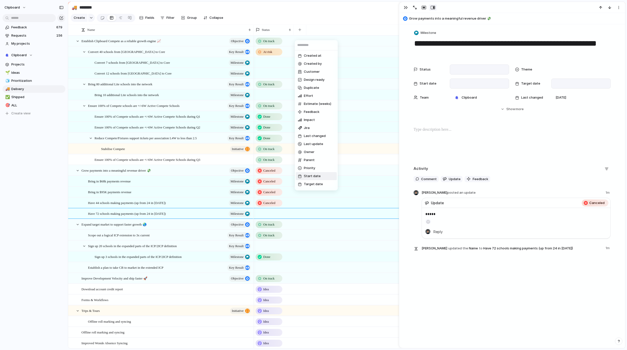
click at [316, 175] on span "Start date" at bounding box center [312, 176] width 17 height 5
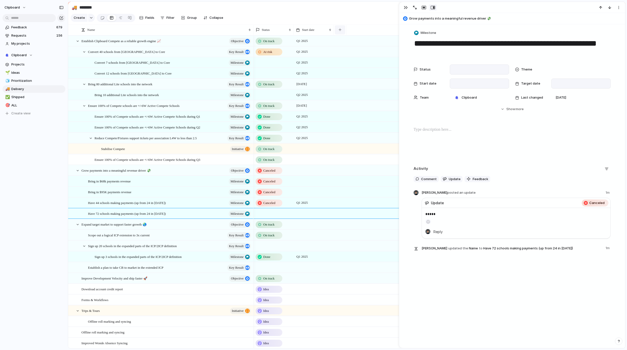
click at [339, 34] on button "button" at bounding box center [340, 29] width 10 height 9
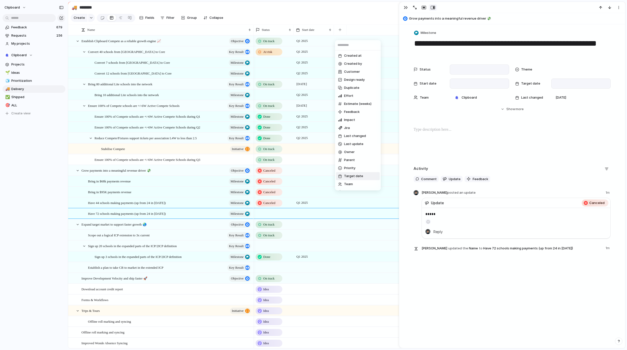
click at [358, 177] on span "Target date" at bounding box center [353, 176] width 19 height 5
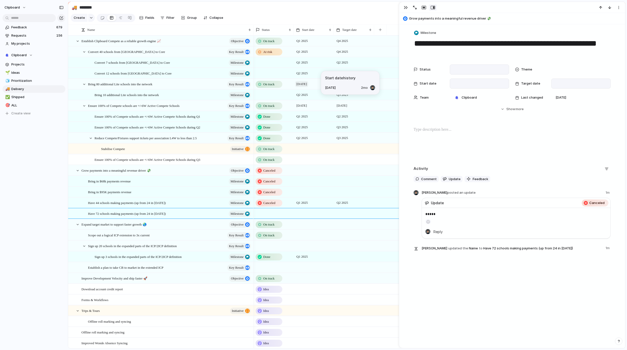
click at [308, 85] on span "January 2025" at bounding box center [301, 84] width 13 height 6
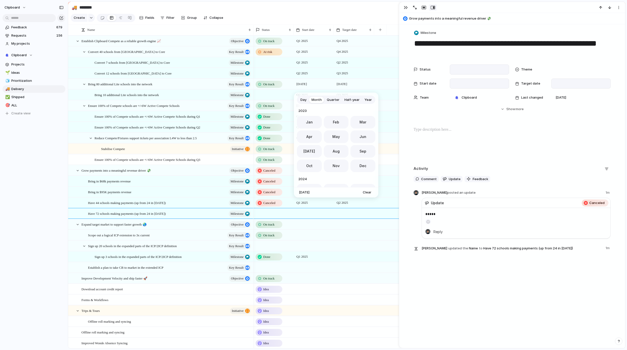
scroll to position [138, 0]
click at [329, 98] on span "Quarter" at bounding box center [333, 99] width 13 height 5
click at [321, 121] on button "Q1" at bounding box center [316, 121] width 38 height 13
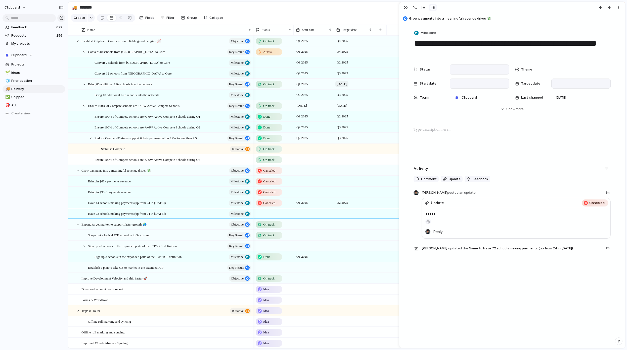
click at [348, 87] on span "December 2025" at bounding box center [341, 84] width 13 height 6
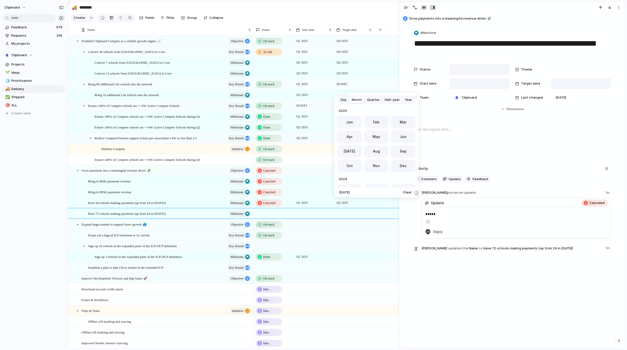
scroll to position [138, 0]
click at [375, 100] on span "Quarter" at bounding box center [373, 99] width 13 height 5
click at [362, 171] on button "Q3" at bounding box center [356, 169] width 38 height 13
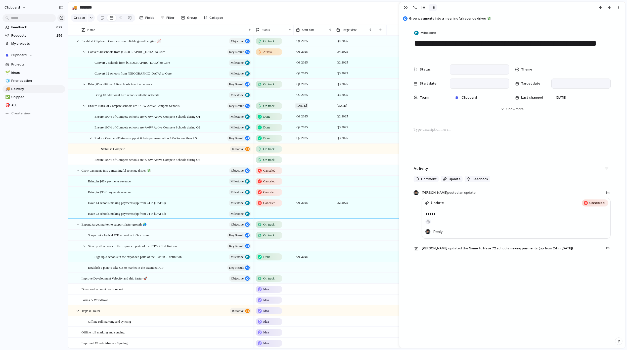
click at [308, 109] on span "January 2025" at bounding box center [301, 106] width 13 height 6
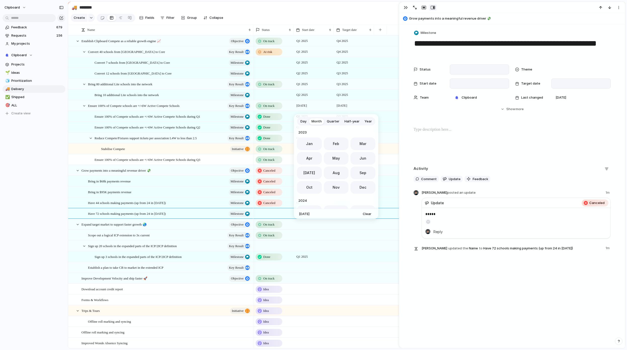
scroll to position [138, 0]
click at [333, 122] on span "Quarter" at bounding box center [333, 121] width 13 height 5
click at [328, 144] on button "Q1" at bounding box center [316, 142] width 38 height 13
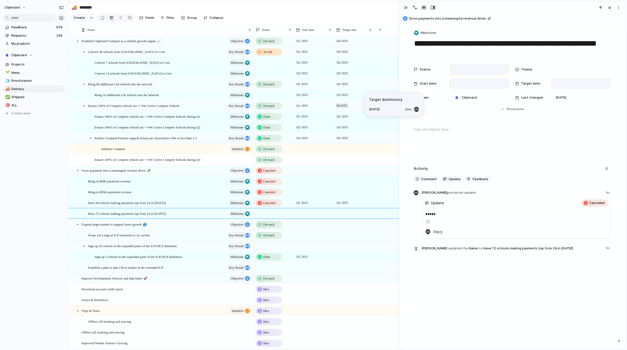
click at [348, 109] on span "December 2025" at bounding box center [341, 106] width 13 height 6
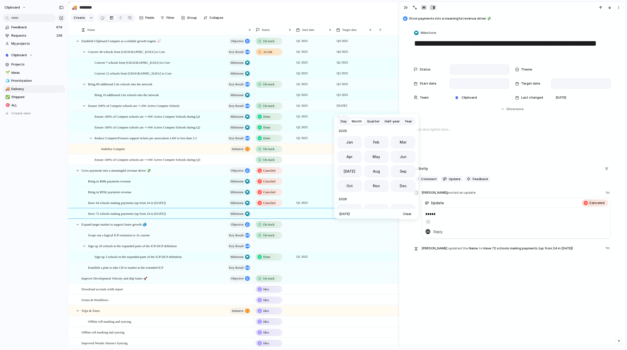
click at [375, 123] on span "Quarter" at bounding box center [373, 121] width 13 height 5
click at [409, 123] on span "Year" at bounding box center [407, 121] width 7 height 5
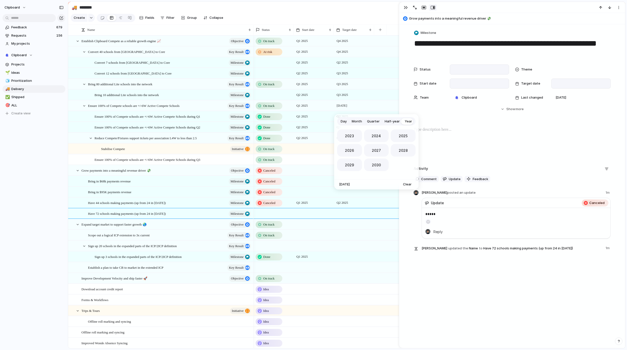
click at [371, 122] on span "Quarter" at bounding box center [373, 121] width 13 height 5
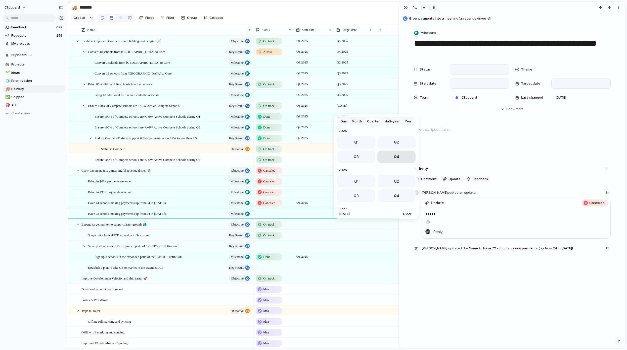
click at [388, 158] on button "Q4" at bounding box center [396, 157] width 38 height 13
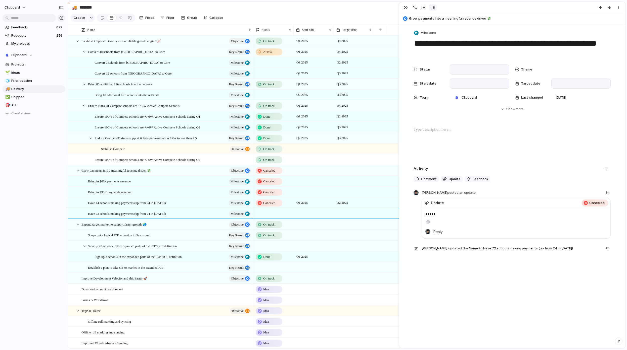
click at [270, 109] on span "On track" at bounding box center [268, 106] width 11 height 5
click at [275, 153] on div "On track" at bounding box center [270, 150] width 26 height 6
click at [296, 152] on div at bounding box center [313, 149] width 40 height 10
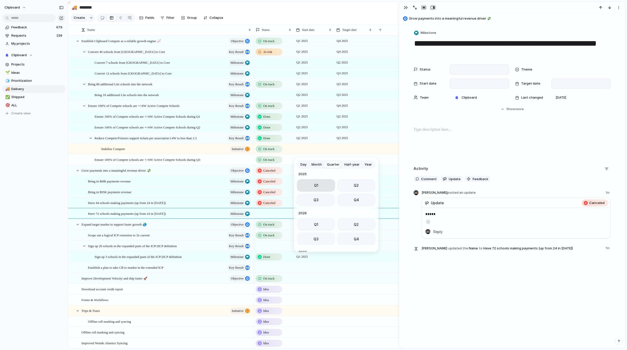
click at [320, 189] on button "Q1" at bounding box center [316, 185] width 38 height 13
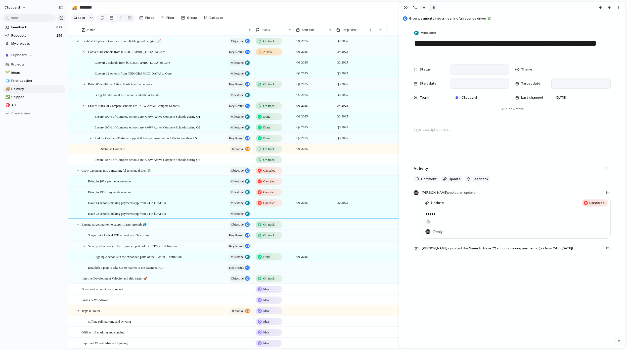
click at [342, 152] on div at bounding box center [354, 149] width 40 height 10
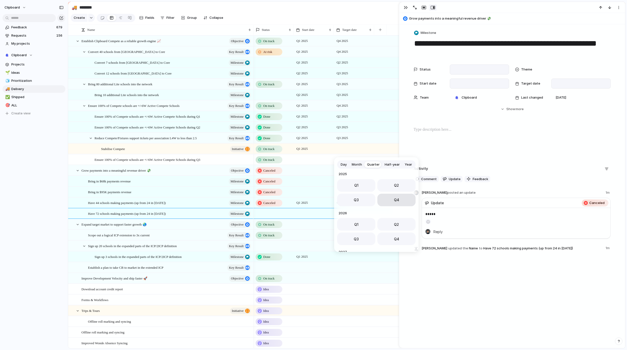
click at [388, 201] on button "Q4" at bounding box center [396, 200] width 38 height 13
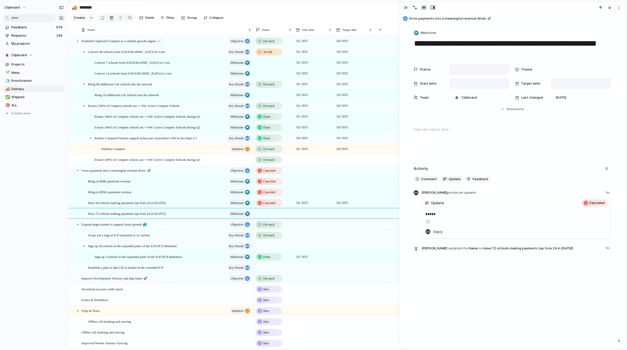
click at [307, 163] on div at bounding box center [313, 159] width 40 height 10
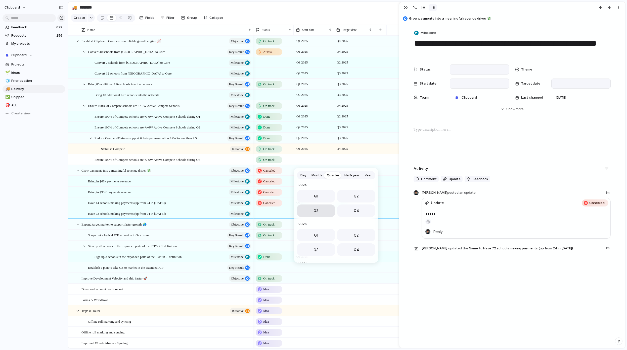
click at [327, 213] on button "Q3" at bounding box center [316, 211] width 38 height 13
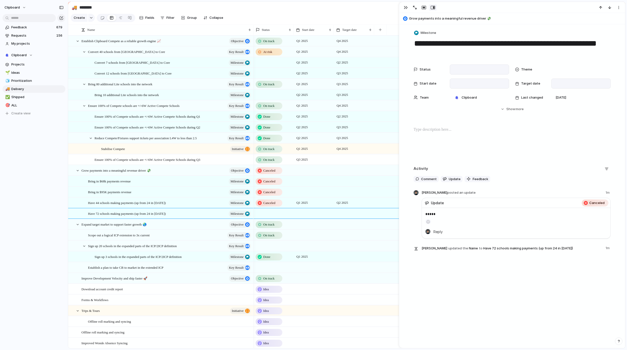
click at [341, 161] on div at bounding box center [354, 159] width 40 height 10
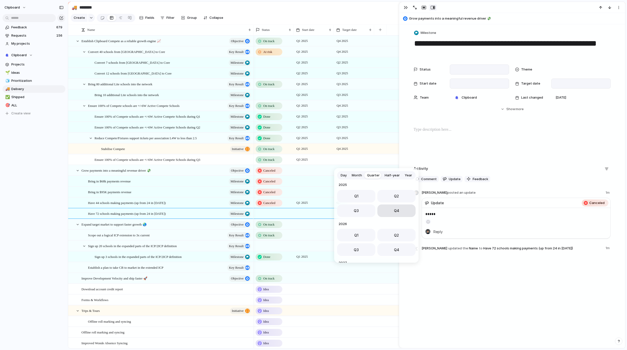
click at [385, 211] on button "Q4" at bounding box center [396, 211] width 38 height 13
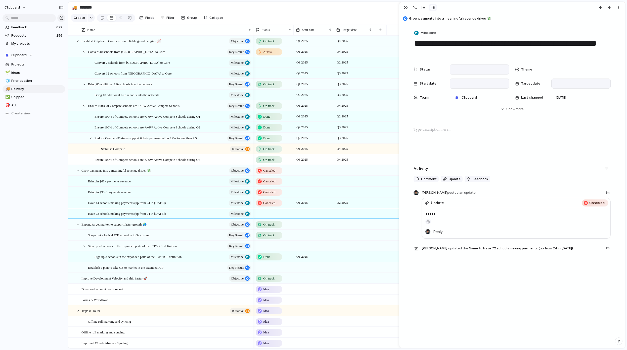
click at [305, 174] on div at bounding box center [313, 170] width 40 height 10
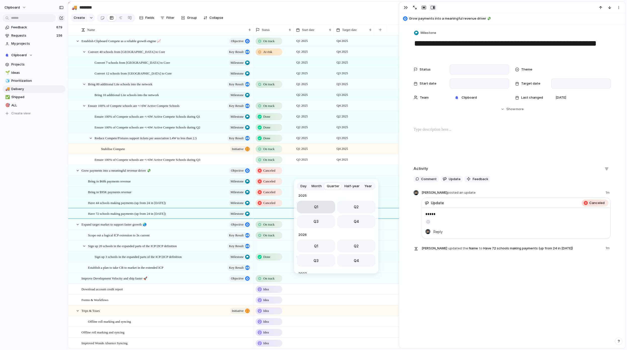
click at [320, 208] on button "Q1" at bounding box center [316, 207] width 38 height 13
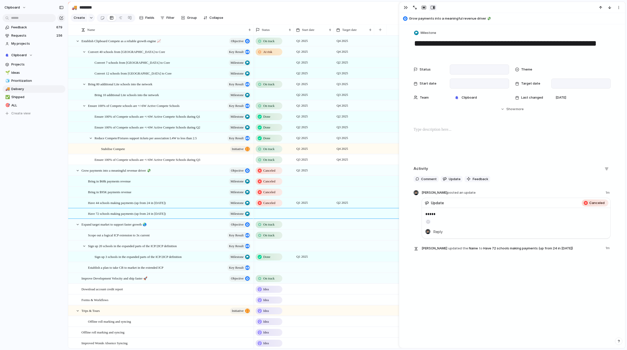
click at [341, 176] on div at bounding box center [354, 170] width 40 height 10
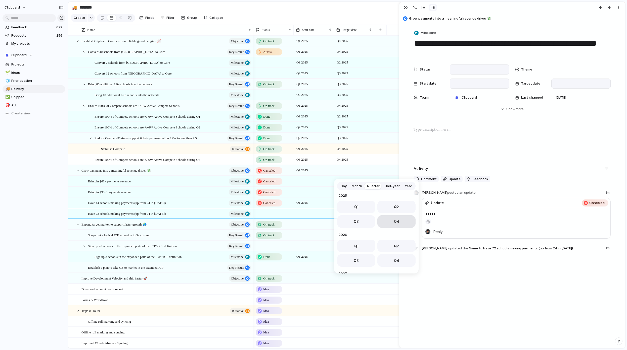
click at [390, 220] on button "Q4" at bounding box center [396, 222] width 38 height 13
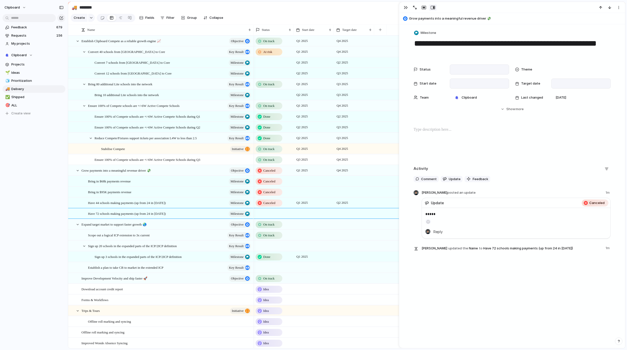
click at [301, 184] on div at bounding box center [313, 181] width 40 height 10
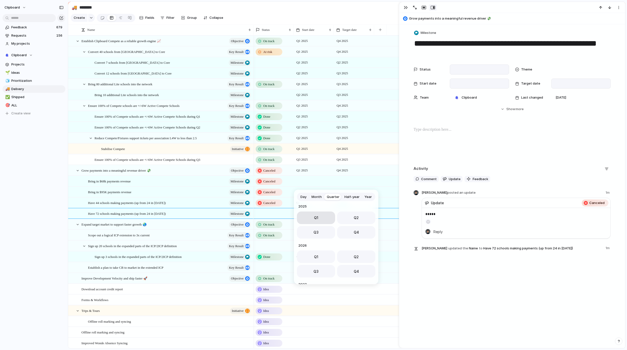
click at [324, 217] on button "Q1" at bounding box center [316, 218] width 38 height 13
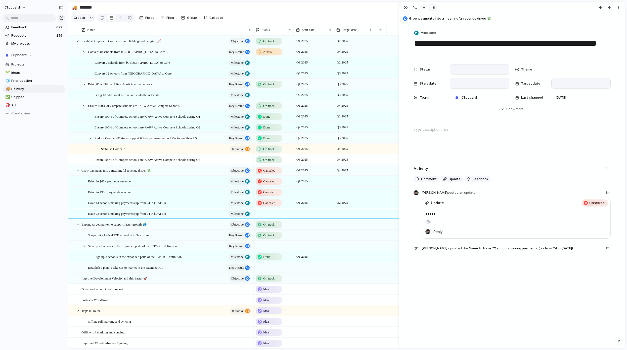
click at [336, 186] on div at bounding box center [354, 181] width 40 height 10
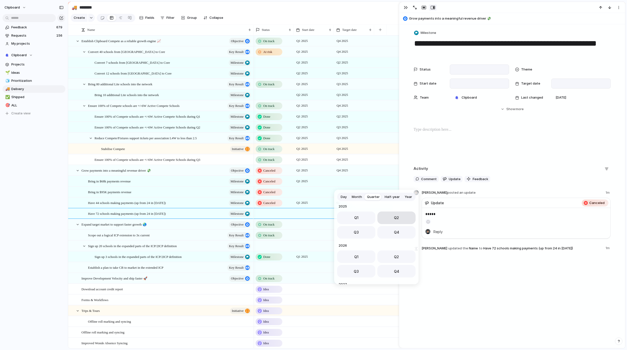
click at [390, 217] on button "Q2" at bounding box center [396, 218] width 38 height 13
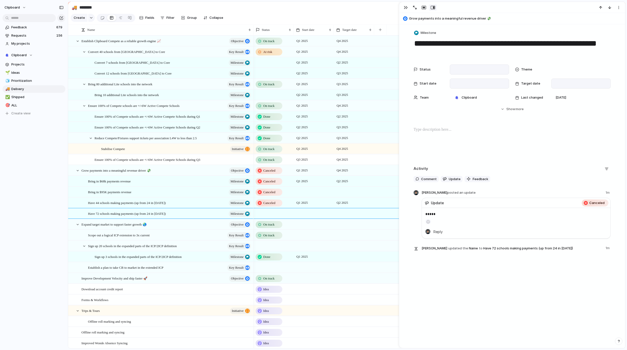
click at [306, 196] on div at bounding box center [313, 192] width 40 height 10
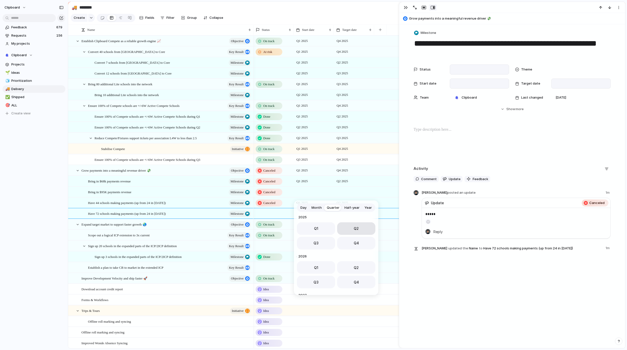
click at [360, 229] on button "Q2" at bounding box center [356, 229] width 38 height 13
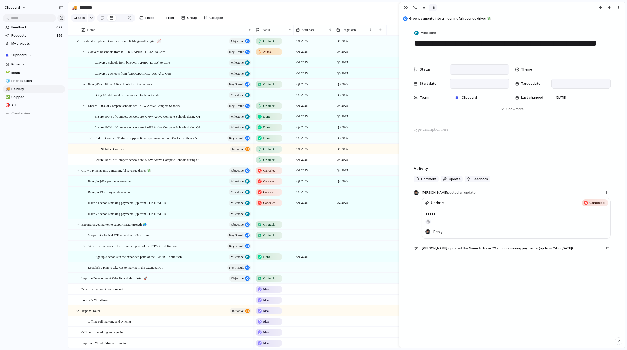
click at [342, 197] on div at bounding box center [354, 192] width 40 height 10
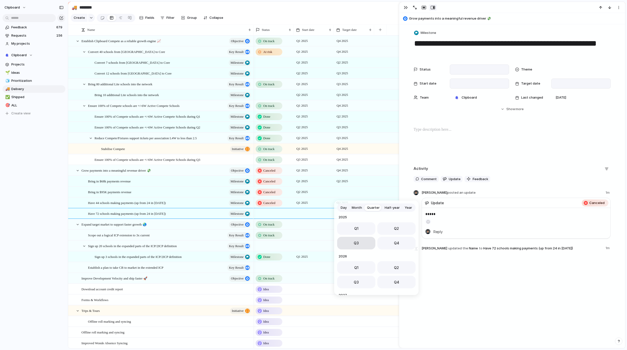
click at [350, 241] on button "Q3" at bounding box center [356, 243] width 38 height 13
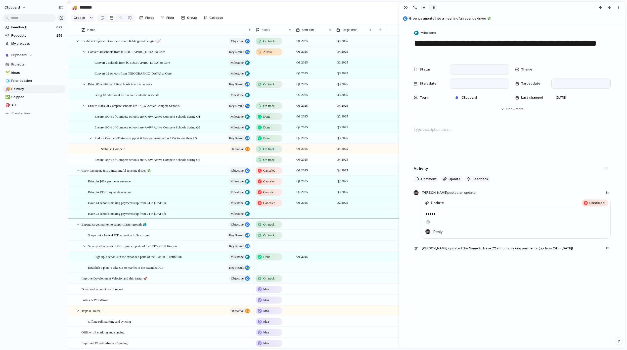
click at [304, 217] on div at bounding box center [313, 214] width 40 height 10
click at [349, 251] on button "Q2" at bounding box center [356, 250] width 38 height 13
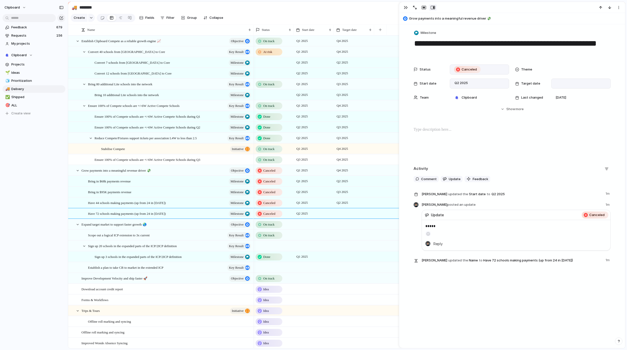
click at [345, 217] on div at bounding box center [354, 214] width 40 height 10
click at [360, 266] on button "Q3" at bounding box center [356, 265] width 38 height 13
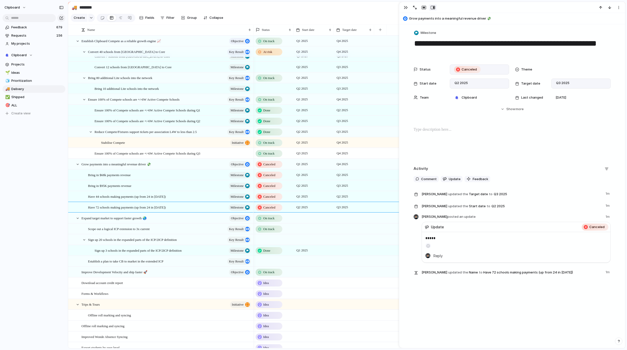
scroll to position [13, 0]
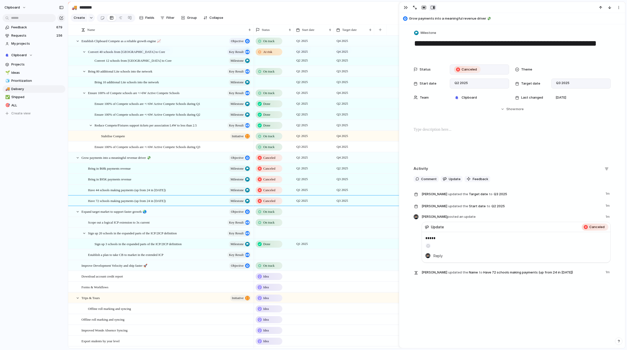
click at [305, 216] on div at bounding box center [313, 212] width 40 height 10
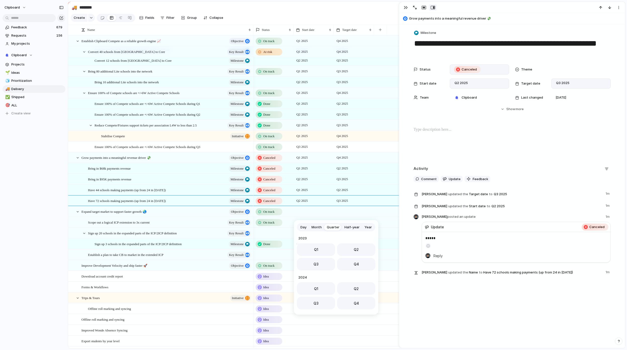
scroll to position [80, 0]
click at [316, 248] on span "Q1" at bounding box center [316, 248] width 4 height 5
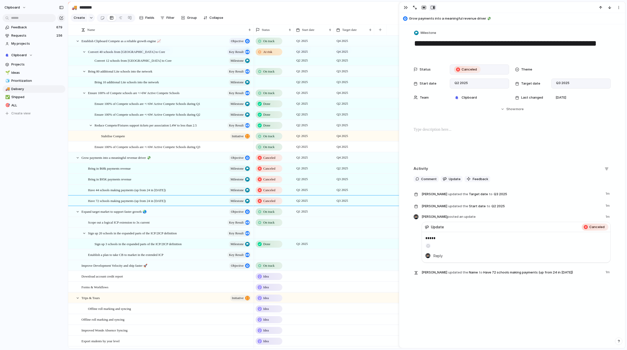
click at [348, 216] on div at bounding box center [354, 212] width 40 height 10
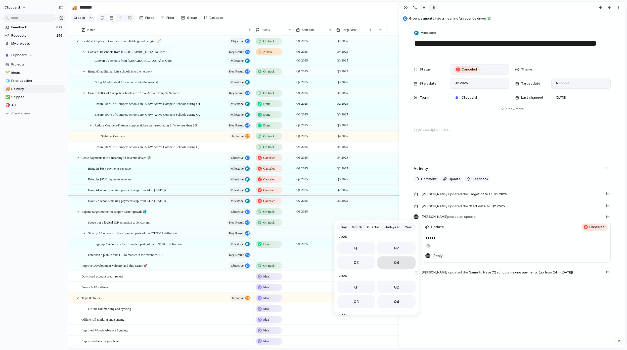
click at [398, 263] on button "Q4" at bounding box center [396, 263] width 38 height 13
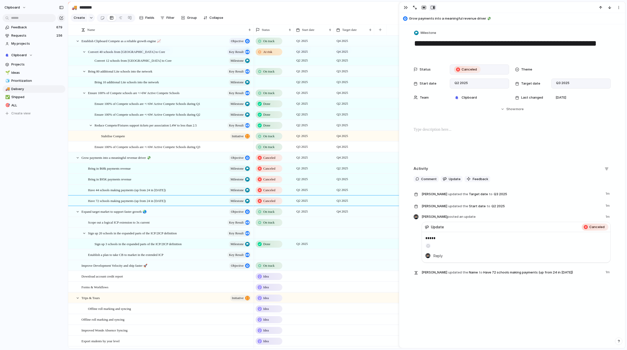
click at [301, 225] on div at bounding box center [313, 222] width 40 height 10
click at [317, 256] on button "Q1" at bounding box center [316, 259] width 38 height 13
click at [344, 226] on div at bounding box center [354, 222] width 40 height 10
click at [399, 260] on button "Q2" at bounding box center [396, 259] width 38 height 13
click at [304, 237] on div at bounding box center [313, 233] width 40 height 10
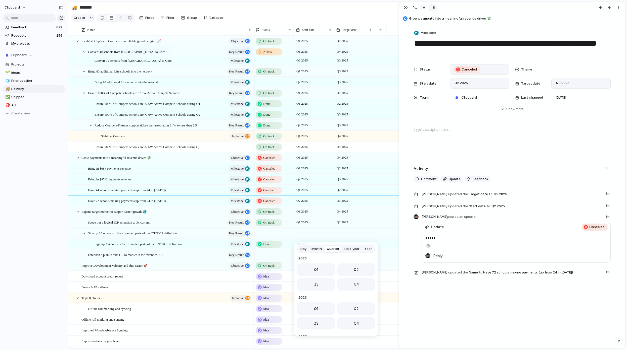
click at [322, 269] on button "Q1" at bounding box center [316, 270] width 38 height 13
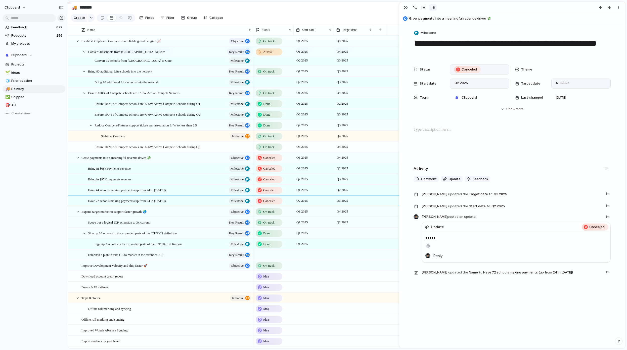
click at [344, 237] on div at bounding box center [354, 233] width 40 height 10
click at [395, 287] on span "Q4" at bounding box center [396, 284] width 5 height 5
click at [267, 236] on span "Done" at bounding box center [266, 233] width 7 height 5
click at [338, 242] on div "Idea Planned On track At risk Off track Paused Canceled Done" at bounding box center [313, 175] width 627 height 350
click at [262, 237] on div "Done" at bounding box center [269, 234] width 26 height 6
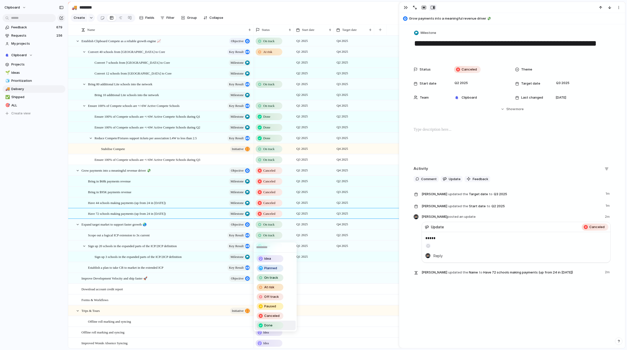
scroll to position [13, 0]
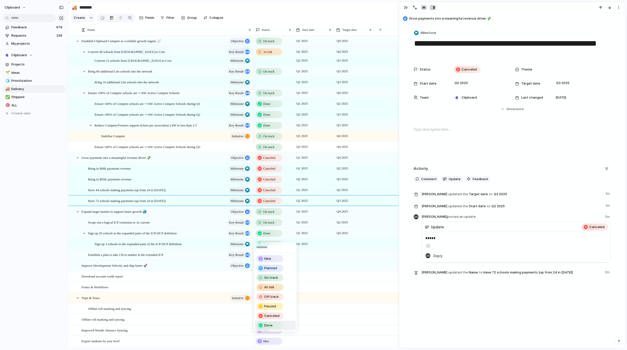
click at [335, 242] on div "Idea Planned On track At risk Off track Paused Canceled Done" at bounding box center [313, 175] width 627 height 350
click at [345, 248] on div at bounding box center [354, 244] width 40 height 10
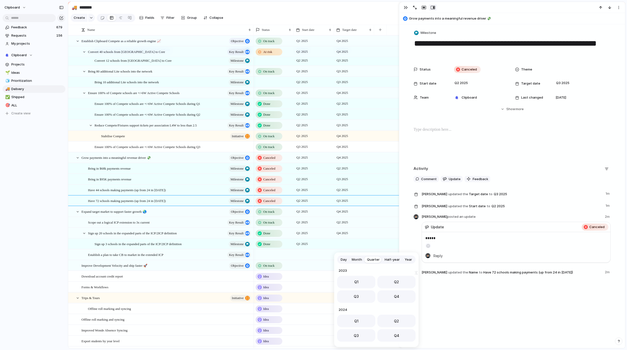
scroll to position [80, 0]
click at [387, 282] on button "Q2" at bounding box center [396, 281] width 38 height 13
click at [272, 237] on div "Done" at bounding box center [269, 234] width 26 height 6
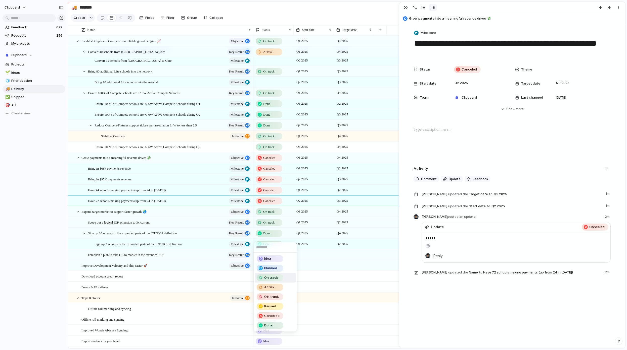
click at [279, 277] on div "On track" at bounding box center [270, 278] width 26 height 6
click at [281, 260] on div at bounding box center [273, 255] width 40 height 10
click at [272, 339] on span "Done" at bounding box center [268, 338] width 8 height 5
click at [305, 260] on div at bounding box center [313, 255] width 40 height 10
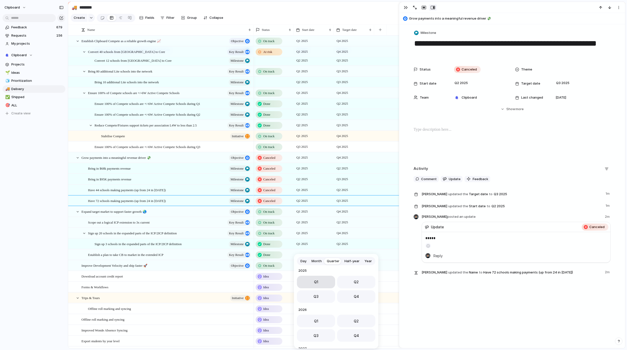
click at [327, 282] on button "Q1" at bounding box center [316, 282] width 38 height 13
click at [343, 253] on div at bounding box center [354, 251] width 40 height 3
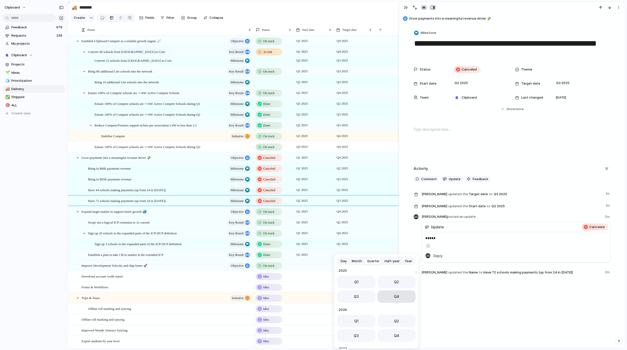
click at [394, 296] on span "Q4" at bounding box center [396, 296] width 5 height 5
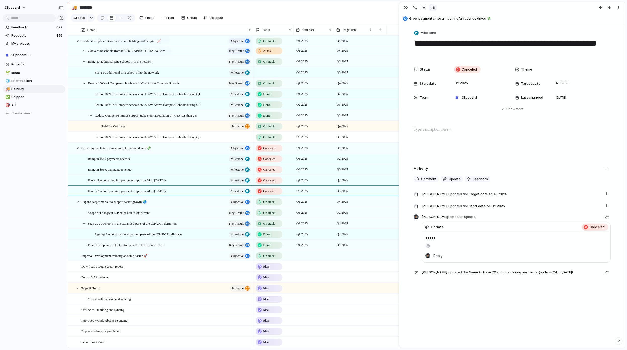
scroll to position [39, 0]
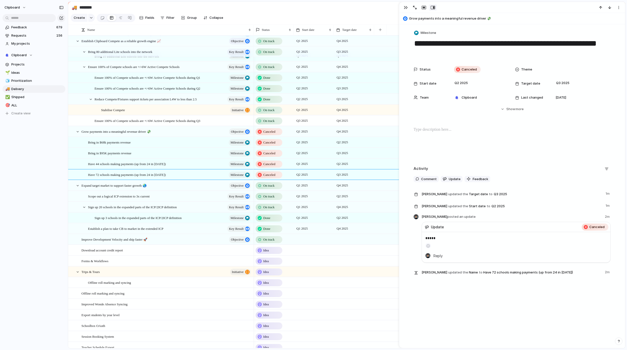
click at [308, 245] on div at bounding box center [313, 239] width 40 height 10
click at [325, 279] on button "Q1" at bounding box center [316, 276] width 38 height 13
click at [350, 244] on div at bounding box center [354, 239] width 40 height 10
click at [394, 292] on span "Q4" at bounding box center [396, 290] width 5 height 5
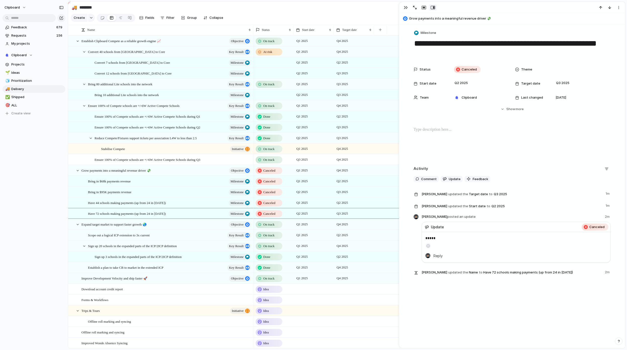
scroll to position [177, 0]
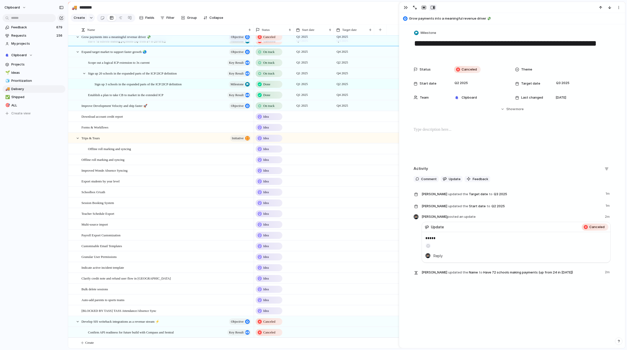
click at [314, 322] on div at bounding box center [313, 322] width 40 height 10
click at [323, 282] on button "Q1" at bounding box center [316, 282] width 38 height 13
click at [339, 322] on div at bounding box center [354, 322] width 40 height 10
click at [390, 295] on button "Q4" at bounding box center [396, 297] width 38 height 13
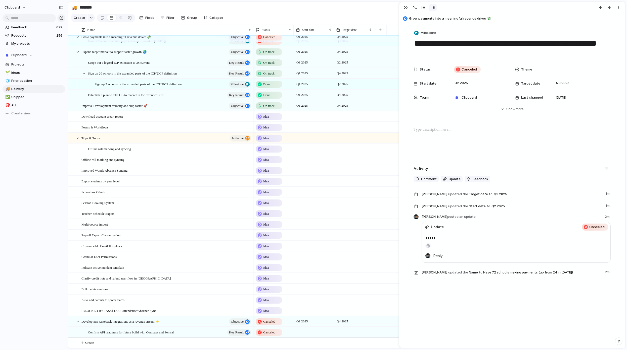
click at [303, 334] on div at bounding box center [313, 332] width 40 height 10
click at [320, 281] on button "Q1" at bounding box center [316, 282] width 38 height 13
click at [343, 333] on div at bounding box center [354, 332] width 40 height 10
click at [388, 287] on button "Q2" at bounding box center [396, 282] width 38 height 13
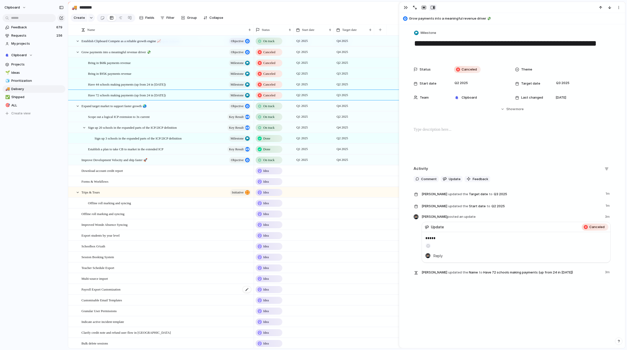
scroll to position [0, 0]
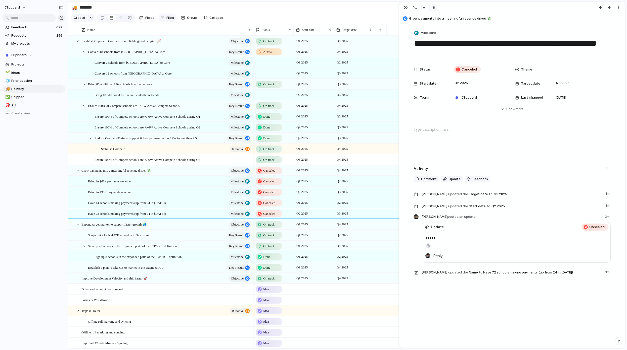
click at [172, 19] on span "Filter" at bounding box center [170, 17] width 8 height 5
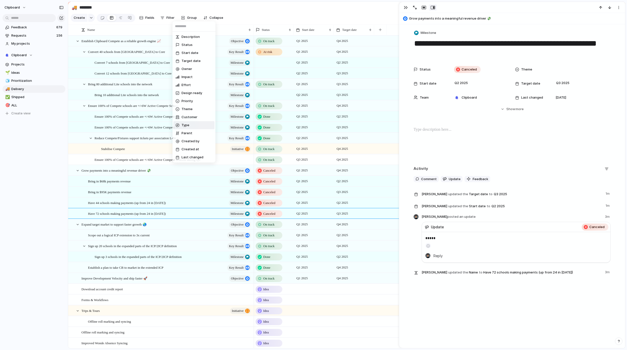
click at [196, 125] on li "Type" at bounding box center [193, 125] width 41 height 8
click at [195, 43] on span "Objective" at bounding box center [195, 44] width 15 height 5
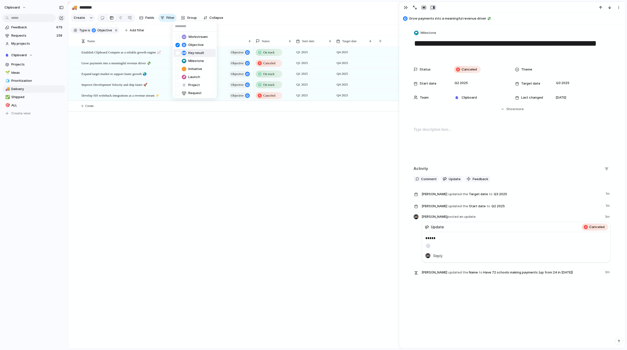
click at [196, 56] on li "Key result" at bounding box center [194, 53] width 42 height 8
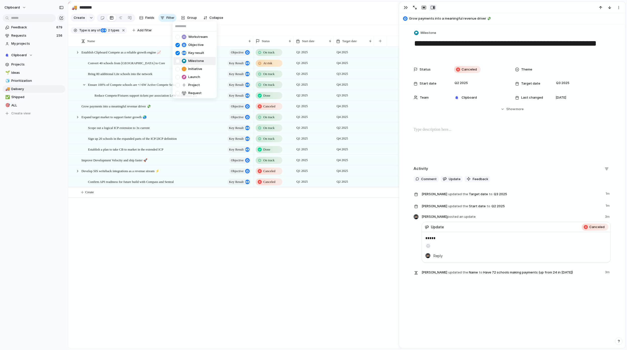
click at [197, 61] on span "Milestone" at bounding box center [196, 61] width 16 height 5
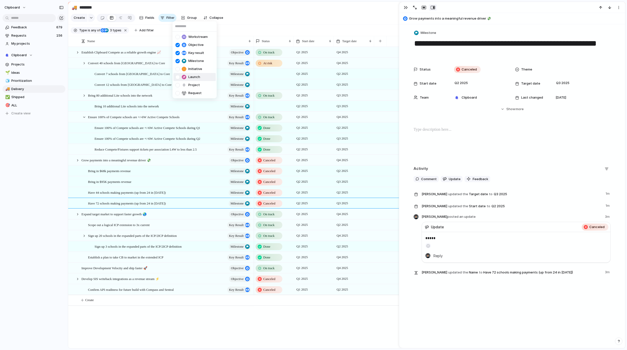
click at [157, 327] on div "Workstream Objective Key result Milestone Initiative Launch Project Request" at bounding box center [313, 175] width 627 height 350
click at [269, 76] on div at bounding box center [273, 74] width 40 height 10
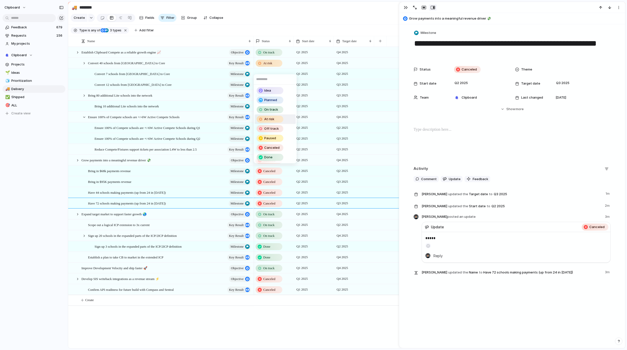
click at [271, 121] on span "At risk" at bounding box center [269, 119] width 10 height 5
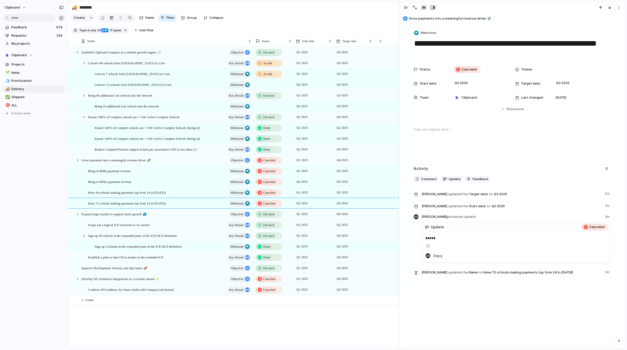
click at [267, 89] on div at bounding box center [273, 84] width 40 height 10
click at [276, 131] on div "At risk" at bounding box center [270, 130] width 26 height 6
click at [271, 111] on div at bounding box center [273, 106] width 40 height 10
click at [274, 189] on div "Done" at bounding box center [270, 190] width 26 height 6
click at [272, 328] on div "On track Q1 2025 Q4 2025 On track Q1 2025 Q4 2025 Canceled Q1 2025 Q4 2025 Canc…" at bounding box center [439, 198] width 372 height 302
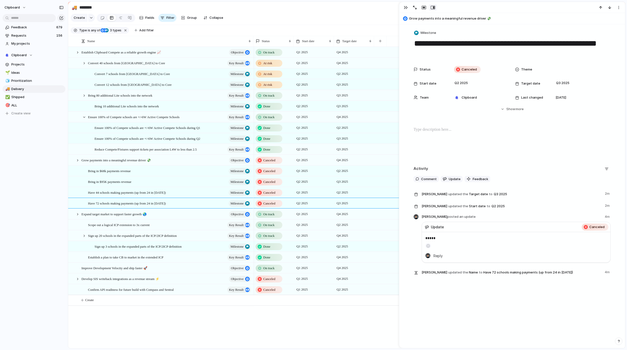
click at [147, 321] on div "Expand target market to support faster growth 🌏 objective Improve Development V…" at bounding box center [346, 198] width 557 height 302
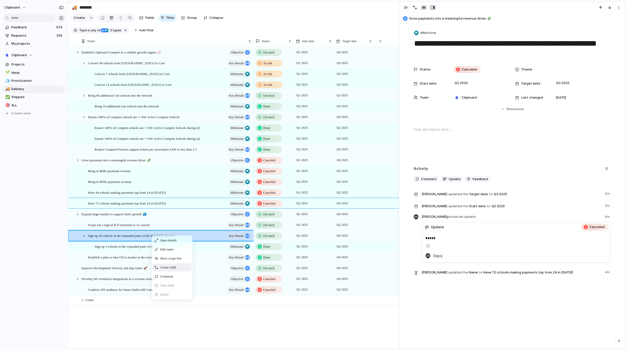
click at [175, 270] on span "Create child" at bounding box center [168, 267] width 16 height 5
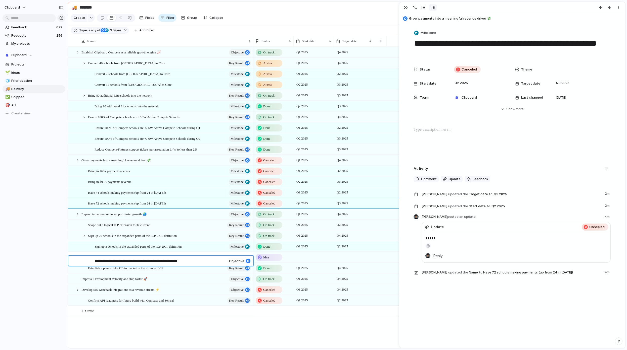
type textarea "**********"
click at [236, 260] on span "objective" at bounding box center [236, 261] width 15 height 4
drag, startPoint x: 207, startPoint y: 266, endPoint x: 207, endPoint y: 283, distance: 16.6
click at [207, 267] on div "**********" at bounding box center [313, 175] width 627 height 350
click at [241, 261] on span "objective" at bounding box center [237, 257] width 13 height 7
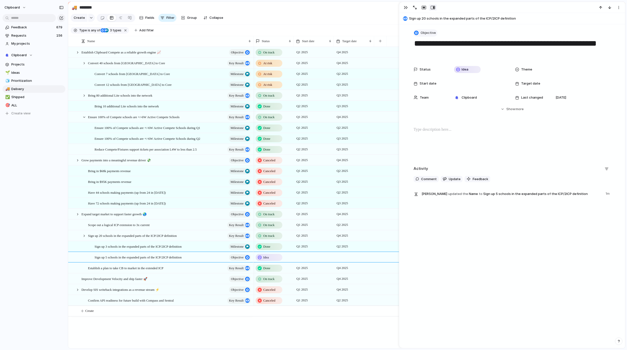
click at [429, 33] on span "Objective" at bounding box center [427, 32] width 15 height 5
click at [437, 80] on li "Milestone" at bounding box center [432, 78] width 41 height 8
click at [270, 261] on div "Idea" at bounding box center [269, 258] width 26 height 6
click at [277, 293] on div "On track" at bounding box center [270, 295] width 26 height 6
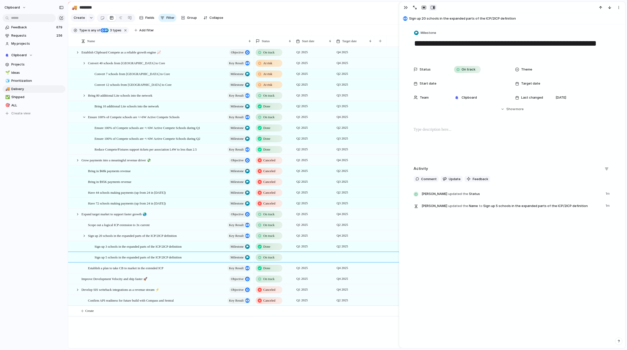
click at [306, 263] on div at bounding box center [313, 257] width 40 height 10
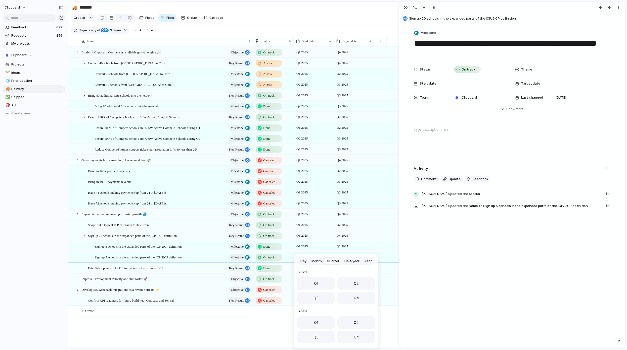
scroll to position [80, 0]
click at [319, 298] on button "Q3" at bounding box center [316, 297] width 38 height 13
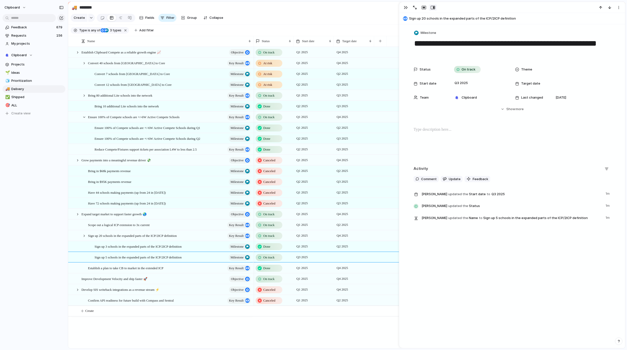
click at [347, 262] on div at bounding box center [354, 257] width 40 height 10
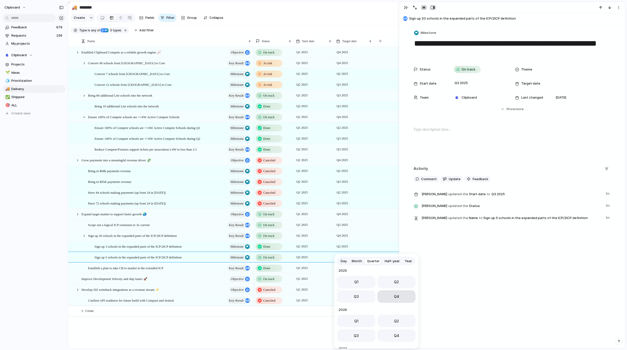
click at [401, 298] on button "Q4" at bounding box center [396, 297] width 38 height 13
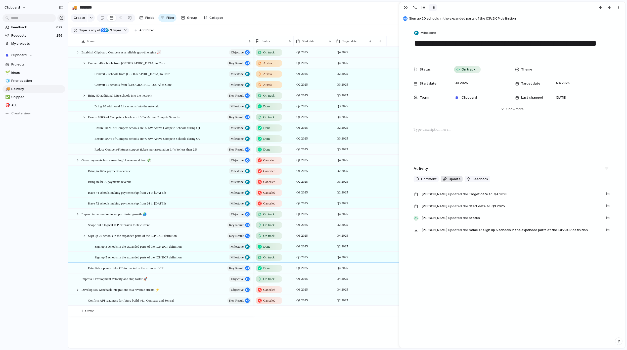
click at [451, 181] on span "Update" at bounding box center [454, 179] width 12 height 5
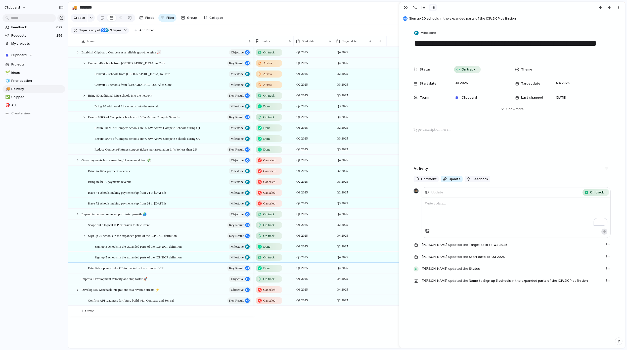
click at [462, 207] on p "To enrich screen reader interactions, please activate Accessibility in Grammarl…" at bounding box center [516, 204] width 182 height 6
click at [604, 232] on button "button" at bounding box center [604, 232] width 6 height 6
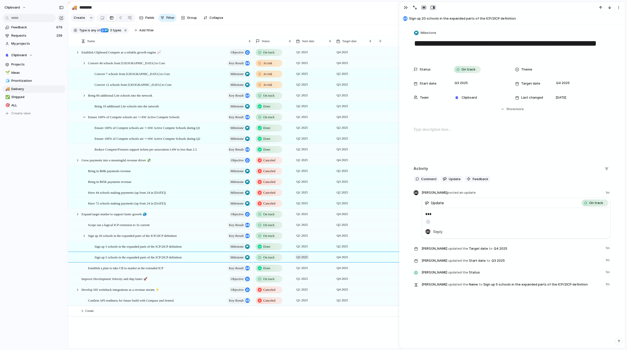
click at [305, 260] on span "Q3 2025" at bounding box center [302, 257] width 14 height 6
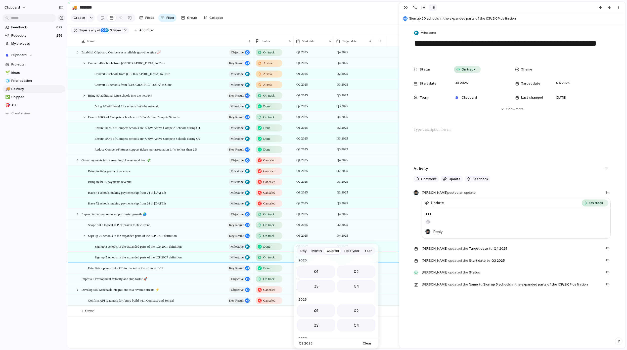
click at [351, 276] on button "Q2" at bounding box center [356, 272] width 38 height 13
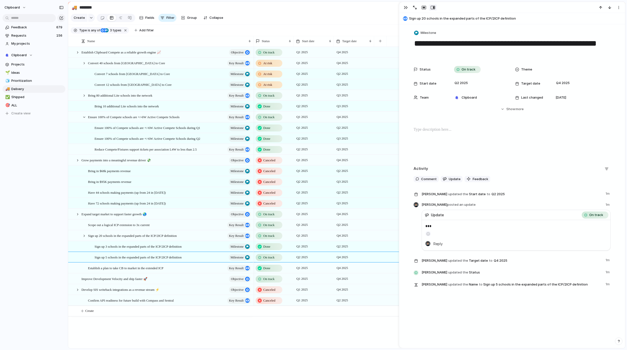
click at [343, 260] on span "Q4 2025" at bounding box center [342, 257] width 14 height 6
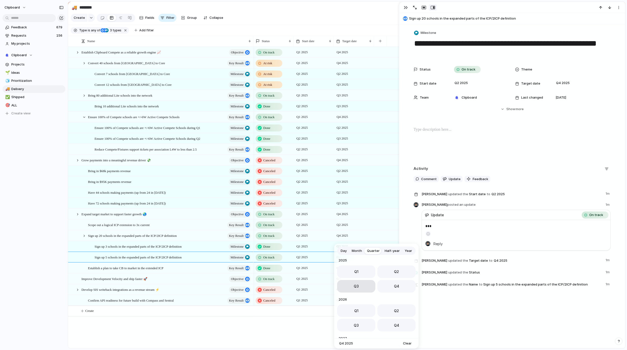
drag, startPoint x: 305, startPoint y: 260, endPoint x: 355, endPoint y: 286, distance: 56.1
click at [355, 286] on span "Q3" at bounding box center [355, 286] width 5 height 5
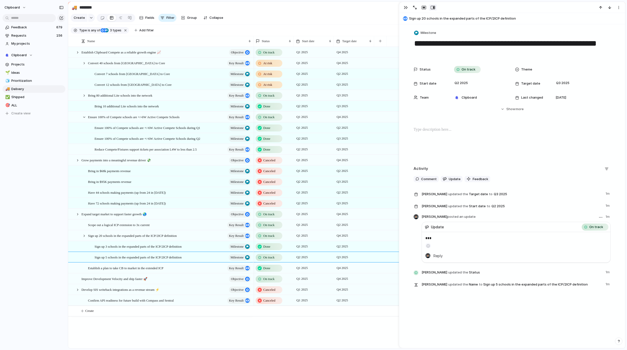
drag, startPoint x: 355, startPoint y: 286, endPoint x: 592, endPoint y: 228, distance: 244.2
click at [592, 228] on span "On track" at bounding box center [596, 227] width 14 height 5
drag, startPoint x: 592, startPoint y: 228, endPoint x: 599, endPoint y: 219, distance: 11.6
click at [599, 219] on button "button" at bounding box center [600, 218] width 6 height 6
drag, startPoint x: 599, startPoint y: 219, endPoint x: 592, endPoint y: 227, distance: 11.1
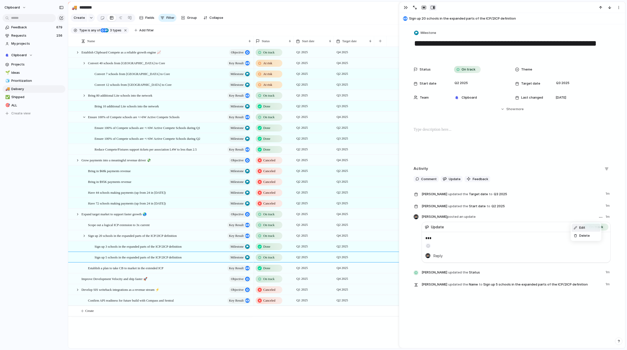
click at [592, 227] on li "Edit" at bounding box center [585, 228] width 29 height 8
click at [598, 230] on span "On track" at bounding box center [596, 227] width 14 height 5
click at [598, 227] on span "On track" at bounding box center [596, 227] width 14 height 5
drag, startPoint x: 592, startPoint y: 227, endPoint x: 597, endPoint y: 227, distance: 5.3
click at [597, 227] on span "On track" at bounding box center [596, 227] width 14 height 5
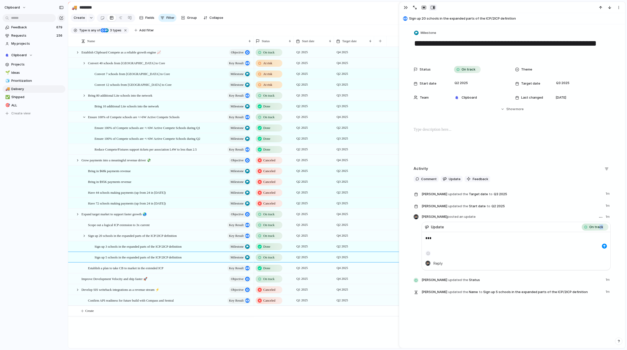
click at [597, 228] on span "On track" at bounding box center [596, 227] width 14 height 5
click at [596, 227] on span "On track" at bounding box center [596, 227] width 14 height 5
drag, startPoint x: 597, startPoint y: 228, endPoint x: 599, endPoint y: 220, distance: 8.3
click at [599, 220] on button "button" at bounding box center [600, 218] width 6 height 6
click at [593, 235] on li "Delete" at bounding box center [585, 236] width 29 height 8
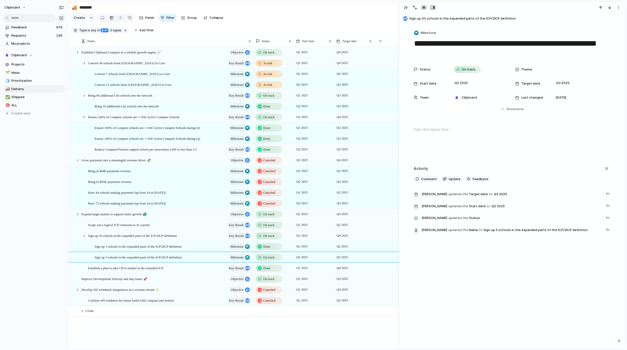
click at [457, 66] on div "On track" at bounding box center [478, 70] width 59 height 10
drag, startPoint x: 599, startPoint y: 220, endPoint x: 432, endPoint y: 121, distance: 193.5
click at [432, 121] on div "Idea Planned On track At risk Off track Paused Canceled Done" at bounding box center [313, 175] width 627 height 350
click at [450, 180] on span "Update" at bounding box center [454, 179] width 12 height 5
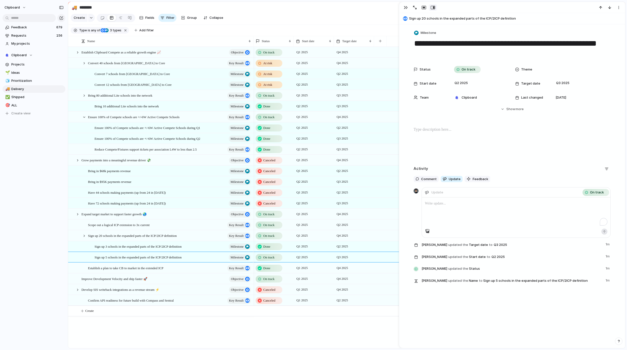
drag, startPoint x: 432, startPoint y: 121, endPoint x: 469, endPoint y: 209, distance: 95.0
click at [469, 209] on div "To enrich screen reader interactions, please activate Accessibility in Grammarl…" at bounding box center [516, 213] width 188 height 31
click at [590, 191] on span "On track" at bounding box center [597, 192] width 14 height 5
click at [600, 253] on span "Off track" at bounding box center [597, 253] width 15 height 5
click at [592, 193] on span "Off track" at bounding box center [597, 192] width 15 height 5
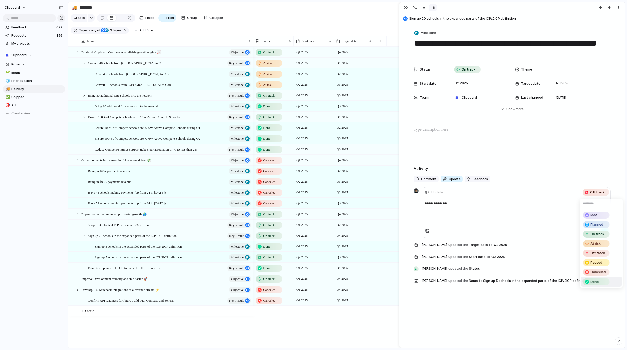
click at [602, 282] on div "Done" at bounding box center [596, 282] width 26 height 6
click at [601, 232] on button "button" at bounding box center [604, 232] width 6 height 6
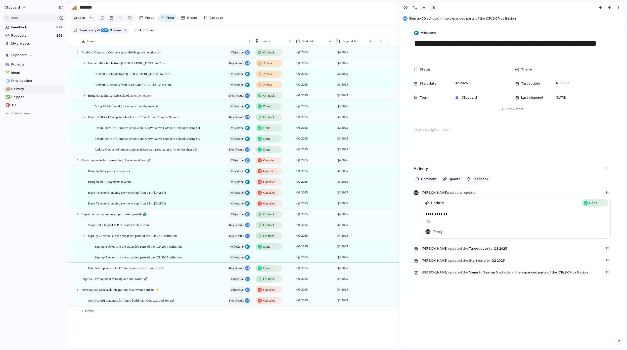
click at [151, 335] on div "Expand target market to support faster growth 🌏 objective Improve Development V…" at bounding box center [346, 198] width 557 height 302
click at [82, 240] on div at bounding box center [75, 236] width 14 height 10
click at [85, 238] on div at bounding box center [84, 236] width 5 height 5
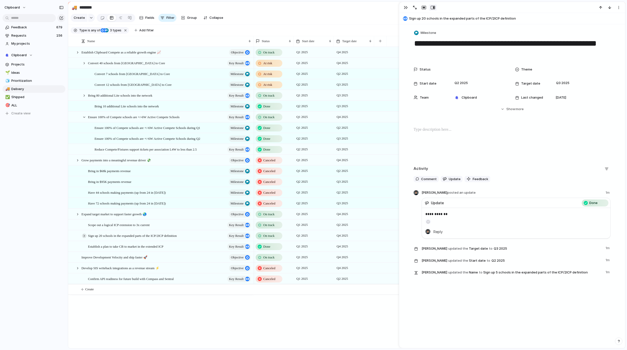
click at [85, 238] on div at bounding box center [84, 236] width 5 height 5
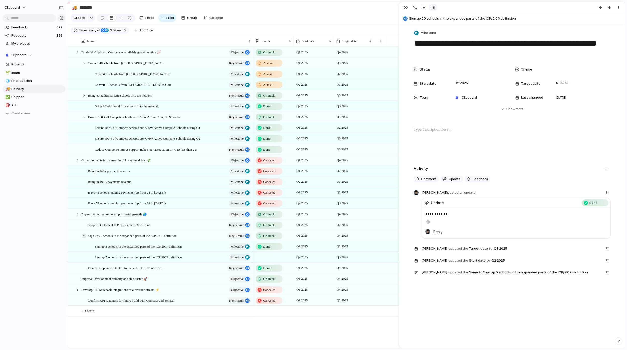
click at [85, 238] on div at bounding box center [84, 236] width 5 height 5
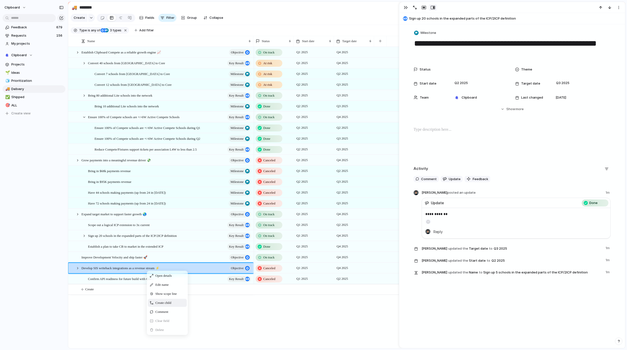
click at [171, 306] on span "Create child" at bounding box center [163, 303] width 16 height 5
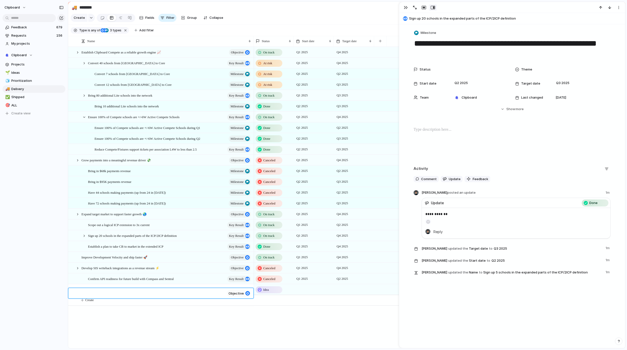
type textarea "**********"
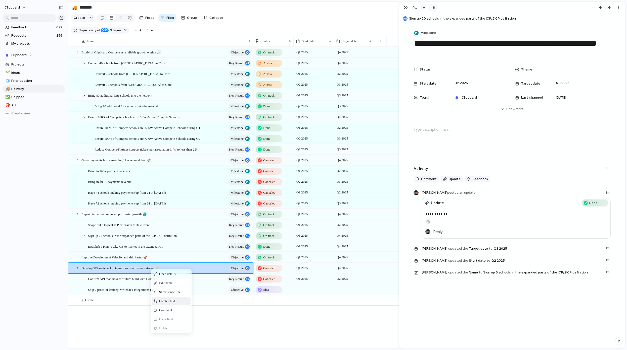
click at [175, 304] on span "Create child" at bounding box center [167, 301] width 16 height 5
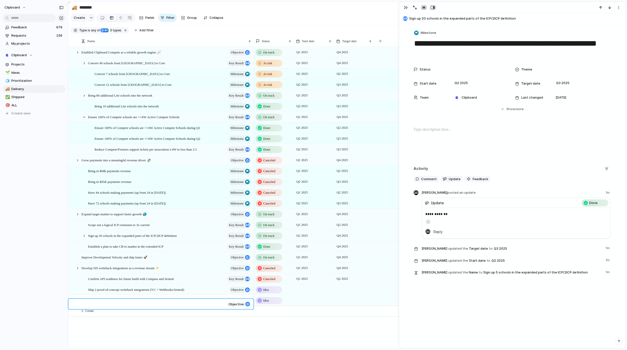
type textarea "**********"
click at [242, 283] on span "Key result" at bounding box center [236, 279] width 15 height 7
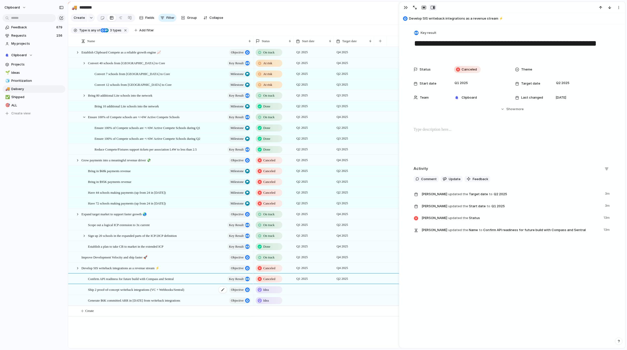
click at [240, 294] on span "objective" at bounding box center [237, 290] width 13 height 7
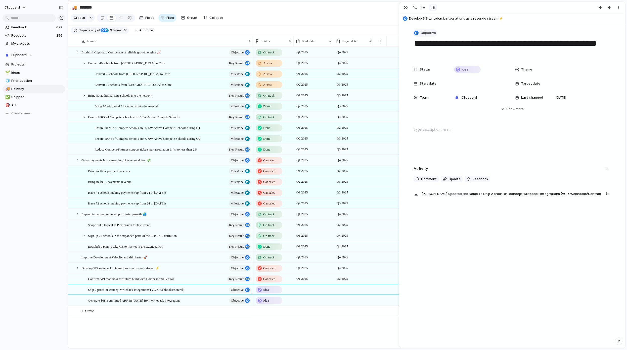
click at [432, 34] on span "Objective" at bounding box center [427, 32] width 15 height 5
click at [435, 71] on span "Key result" at bounding box center [429, 70] width 16 height 5
click at [235, 304] on span "objective" at bounding box center [237, 300] width 13 height 7
click at [422, 36] on button "Objective" at bounding box center [425, 32] width 24 height 7
click at [433, 72] on span "Key result" at bounding box center [429, 70] width 16 height 5
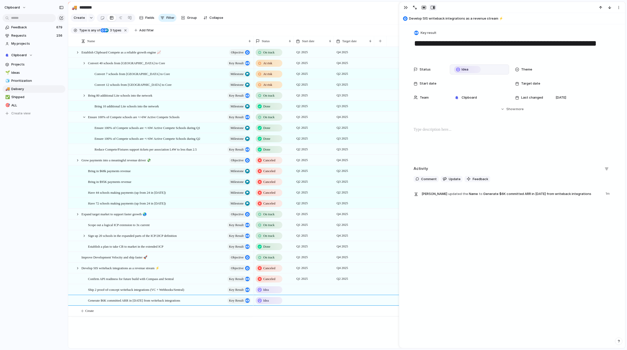
click at [466, 69] on div "Idea" at bounding box center [467, 70] width 26 height 6
click at [467, 156] on span "Done" at bounding box center [464, 158] width 8 height 5
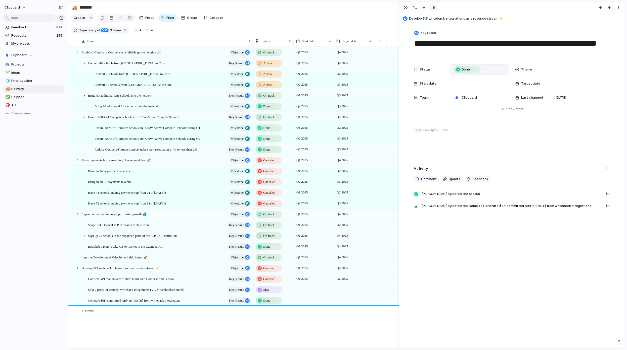
click at [273, 292] on div "Idea" at bounding box center [269, 290] width 26 height 6
click at [270, 341] on span "Done" at bounding box center [268, 342] width 8 height 5
click at [293, 294] on div "Done" at bounding box center [273, 289] width 40 height 9
click at [303, 294] on div "Idea Planned On track At risk Off track Paused Canceled Done" at bounding box center [313, 175] width 627 height 350
click at [304, 294] on div at bounding box center [313, 290] width 40 height 10
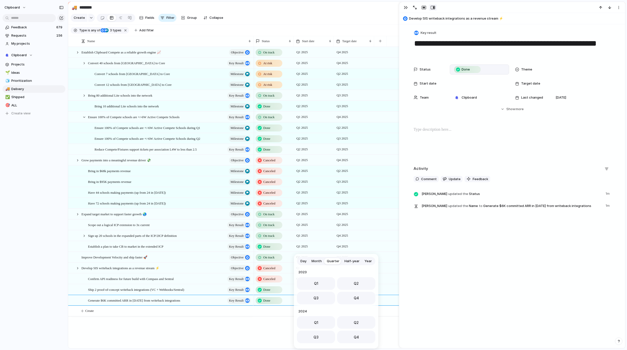
scroll to position [80, 0]
drag, startPoint x: 352, startPoint y: 279, endPoint x: 348, endPoint y: 287, distance: 8.7
click at [352, 279] on button "Q2" at bounding box center [356, 282] width 38 height 13
click at [335, 294] on div at bounding box center [354, 290] width 40 height 10
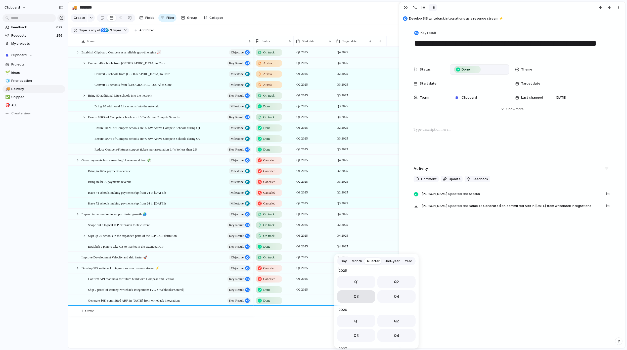
click at [373, 295] on button "Q3" at bounding box center [356, 297] width 38 height 13
click at [303, 303] on div at bounding box center [313, 300] width 40 height 10
click at [357, 282] on button "Q2" at bounding box center [356, 282] width 38 height 13
click at [340, 298] on div at bounding box center [354, 297] width 40 height 3
click at [355, 299] on span "Q3" at bounding box center [355, 296] width 5 height 5
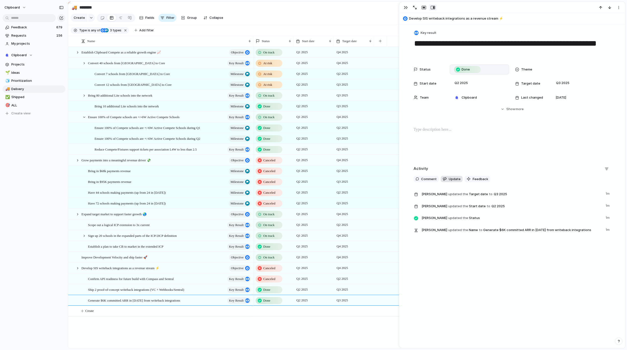
click at [450, 179] on span "Update" at bounding box center [454, 179] width 12 height 5
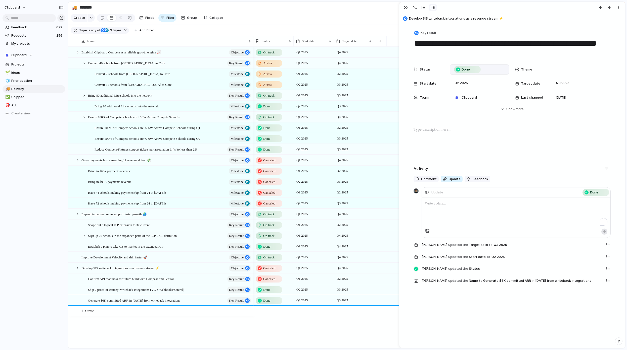
click at [460, 202] on p "To enrich screen reader interactions, please activate Accessibility in Grammarl…" at bounding box center [516, 204] width 182 height 6
click at [603, 231] on div "button" at bounding box center [603, 231] width 3 height 3
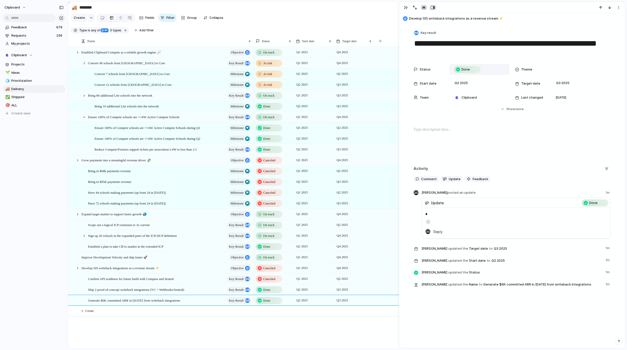
click at [326, 293] on div "Q2 2025" at bounding box center [314, 289] width 40 height 8
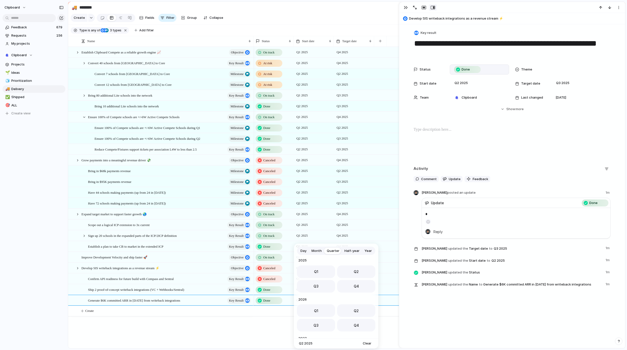
click at [261, 325] on div "Day Month Quarter Half-year Year [DATE] Q1 Q2 Q3 Q4 2024 Q1 Q2 Q3 Q4 2025 Q1 Q2…" at bounding box center [313, 175] width 627 height 350
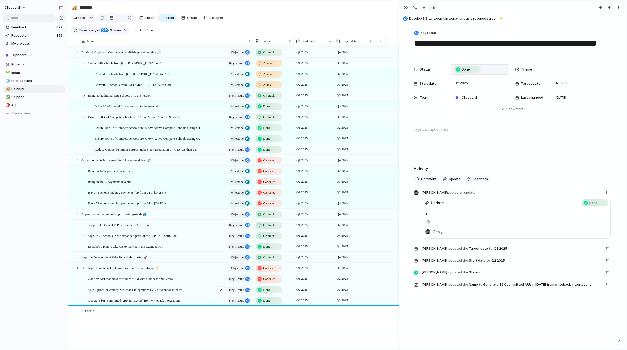
click at [174, 293] on span "Ship 2 proof-of-concept writeback integrations (VC + Webhooks/Sentral)" at bounding box center [136, 290] width 96 height 6
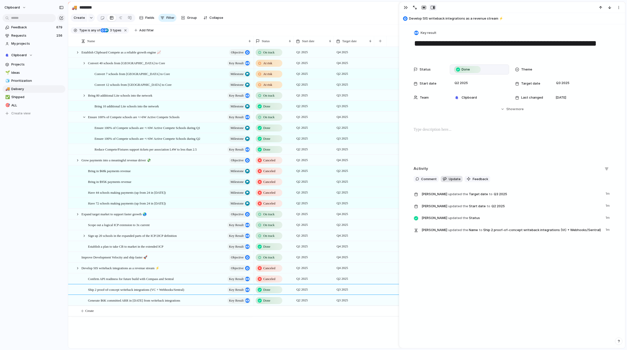
click at [448, 179] on span "Update" at bounding box center [454, 179] width 12 height 5
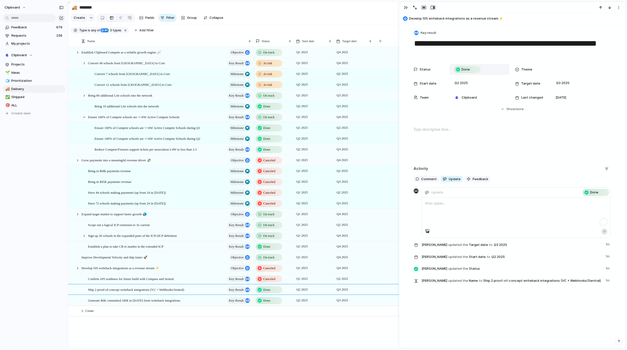
click at [458, 216] on div "To enrich screen reader interactions, please activate Accessibility in Grammarl…" at bounding box center [516, 213] width 188 height 31
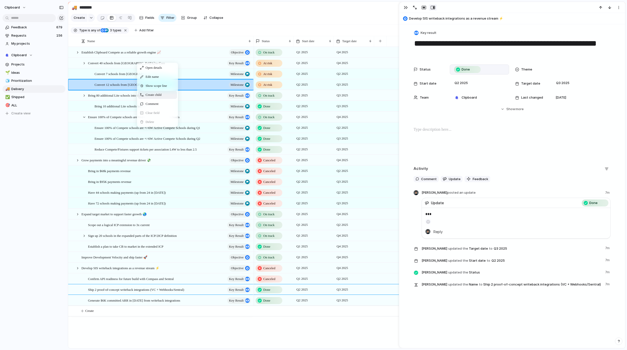
click at [152, 97] on span "Create child" at bounding box center [153, 94] width 16 height 5
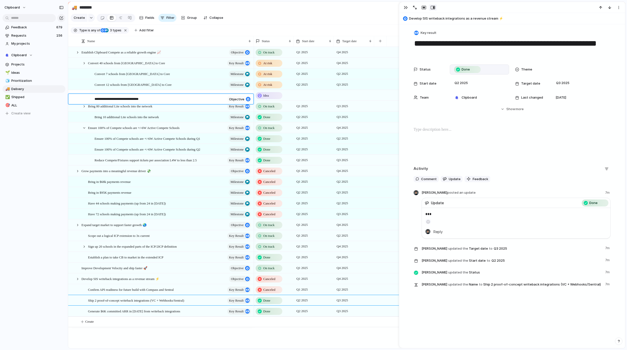
type textarea "**********"
click at [426, 33] on span "Key result" at bounding box center [428, 32] width 16 height 5
click at [193, 106] on div "Workstream Objective Key result Milestone Initiative Launch Project Request Cus…" at bounding box center [313, 175] width 627 height 350
click at [188, 100] on div "Convert 15 schools from [GEOGRAPHIC_DATA] to Core objective" at bounding box center [172, 95] width 157 height 10
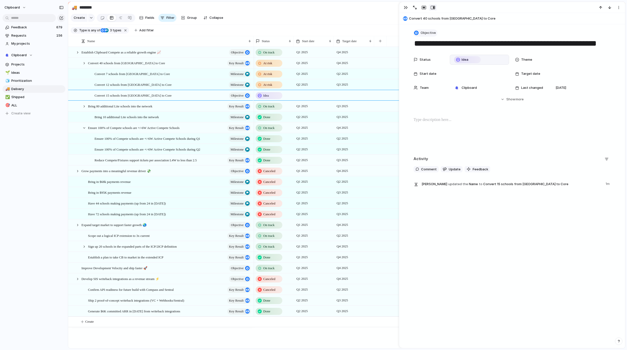
click at [423, 31] on span "Objective" at bounding box center [427, 32] width 15 height 5
click at [437, 76] on li "Milestone" at bounding box center [432, 78] width 41 height 8
click at [272, 99] on div "Idea" at bounding box center [269, 96] width 26 height 6
click at [274, 139] on span "On track" at bounding box center [271, 140] width 14 height 5
click at [302, 98] on div at bounding box center [313, 95] width 40 height 10
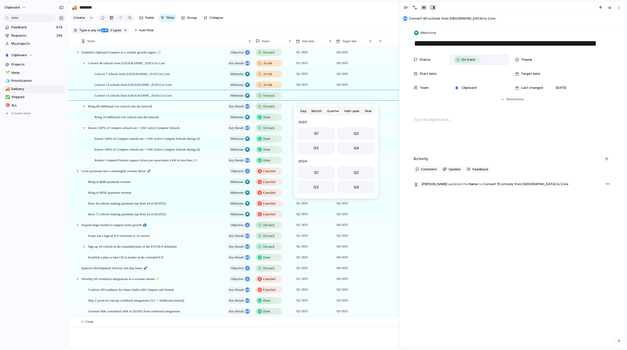
scroll to position [80, 0]
click at [328, 144] on button "Q3" at bounding box center [316, 146] width 38 height 13
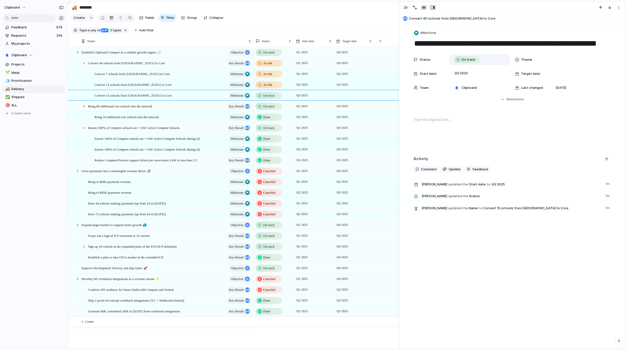
click at [341, 97] on div at bounding box center [354, 95] width 40 height 10
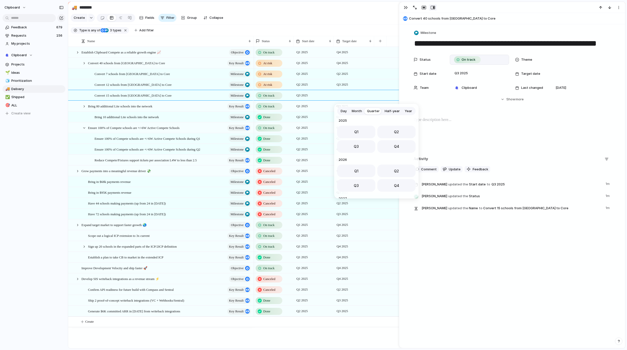
click at [390, 147] on button "Q4" at bounding box center [396, 146] width 38 height 13
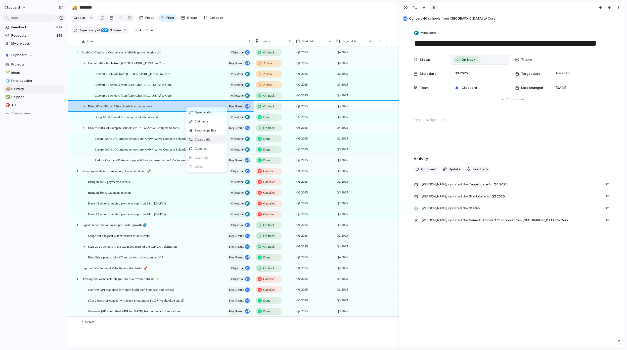
click at [202, 142] on span "Create child" at bounding box center [202, 139] width 16 height 5
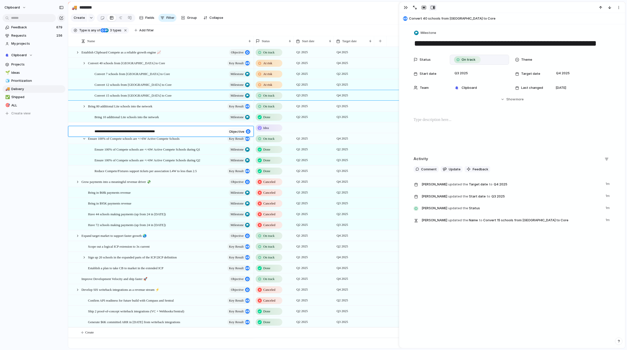
type textarea "**********"
click at [208, 132] on div "Bring 35 additional Lite schools into the network objective" at bounding box center [172, 128] width 157 height 10
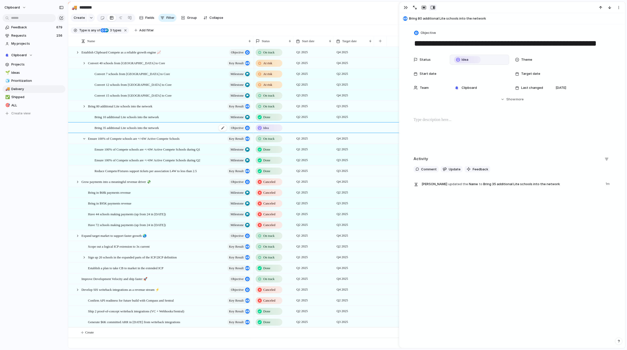
click at [238, 132] on span "objective" at bounding box center [237, 128] width 13 height 7
click at [423, 30] on button "Objective" at bounding box center [425, 32] width 24 height 7
click at [433, 76] on li "Milestone" at bounding box center [432, 78] width 41 height 8
click at [268, 131] on span "Idea" at bounding box center [266, 128] width 6 height 5
click at [277, 173] on span "On track" at bounding box center [271, 172] width 14 height 5
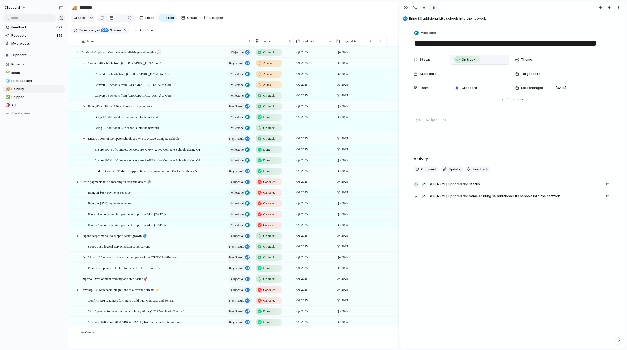
click at [302, 131] on div at bounding box center [313, 128] width 40 height 10
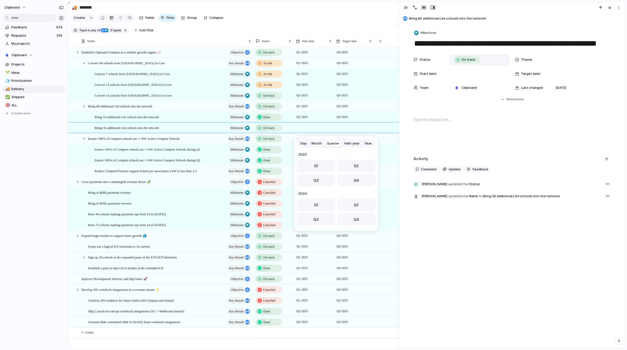
scroll to position [80, 0]
click at [318, 179] on button "Q3" at bounding box center [316, 179] width 38 height 13
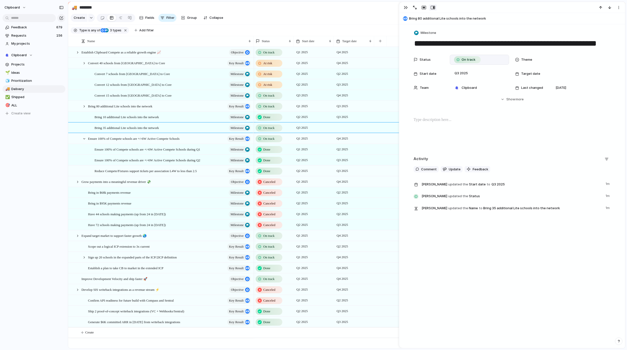
click at [347, 133] on div at bounding box center [354, 128] width 40 height 10
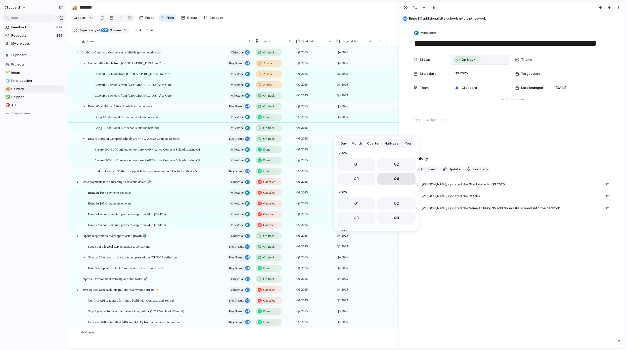
click at [400, 179] on button "Q4" at bounding box center [396, 179] width 38 height 13
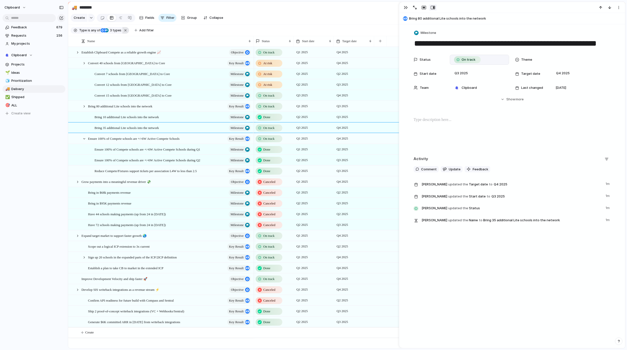
click at [123, 34] on button "button" at bounding box center [125, 30] width 7 height 7
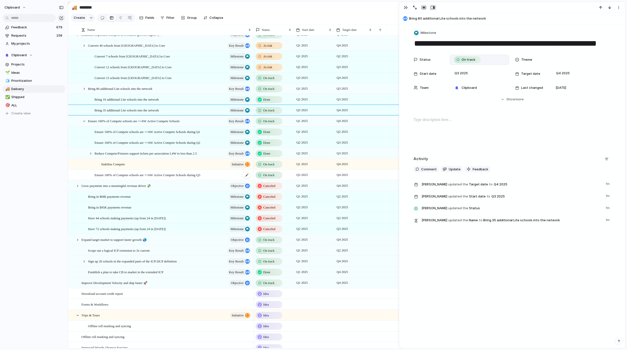
scroll to position [10, 0]
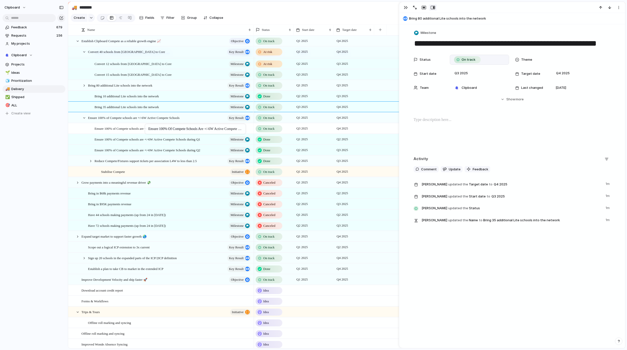
drag, startPoint x: 176, startPoint y: 176, endPoint x: 147, endPoint y: 125, distance: 58.4
click at [199, 131] on span "Ensure 100% of Compete schools are +/-6W Active Compete Schools during Q3" at bounding box center [147, 129] width 106 height 6
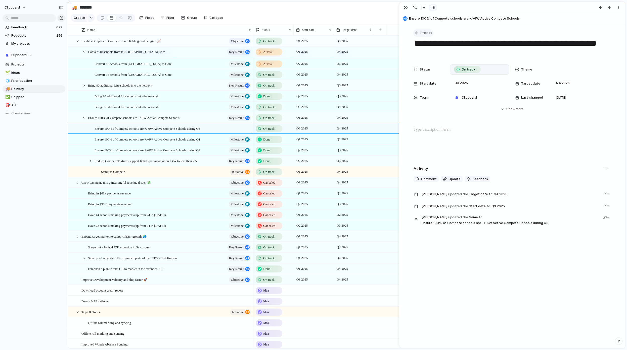
click at [422, 34] on span "Project" at bounding box center [426, 32] width 12 height 5
click at [429, 77] on span "Milestone" at bounding box center [429, 78] width 16 height 5
click at [176, 22] on div "Create Fields Filter Group Zoom Collapse" at bounding box center [148, 18] width 154 height 10
click at [174, 22] on button "Filter" at bounding box center [167, 18] width 18 height 8
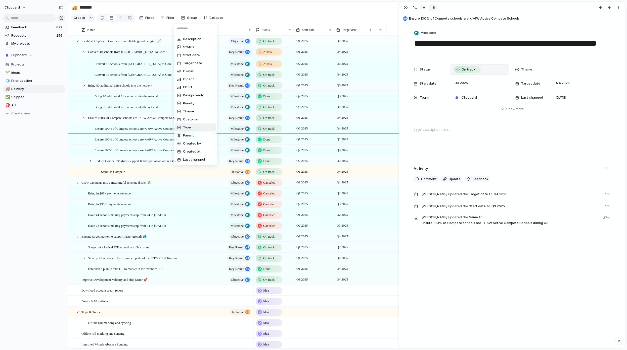
click at [200, 129] on li "Type" at bounding box center [195, 128] width 41 height 8
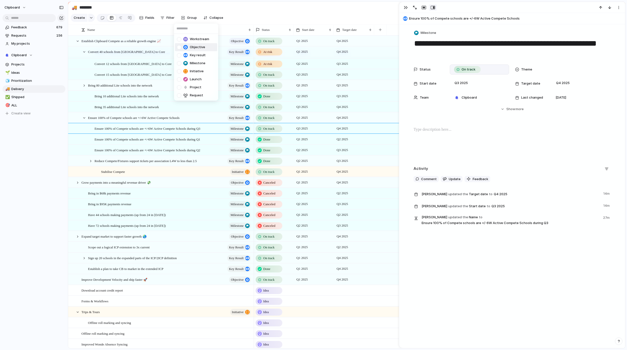
click at [194, 48] on span "Objective" at bounding box center [197, 47] width 15 height 5
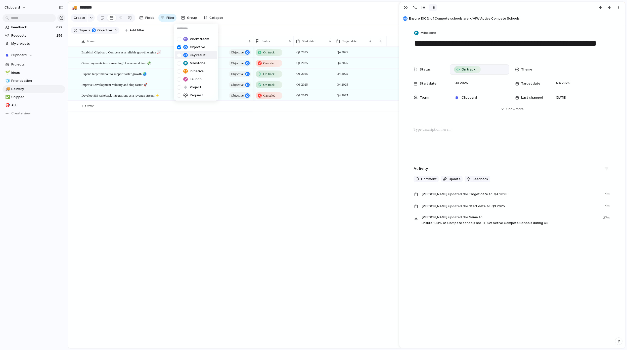
click at [196, 56] on span "Key result" at bounding box center [198, 55] width 16 height 5
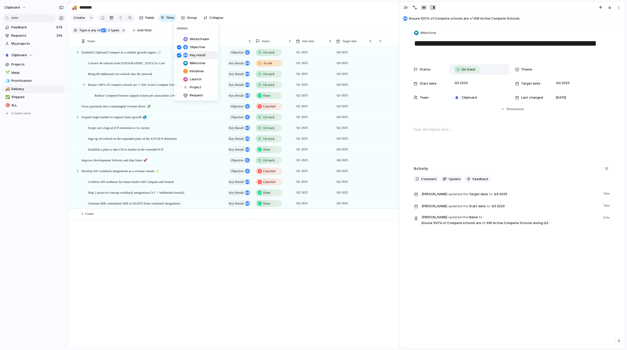
click at [196, 65] on span "Milestone" at bounding box center [198, 63] width 16 height 5
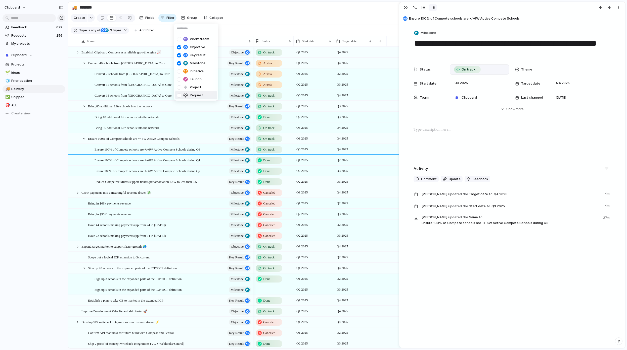
click at [238, 30] on div "Workstream Objective Key result Milestone Initiative Launch Project Request" at bounding box center [313, 175] width 627 height 350
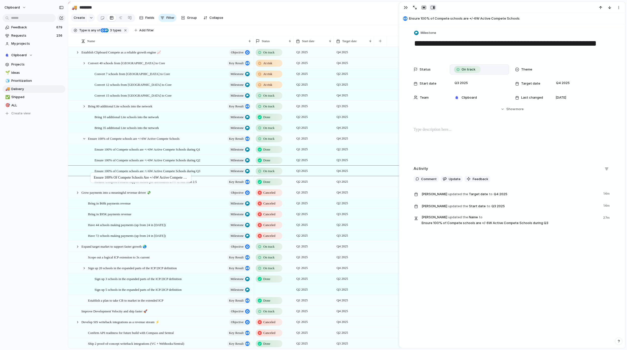
drag, startPoint x: 196, startPoint y: 152, endPoint x: 93, endPoint y: 174, distance: 105.5
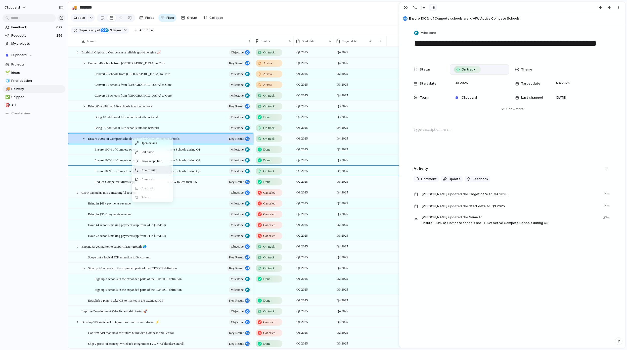
click at [155, 172] on span "Create child" at bounding box center [148, 170] width 16 height 5
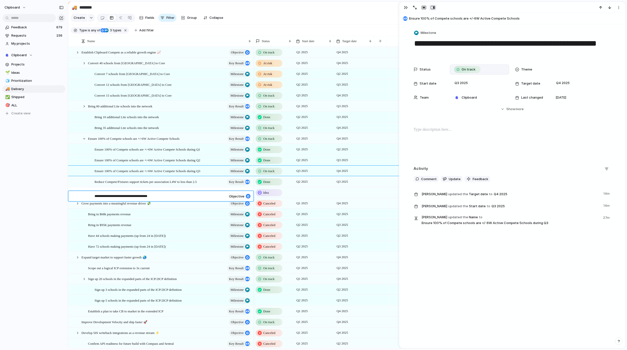
type textarea "**********"
click at [237, 197] on span "objective" at bounding box center [236, 196] width 15 height 4
click at [200, 194] on div "100% renewal rate of associations for 2026 objective" at bounding box center [172, 193] width 157 height 10
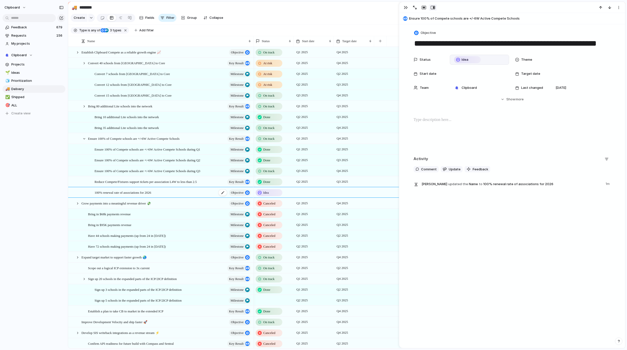
click at [237, 196] on span "objective" at bounding box center [237, 192] width 13 height 7
click at [429, 26] on div "**********" at bounding box center [512, 108] width 226 height 168
click at [429, 33] on span "Objective" at bounding box center [427, 32] width 15 height 5
drag, startPoint x: 435, startPoint y: 72, endPoint x: 434, endPoint y: 75, distance: 3.7
click at [435, 72] on span "Key result" at bounding box center [429, 70] width 16 height 5
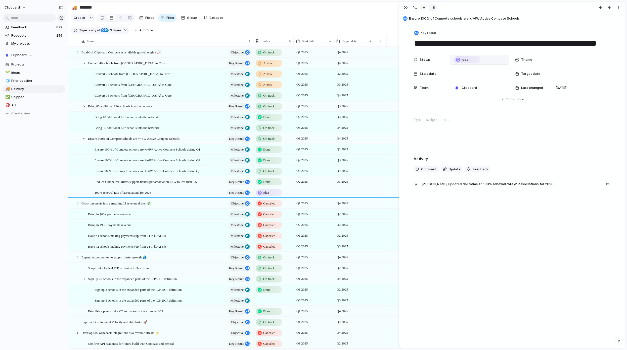
click at [268, 195] on span "Idea" at bounding box center [266, 192] width 6 height 5
click at [278, 238] on div "On track" at bounding box center [270, 237] width 26 height 6
click at [306, 197] on div at bounding box center [313, 192] width 40 height 10
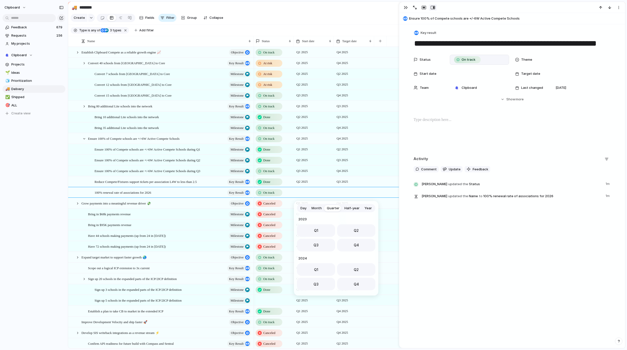
scroll to position [80, 0]
click at [319, 243] on button "Q3" at bounding box center [316, 244] width 38 height 13
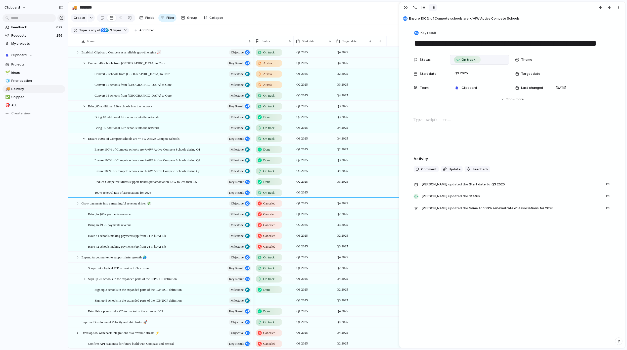
click at [343, 196] on div at bounding box center [354, 192] width 40 height 10
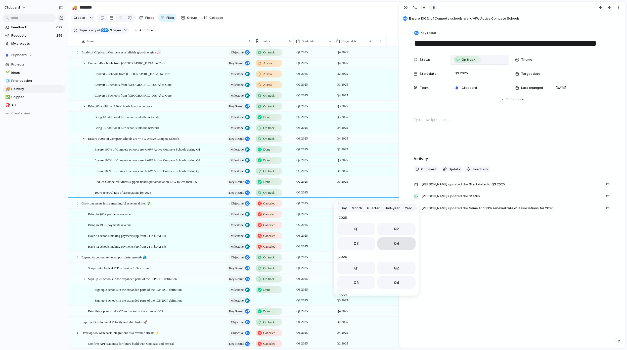
click at [382, 242] on button "Q4" at bounding box center [396, 244] width 38 height 13
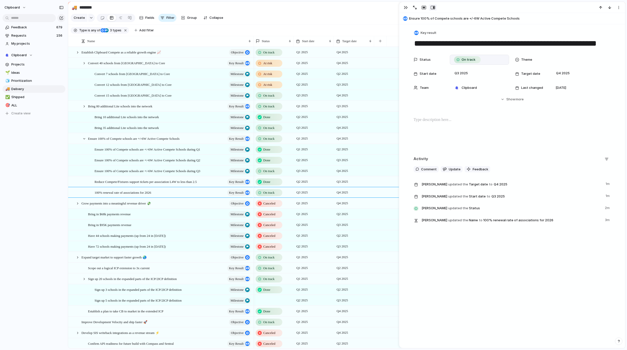
scroll to position [37, 0]
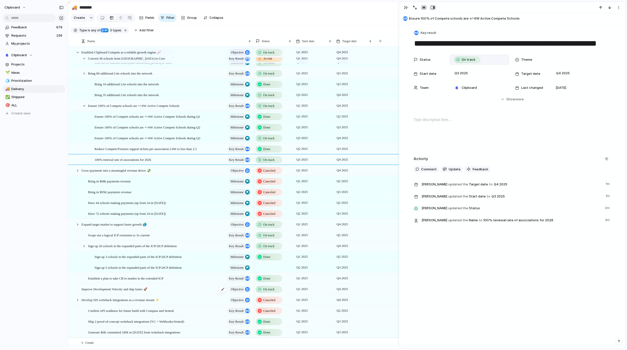
click at [111, 289] on span "Improve Development Velocity and ship faster 🚀" at bounding box center [114, 289] width 66 height 6
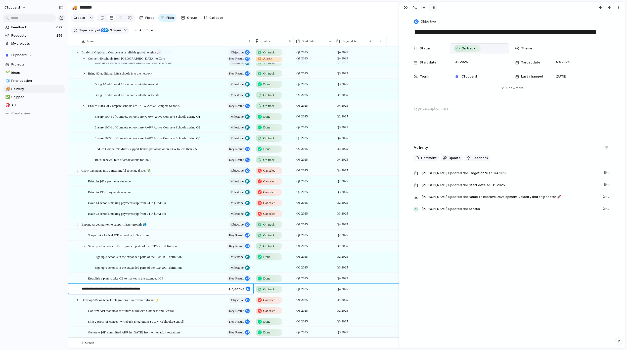
drag, startPoint x: 158, startPoint y: 289, endPoint x: 80, endPoint y: 288, distance: 78.1
click at [80, 288] on div "**********" at bounding box center [151, 289] width 152 height 11
click at [81, 288] on textarea "**********" at bounding box center [153, 290] width 144 height 6
drag, startPoint x: 78, startPoint y: 289, endPoint x: 153, endPoint y: 289, distance: 75.6
click at [153, 289] on div "**********" at bounding box center [151, 289] width 152 height 11
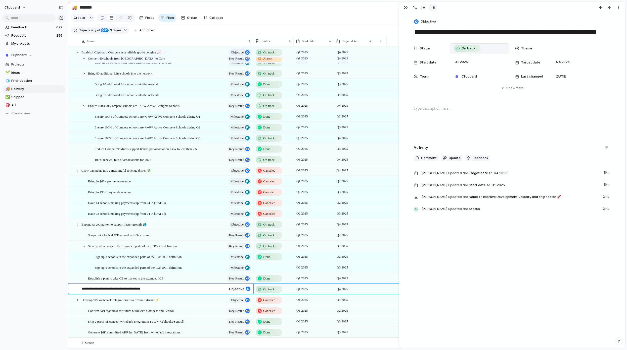
drag, startPoint x: 153, startPoint y: 289, endPoint x: 49, endPoint y: 285, distance: 104.3
click at [49, 285] on div "**********" at bounding box center [313, 175] width 627 height 350
type textarea "**********"
click at [272, 320] on div "Done" at bounding box center [269, 322] width 26 height 6
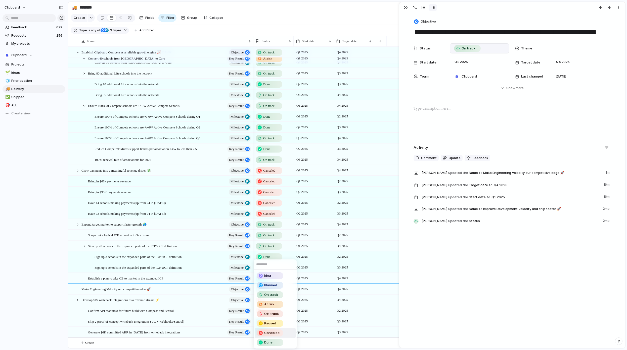
click at [276, 333] on span "Canceled" at bounding box center [271, 333] width 15 height 5
click at [274, 330] on div "Done" at bounding box center [269, 333] width 26 height 6
click at [276, 336] on div "Canceled" at bounding box center [269, 333] width 27 height 7
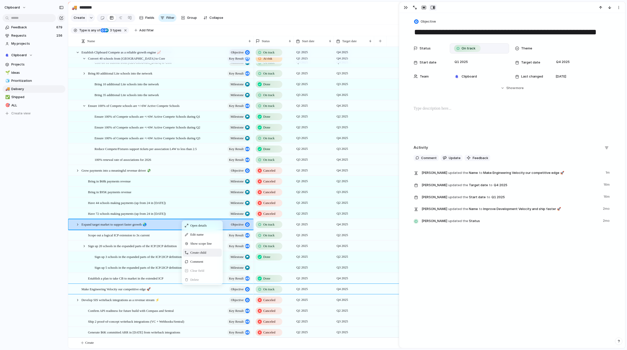
click at [194, 253] on div "Create child" at bounding box center [202, 253] width 39 height 8
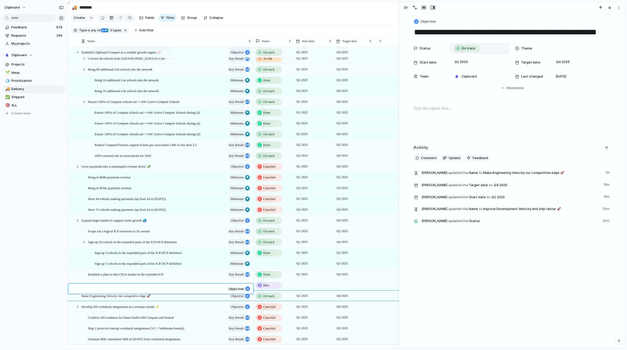
type textarea "**********"
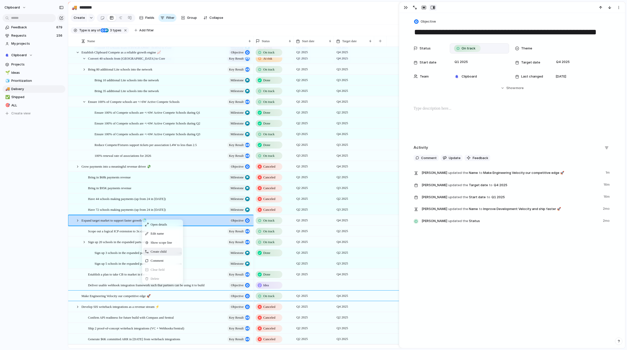
click at [159, 254] on span "Create child" at bounding box center [158, 251] width 16 height 5
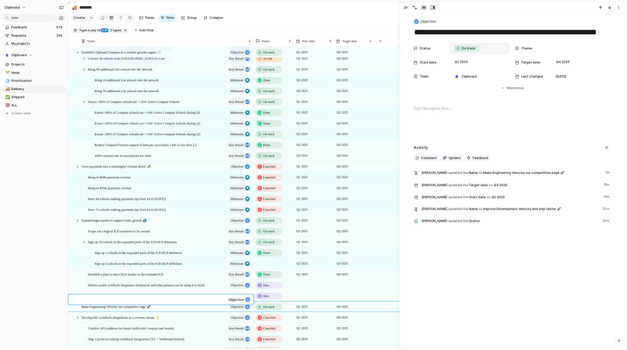
type textarea "**********"
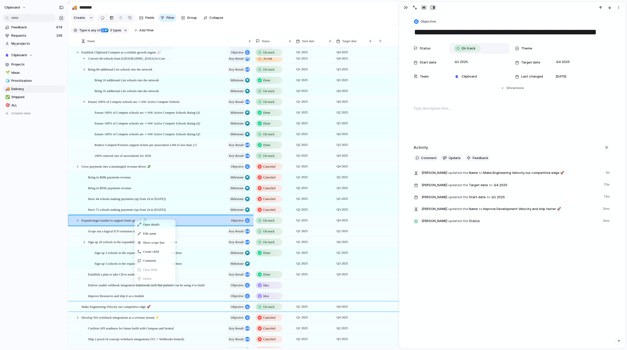
click at [153, 256] on div "Create child" at bounding box center [154, 252] width 39 height 8
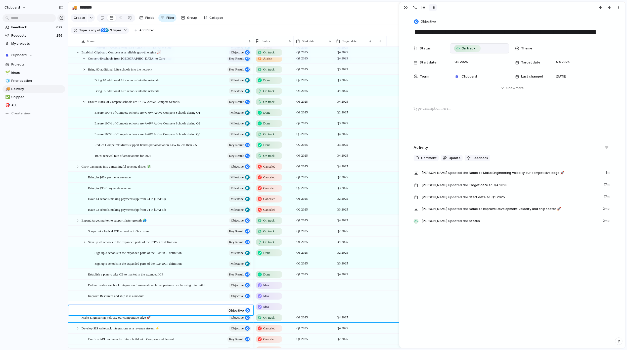
type textarea "**********"
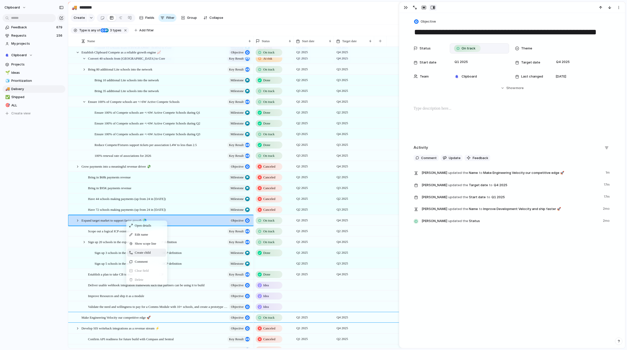
click at [145, 255] on span "Create child" at bounding box center [143, 252] width 16 height 5
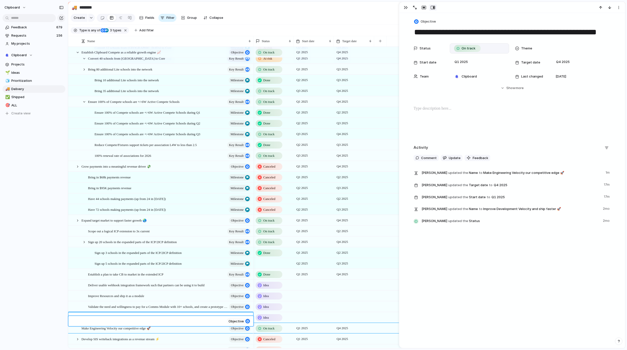
type textarea "**********"
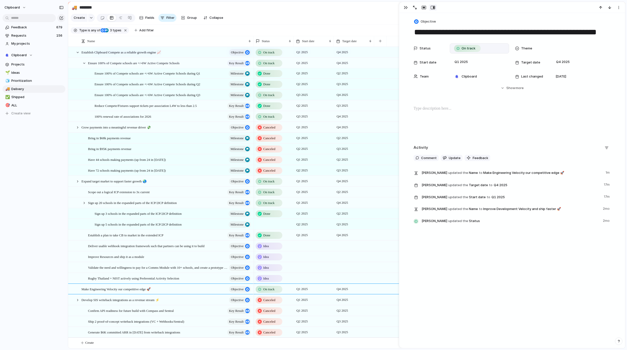
click at [270, 224] on div at bounding box center [273, 224] width 40 height 10
click at [276, 302] on div "Done" at bounding box center [270, 304] width 26 height 6
click at [450, 157] on span "Update" at bounding box center [454, 158] width 12 height 5
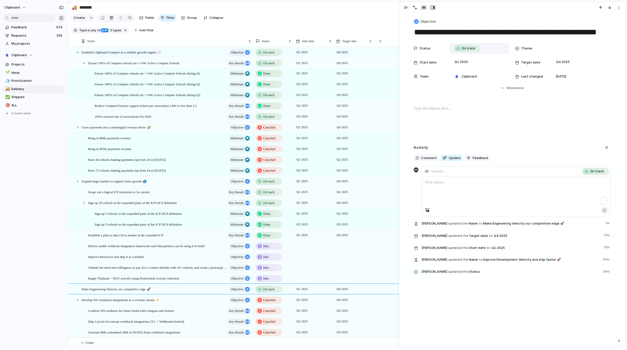
click at [449, 182] on p "To enrich screen reader interactions, please activate Accessibility in Grammarl…" at bounding box center [516, 183] width 182 height 6
drag, startPoint x: 440, startPoint y: 185, endPoint x: 403, endPoint y: 181, distance: 36.9
click at [403, 181] on div "**********" at bounding box center [512, 175] width 226 height 347
click at [187, 289] on div "Make Engineering Velocity our competitive edge 🚀 objective" at bounding box center [166, 289] width 170 height 10
click at [182, 223] on span "Sign up 5 schools in the expanded parts of the ICP/2ICP definition" at bounding box center [137, 225] width 87 height 6
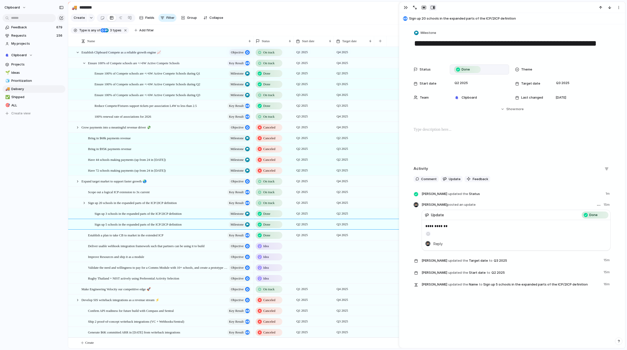
click at [582, 231] on aside at bounding box center [515, 232] width 181 height 7
click at [273, 245] on div "Idea" at bounding box center [269, 246] width 26 height 6
click at [275, 244] on div "Idea Planned On track At risk Off track Paused Canceled Done" at bounding box center [313, 175] width 627 height 350
click at [235, 246] on span "objective" at bounding box center [237, 246] width 13 height 7
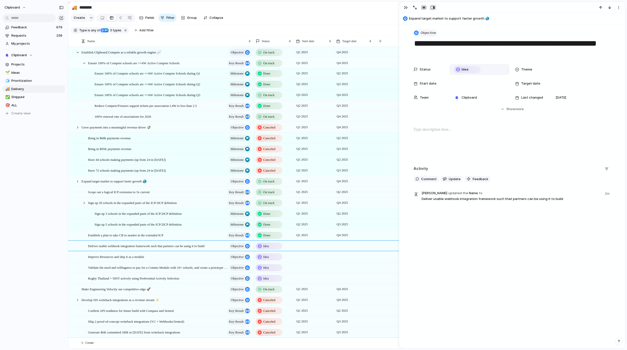
click at [428, 31] on span "Objective" at bounding box center [427, 32] width 15 height 5
click at [429, 72] on span "Key result" at bounding box center [429, 70] width 16 height 5
click at [237, 258] on span "objective" at bounding box center [237, 257] width 13 height 7
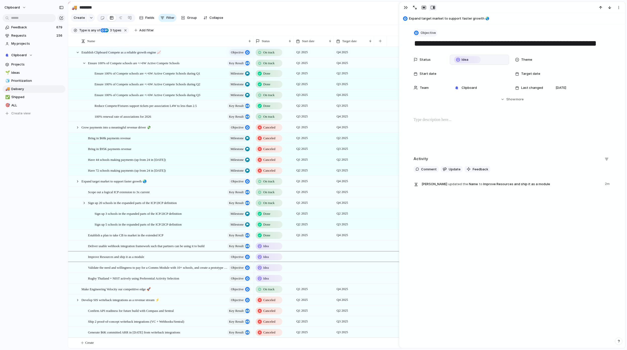
click at [424, 36] on button "Objective" at bounding box center [425, 32] width 24 height 7
click at [428, 70] on span "Key result" at bounding box center [429, 70] width 16 height 5
click at [241, 270] on span "objective" at bounding box center [237, 268] width 13 height 7
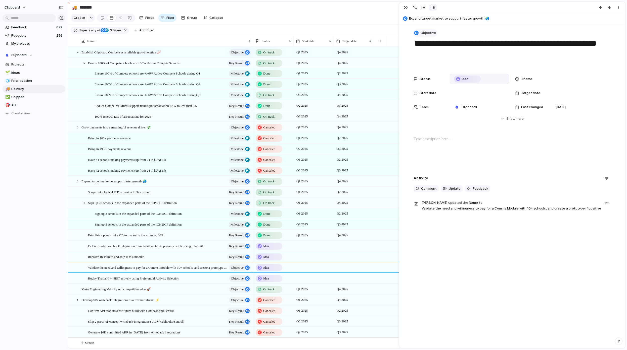
click at [432, 30] on button "Objective" at bounding box center [425, 32] width 24 height 7
click at [431, 73] on span "Key result" at bounding box center [429, 70] width 16 height 5
click at [239, 278] on span "objective" at bounding box center [237, 278] width 13 height 7
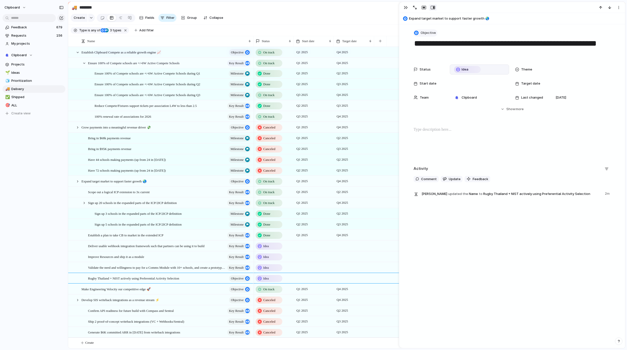
click at [428, 31] on span "Objective" at bounding box center [427, 32] width 15 height 5
click at [431, 71] on span "Key result" at bounding box center [429, 70] width 16 height 5
click at [270, 246] on div "Idea" at bounding box center [269, 246] width 26 height 6
click at [282, 287] on div "On track" at bounding box center [270, 287] width 26 height 6
click at [271, 256] on div "Idea" at bounding box center [269, 257] width 26 height 6
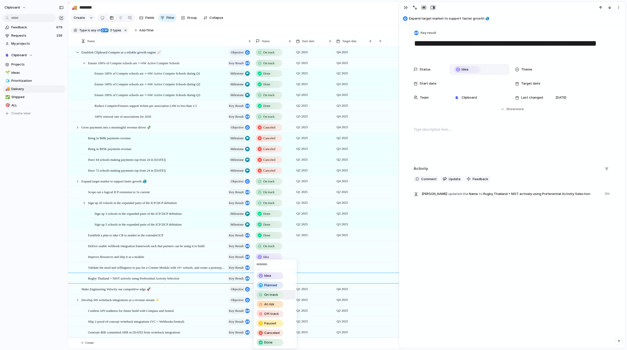
click at [278, 295] on div "On track" at bounding box center [270, 295] width 26 height 6
click at [270, 266] on div "Idea" at bounding box center [269, 268] width 26 height 6
click at [269, 345] on span "Done" at bounding box center [268, 342] width 8 height 5
click at [269, 279] on span "Idea" at bounding box center [266, 278] width 6 height 5
click at [274, 295] on span "On track" at bounding box center [271, 295] width 14 height 5
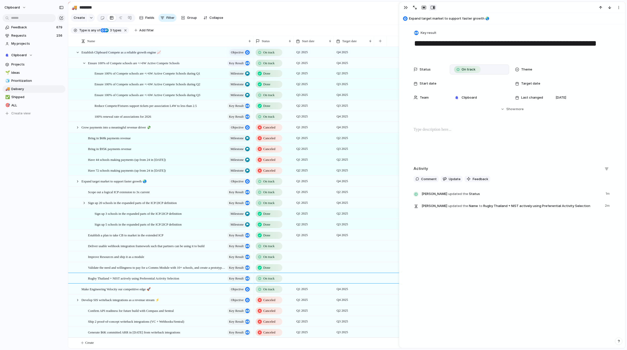
click at [266, 245] on span "On track" at bounding box center [268, 246] width 11 height 5
click at [275, 296] on div "At risk" at bounding box center [270, 296] width 26 height 6
click at [23, 306] on div "clipboard Feedback 679 Requests 156 My projects Clipboard Projects 🌱 Ideas 🧊 Pr…" at bounding box center [34, 175] width 68 height 350
click at [136, 288] on span "Make Engineering Velocity our competitive edge 🚀" at bounding box center [115, 289] width 69 height 6
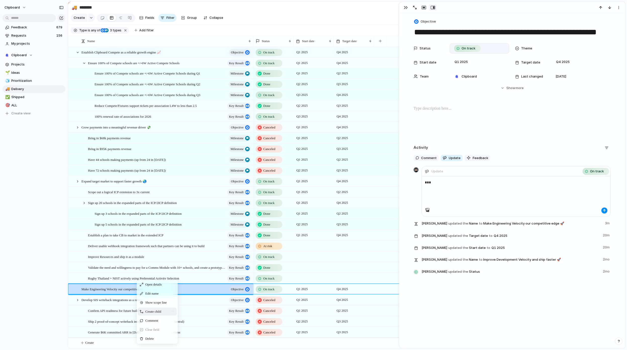
click at [155, 315] on span "Create child" at bounding box center [153, 311] width 16 height 5
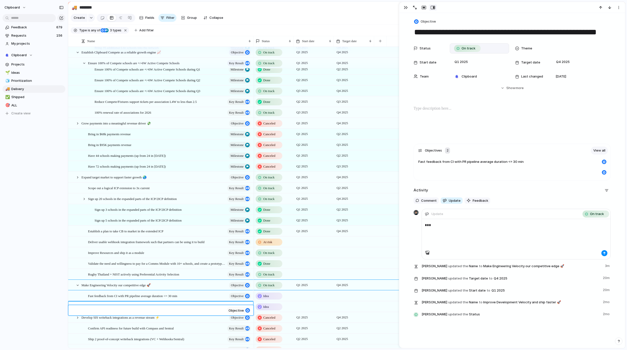
paste textarea "**********"
type textarea "**********"
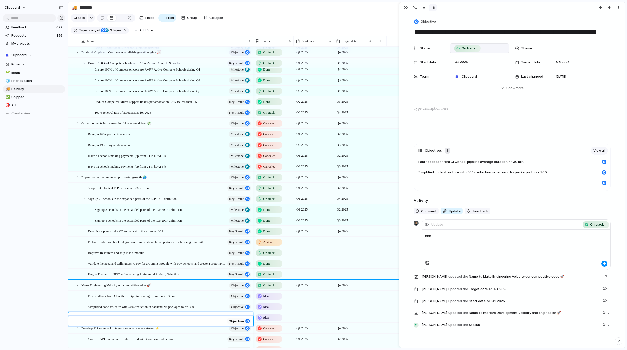
paste textarea "**********"
type textarea "**********"
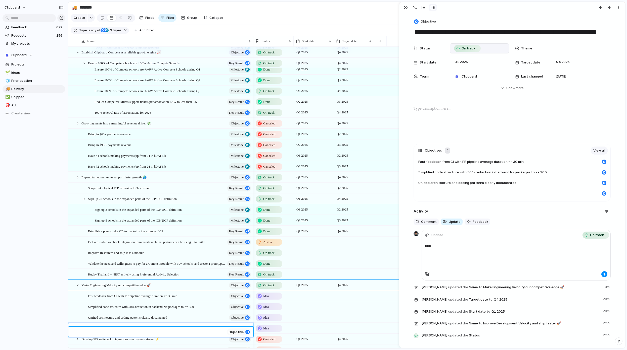
paste textarea "**********"
type textarea "**********"
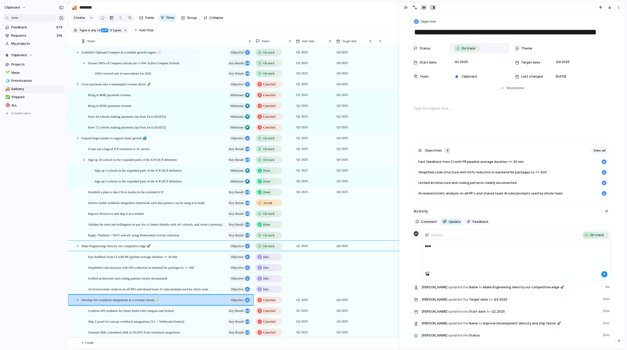
scroll to position [123, 0]
click at [265, 256] on span "Idea" at bounding box center [266, 257] width 6 height 5
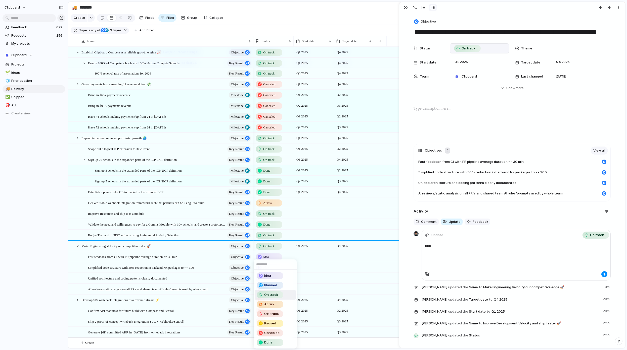
click at [280, 294] on div "On track" at bounding box center [270, 295] width 26 height 6
click at [273, 267] on div "Idea" at bounding box center [269, 268] width 26 height 6
drag, startPoint x: 282, startPoint y: 305, endPoint x: 281, endPoint y: 298, distance: 7.6
click at [282, 305] on div "At risk" at bounding box center [270, 305] width 26 height 6
click at [273, 279] on div "Idea" at bounding box center [269, 279] width 26 height 6
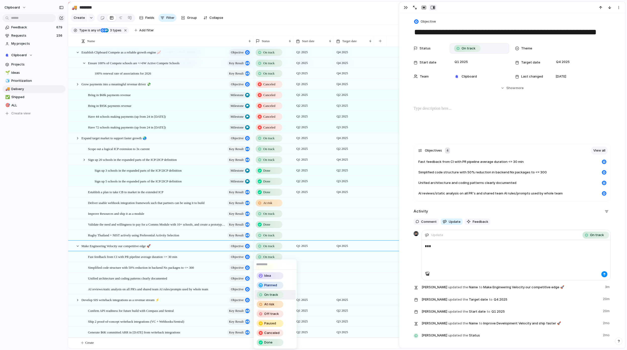
click at [279, 296] on div "On track" at bounding box center [270, 295] width 26 height 6
click at [272, 290] on div "Idea" at bounding box center [269, 290] width 26 height 6
click at [276, 296] on span "On track" at bounding box center [271, 295] width 14 height 5
click at [240, 247] on span "objective" at bounding box center [237, 246] width 13 height 7
click at [242, 246] on span "objective" at bounding box center [237, 246] width 13 height 7
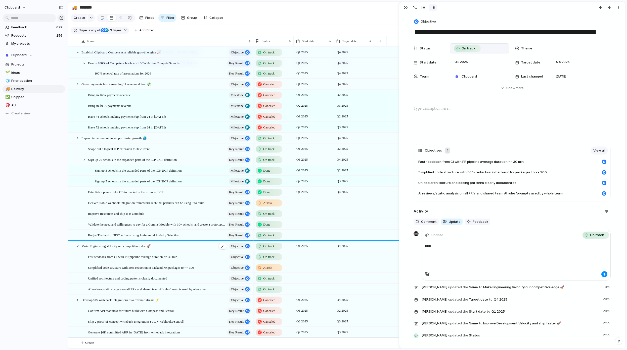
click at [242, 246] on span "objective" at bounding box center [237, 246] width 13 height 7
click at [240, 257] on span "objective" at bounding box center [237, 257] width 13 height 7
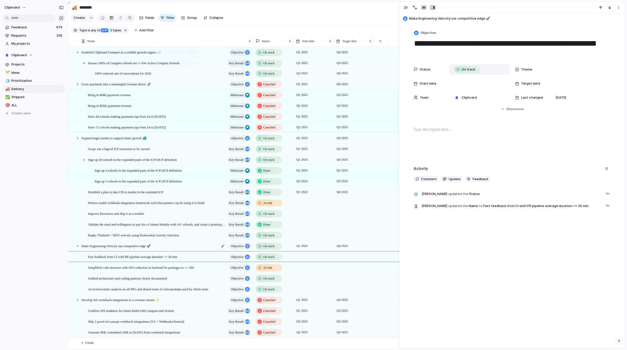
click at [241, 246] on span "objective" at bounding box center [237, 246] width 13 height 7
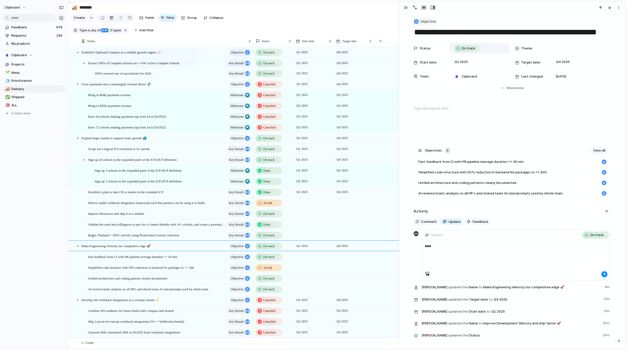
click at [426, 21] on span "Objective" at bounding box center [427, 21] width 15 height 5
click at [430, 60] on span "Key result" at bounding box center [429, 59] width 16 height 5
click at [238, 256] on span "objective" at bounding box center [237, 257] width 13 height 7
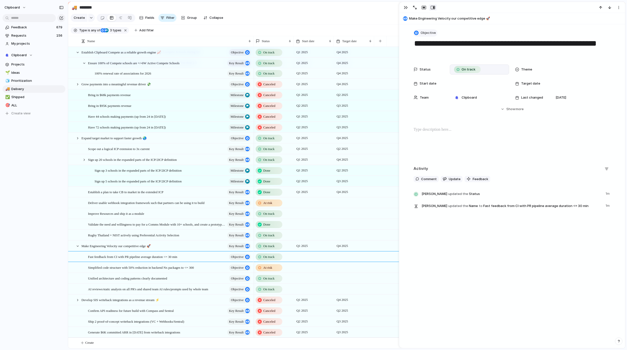
click at [428, 33] on span "Objective" at bounding box center [427, 32] width 15 height 5
click at [425, 71] on span "Key result" at bounding box center [429, 70] width 16 height 5
click at [237, 265] on span "objective" at bounding box center [237, 268] width 13 height 7
click at [422, 34] on span "Objective" at bounding box center [427, 32] width 15 height 5
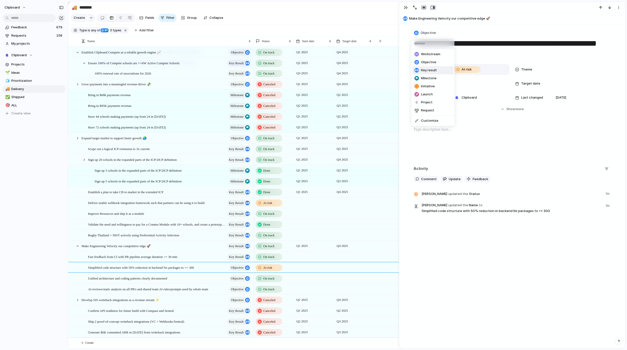
click at [428, 71] on span "Key result" at bounding box center [429, 70] width 16 height 5
click at [237, 280] on span "objective" at bounding box center [237, 278] width 13 height 7
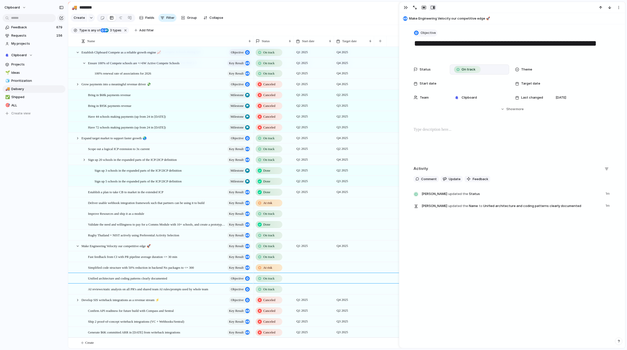
click at [424, 36] on button "Objective" at bounding box center [425, 32] width 24 height 7
click at [432, 69] on span "Key result" at bounding box center [429, 70] width 16 height 5
click at [242, 289] on span "objective" at bounding box center [237, 289] width 13 height 7
click at [425, 32] on span "Objective" at bounding box center [427, 32] width 15 height 5
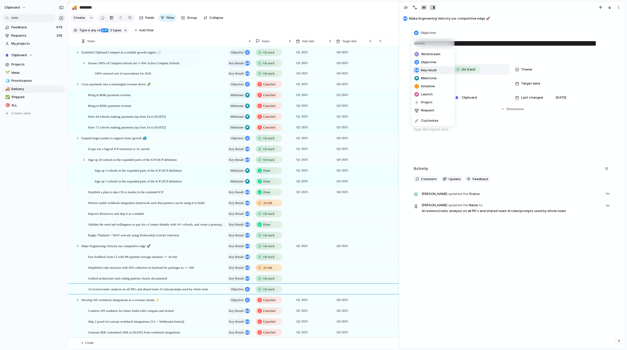
click at [426, 70] on span "Key result" at bounding box center [429, 70] width 16 height 5
click at [242, 245] on span "Key result" at bounding box center [236, 246] width 15 height 7
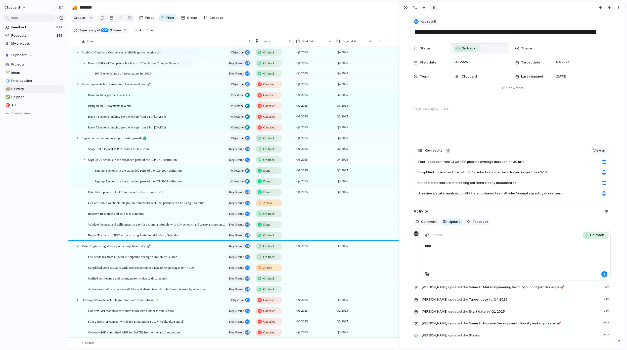
click at [416, 19] on button "Key result" at bounding box center [425, 21] width 25 height 7
click at [428, 52] on span "Objective" at bounding box center [428, 50] width 15 height 5
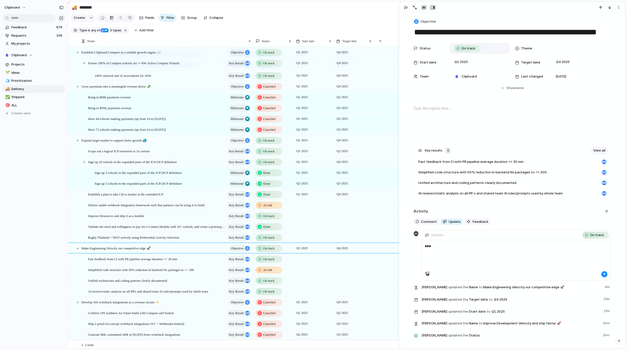
scroll to position [114, 0]
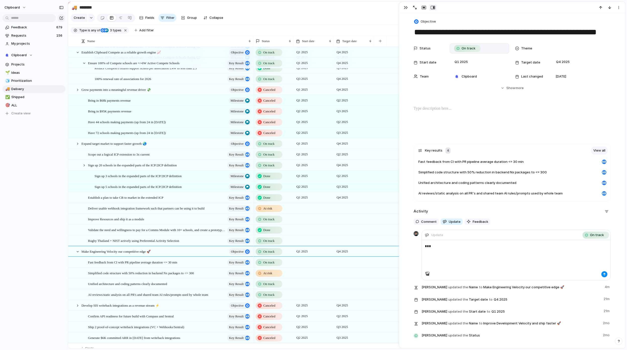
click at [305, 267] on div at bounding box center [313, 262] width 40 height 10
click at [288, 262] on div "Day Month Quarter Half-year Year [DATE] Q1 Q2 Q3 Q4 2024 Q1 Q2 Q3 Q4 2025 Q1 Q2…" at bounding box center [313, 175] width 627 height 350
click at [303, 255] on span "Q1 2025" at bounding box center [302, 252] width 14 height 6
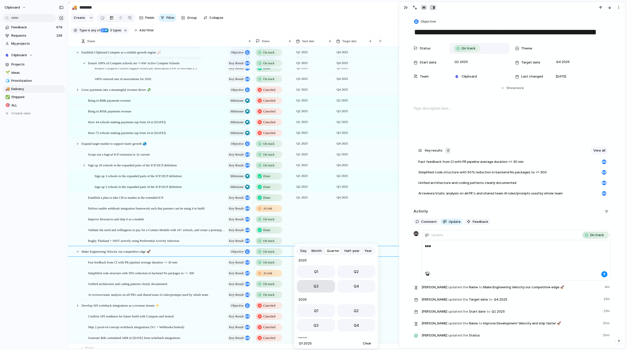
click at [324, 289] on button "Q3" at bounding box center [316, 286] width 38 height 13
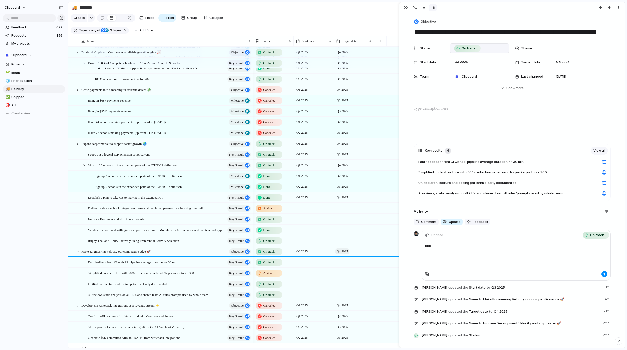
click at [346, 255] on span "Q4 2025" at bounding box center [342, 252] width 14 height 6
click at [388, 286] on button "Q4" at bounding box center [396, 286] width 38 height 13
click at [302, 265] on div at bounding box center [313, 262] width 40 height 10
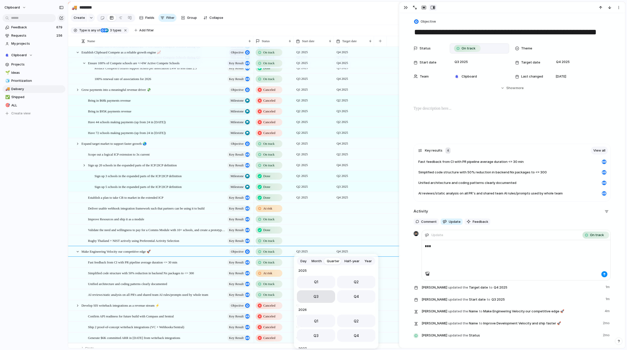
click at [321, 296] on button "Q3" at bounding box center [316, 297] width 38 height 13
click at [343, 267] on div at bounding box center [354, 262] width 40 height 10
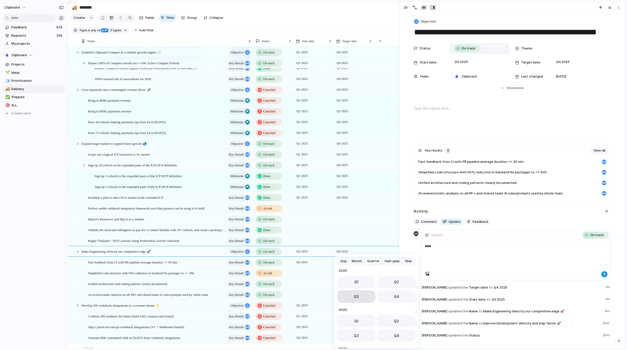
click at [359, 297] on button "Q3" at bounding box center [356, 297] width 38 height 13
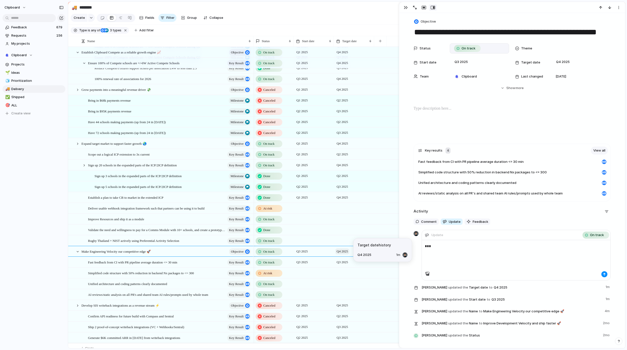
click at [341, 255] on span "Q4 2025" at bounding box center [342, 252] width 14 height 6
click at [407, 251] on span "Year" at bounding box center [407, 251] width 7 height 5
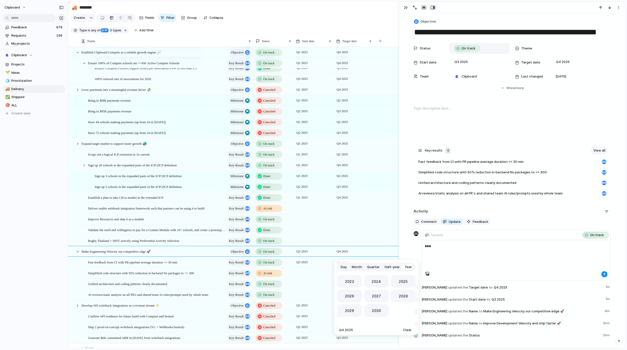
click at [321, 277] on div "Day Month Quarter Half-year Year [DATE] 2024 2025 2026 2027 2028 2029 2030 Q4 2…" at bounding box center [313, 175] width 627 height 350
click at [306, 276] on div at bounding box center [313, 273] width 40 height 10
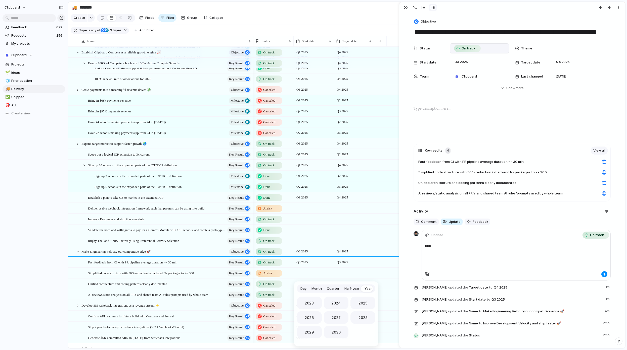
click at [330, 289] on span "Quarter" at bounding box center [333, 288] width 13 height 5
click at [322, 295] on button "Q3" at bounding box center [316, 297] width 38 height 13
click at [341, 276] on div at bounding box center [354, 273] width 40 height 10
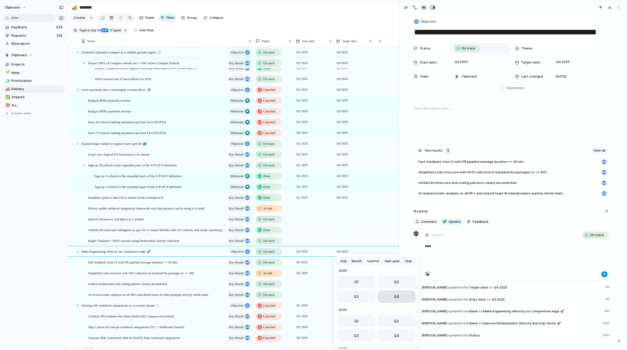
click at [389, 294] on button "Q4" at bounding box center [396, 297] width 38 height 13
click at [305, 287] on div at bounding box center [313, 284] width 40 height 10
click at [323, 299] on button "Q3" at bounding box center [316, 297] width 38 height 13
click at [342, 282] on div at bounding box center [354, 280] width 40 height 3
click at [385, 298] on button "Q4" at bounding box center [396, 297] width 38 height 13
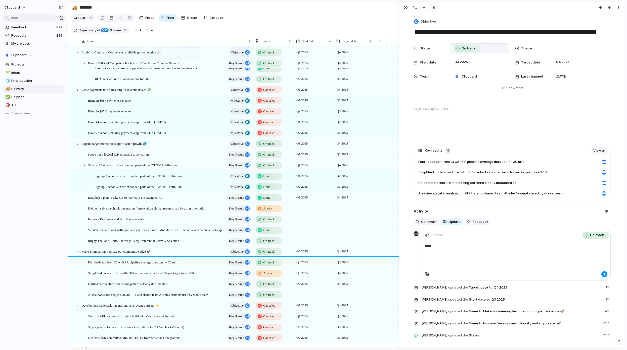
click at [303, 299] on div at bounding box center [313, 295] width 40 height 10
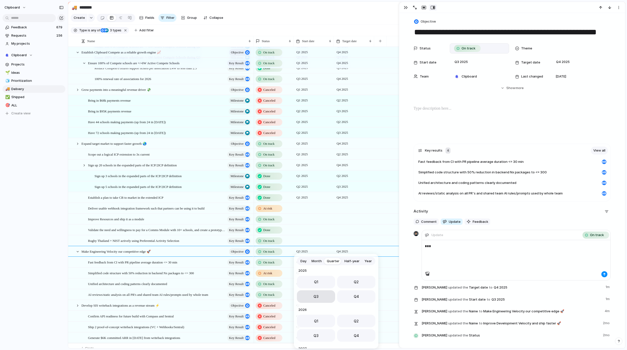
click at [323, 299] on button "Q3" at bounding box center [316, 297] width 38 height 13
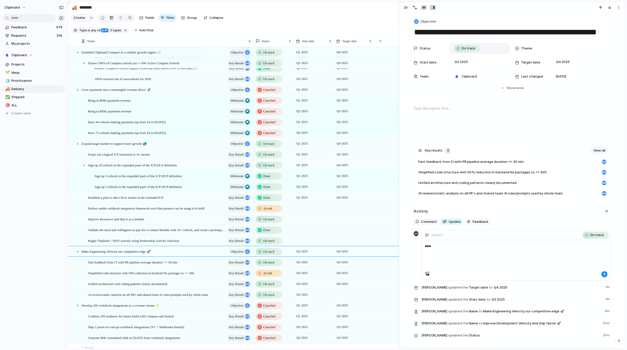
click at [340, 300] on div at bounding box center [354, 295] width 40 height 10
click at [389, 299] on button "Q4" at bounding box center [396, 297] width 38 height 13
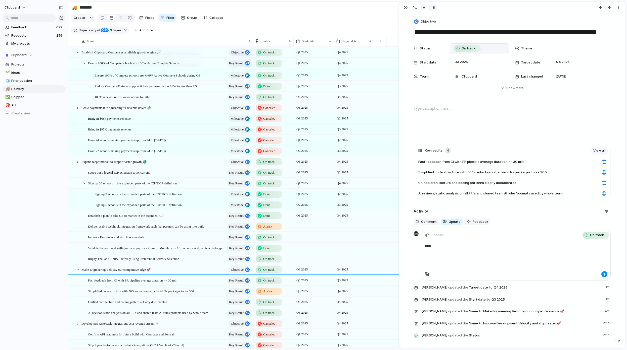
click at [308, 232] on div at bounding box center [313, 226] width 40 height 10
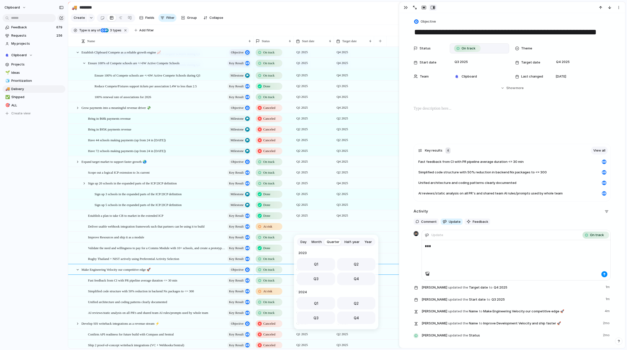
scroll to position [80, 0]
click at [327, 276] on button "Q3" at bounding box center [316, 277] width 38 height 13
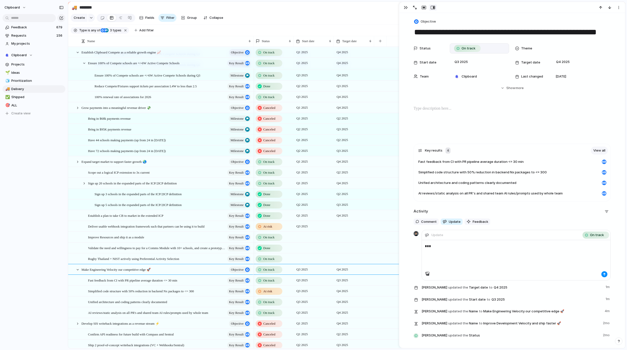
click at [340, 230] on div at bounding box center [354, 226] width 40 height 10
click at [398, 273] on button "Q4" at bounding box center [396, 277] width 38 height 13
click at [308, 242] on div at bounding box center [313, 237] width 40 height 10
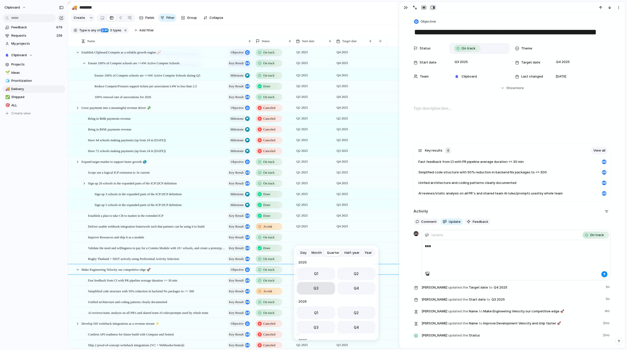
click at [313, 287] on span "Q3" at bounding box center [315, 288] width 5 height 5
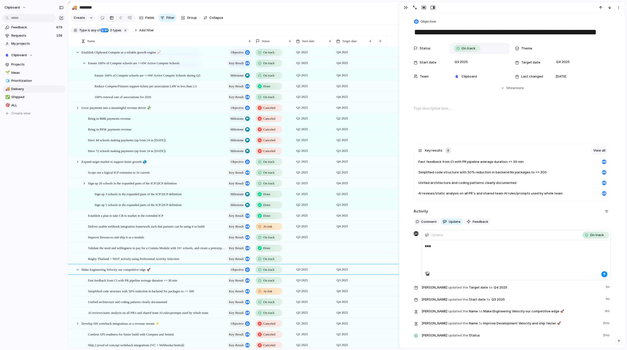
click at [340, 241] on div at bounding box center [354, 237] width 40 height 10
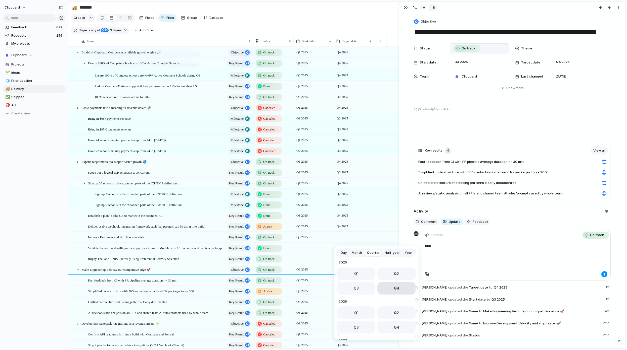
click at [394, 289] on span "Q4" at bounding box center [396, 288] width 5 height 5
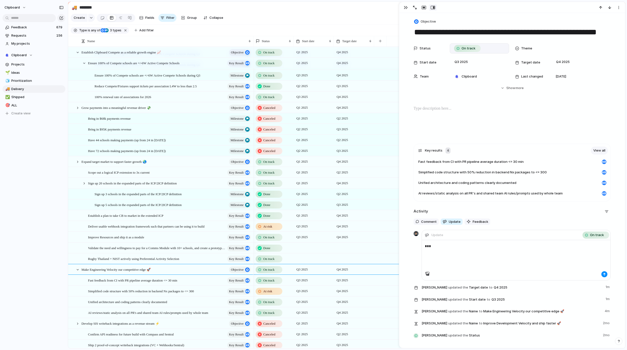
click at [303, 246] on div at bounding box center [314, 244] width 40 height 3
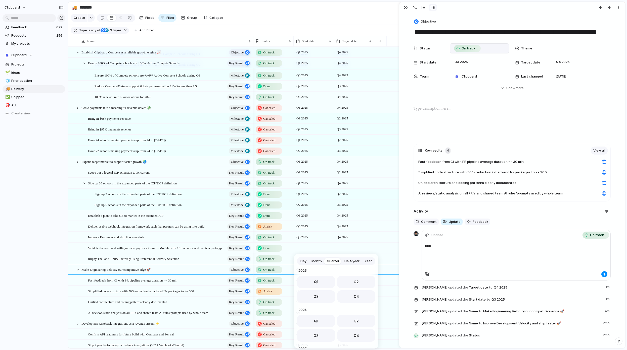
drag, startPoint x: 319, startPoint y: 294, endPoint x: 336, endPoint y: 278, distance: 23.5
click at [319, 294] on button "Q3" at bounding box center [316, 297] width 38 height 13
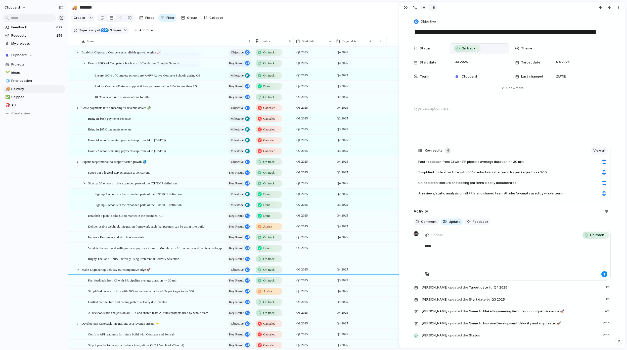
click at [346, 252] on div at bounding box center [354, 248] width 40 height 10
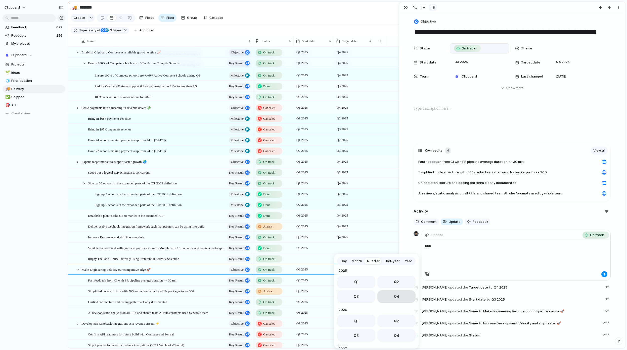
click at [387, 298] on button "Q4" at bounding box center [396, 297] width 38 height 13
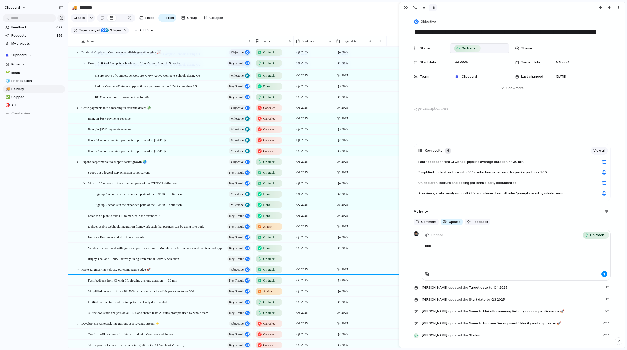
click at [299, 257] on div at bounding box center [314, 255] width 40 height 3
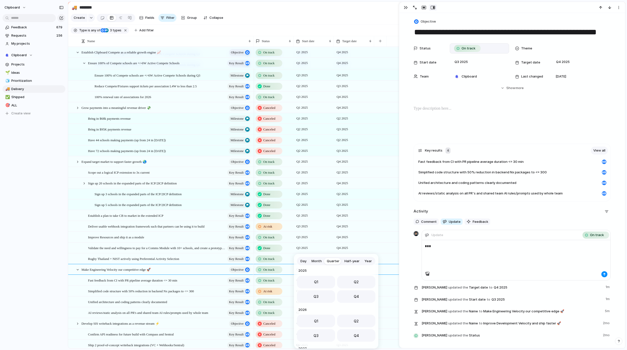
drag, startPoint x: 321, startPoint y: 298, endPoint x: 327, endPoint y: 297, distance: 6.4
click at [321, 298] on button "Q3" at bounding box center [316, 297] width 38 height 13
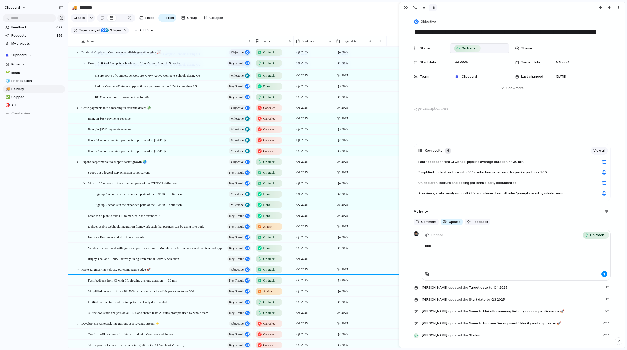
click at [343, 261] on div at bounding box center [354, 259] width 40 height 10
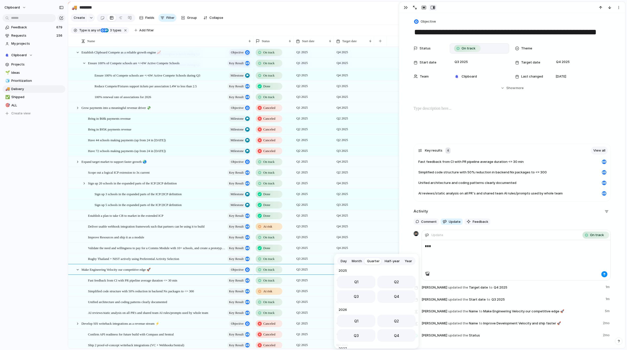
click at [390, 301] on button "Q4" at bounding box center [396, 297] width 38 height 13
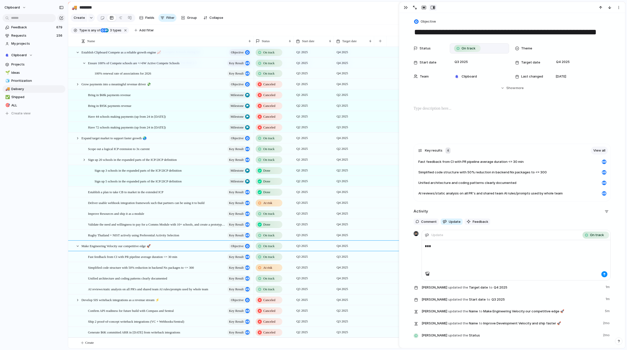
scroll to position [100, 0]
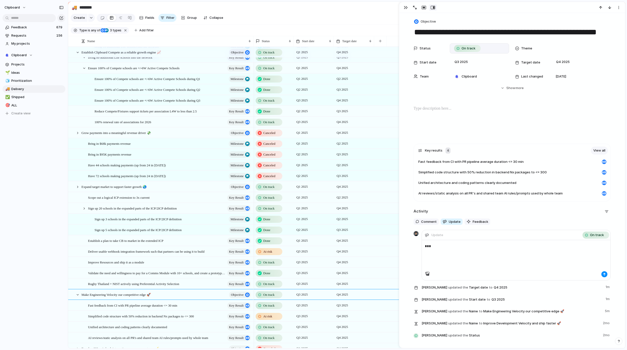
click at [266, 254] on span "At risk" at bounding box center [267, 251] width 9 height 5
click at [266, 256] on div "Idea Planned On track At risk Off track Paused Canceled Done" at bounding box center [313, 175] width 627 height 350
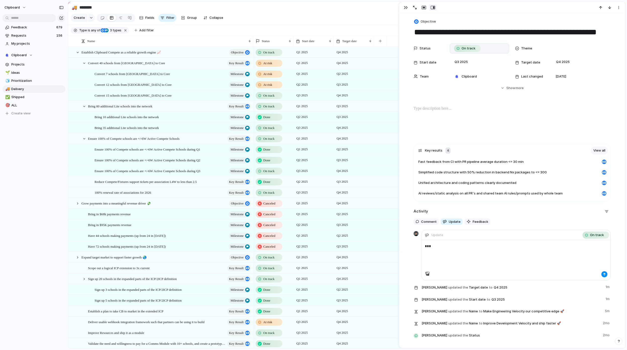
click at [266, 77] on div "At risk" at bounding box center [269, 74] width 26 height 6
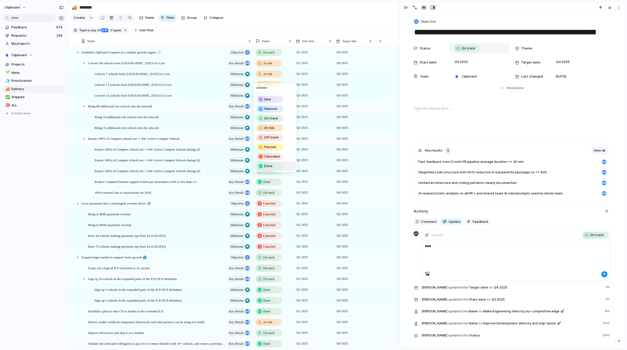
click at [275, 167] on div "Done" at bounding box center [270, 166] width 26 height 6
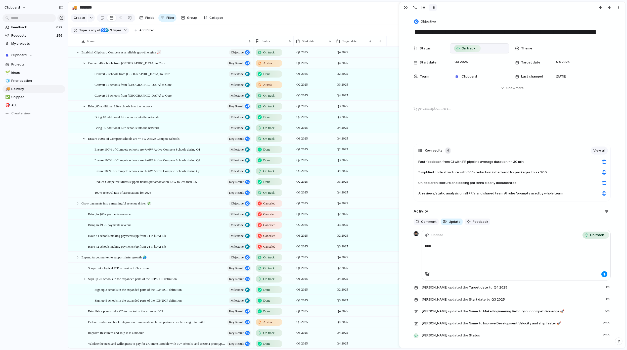
click at [270, 87] on span "At risk" at bounding box center [267, 84] width 9 height 5
click at [272, 180] on div "Done" at bounding box center [269, 177] width 27 height 7
click at [272, 66] on span "At risk" at bounding box center [267, 63] width 9 height 5
click at [308, 43] on div "Idea Planned On track At risk Off track Paused Canceled Done" at bounding box center [313, 175] width 627 height 350
click at [312, 44] on span "Start date" at bounding box center [308, 41] width 12 height 5
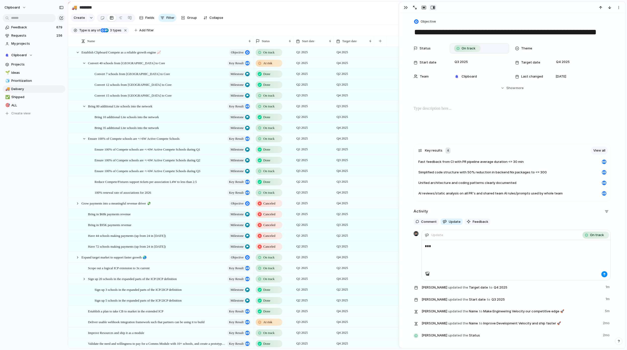
click at [313, 41] on div "Modify Hide Sort ascending Sort descending" at bounding box center [313, 175] width 627 height 350
click at [313, 41] on div "Start date" at bounding box center [313, 41] width 38 height 11
click at [316, 42] on div "Start date" at bounding box center [313, 41] width 38 height 8
click at [319, 81] on span "Sort descending" at bounding box center [317, 80] width 26 height 5
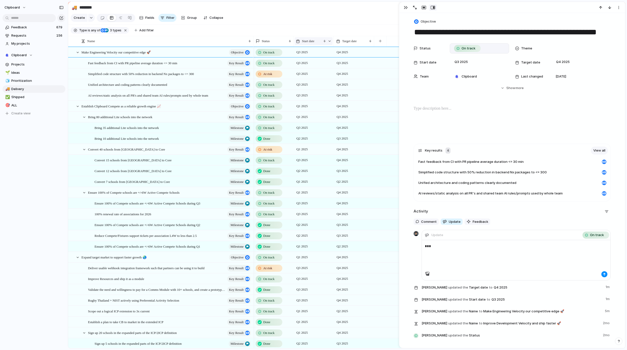
click at [313, 44] on span "Start date" at bounding box center [308, 41] width 12 height 5
click at [319, 73] on span "Sort ascending" at bounding box center [316, 72] width 24 height 5
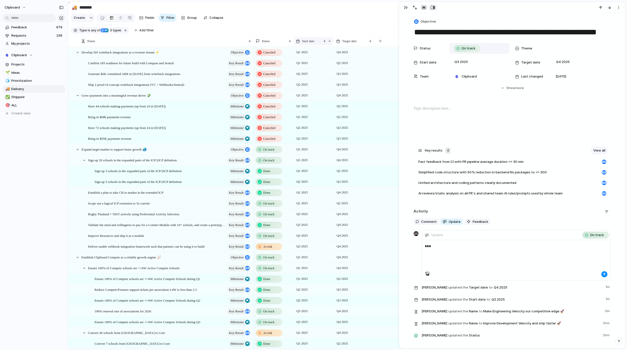
click at [309, 44] on span "Start date" at bounding box center [308, 41] width 12 height 5
click at [315, 75] on div "Clear sort" at bounding box center [309, 73] width 22 height 6
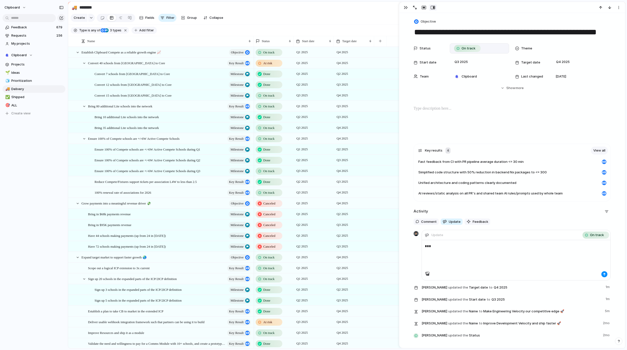
click at [147, 33] on span "Add filter" at bounding box center [146, 30] width 15 height 5
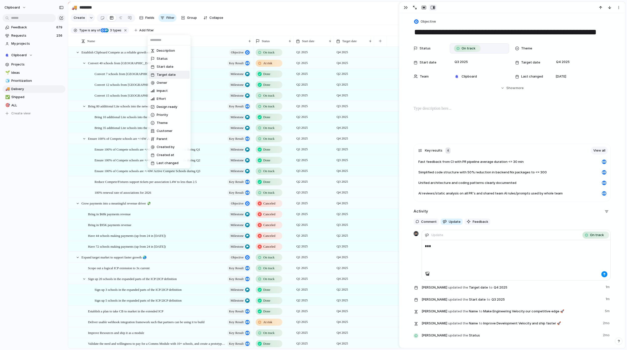
click at [174, 66] on li "Start date" at bounding box center [168, 67] width 41 height 8
click at [163, 85] on li "range" at bounding box center [168, 83] width 41 height 8
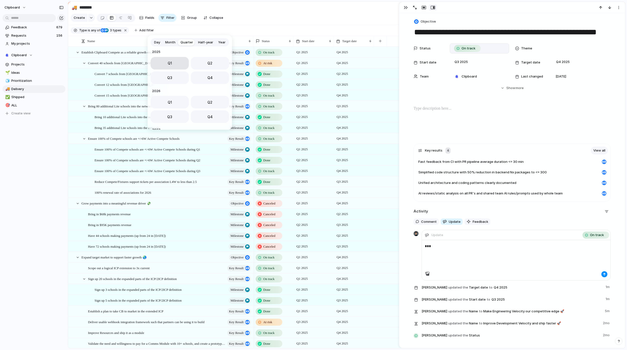
click at [180, 62] on button "Q1" at bounding box center [169, 63] width 38 height 13
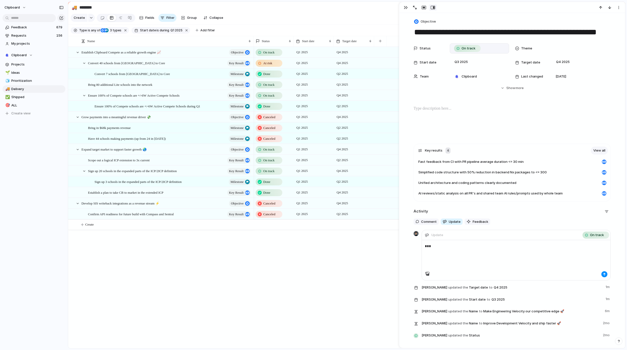
click at [270, 163] on span "On track" at bounding box center [268, 160] width 11 height 5
click at [274, 254] on div "Done" at bounding box center [270, 253] width 26 height 6
click at [176, 33] on span "Q1 2025" at bounding box center [176, 30] width 12 height 5
click at [194, 91] on span "no selection" at bounding box center [189, 91] width 20 height 5
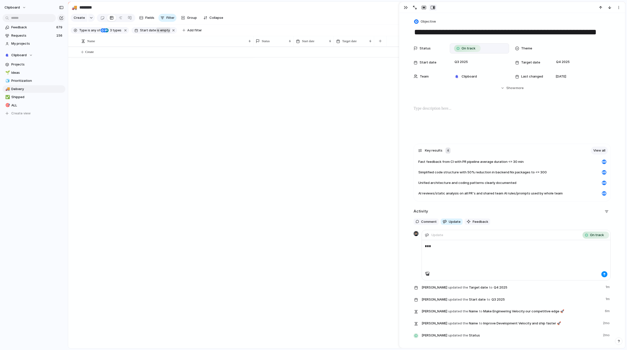
click at [162, 33] on span "is empty" at bounding box center [163, 30] width 13 height 5
click at [179, 82] on li "range" at bounding box center [183, 84] width 41 height 8
click at [222, 64] on span "Q2" at bounding box center [224, 64] width 5 height 5
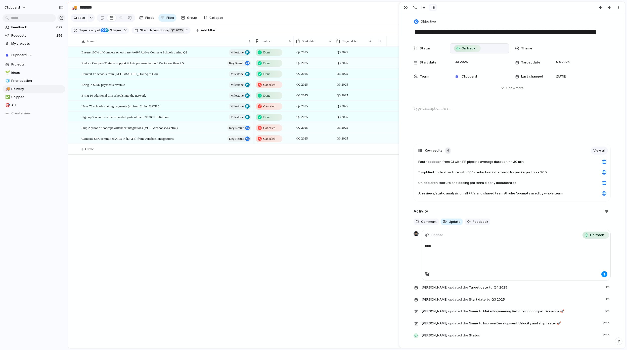
click at [175, 30] on button "Q2 2025" at bounding box center [176, 31] width 15 height 6
click at [188, 81] on li "range" at bounding box center [196, 80] width 41 height 8
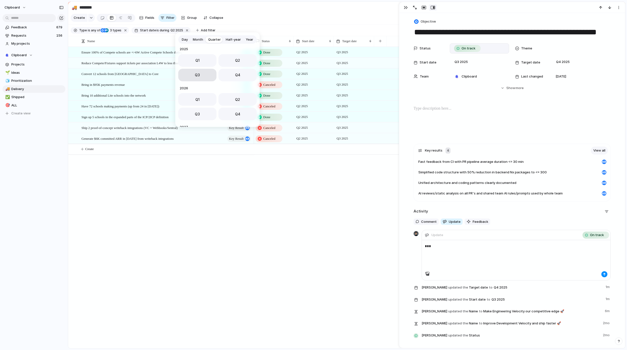
click at [199, 78] on button "Q3" at bounding box center [197, 75] width 38 height 13
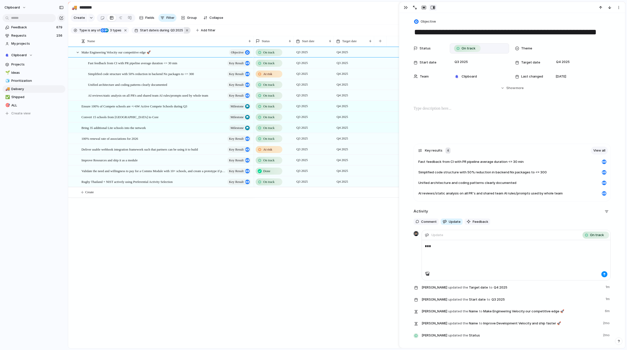
click at [184, 34] on button "button" at bounding box center [187, 30] width 7 height 7
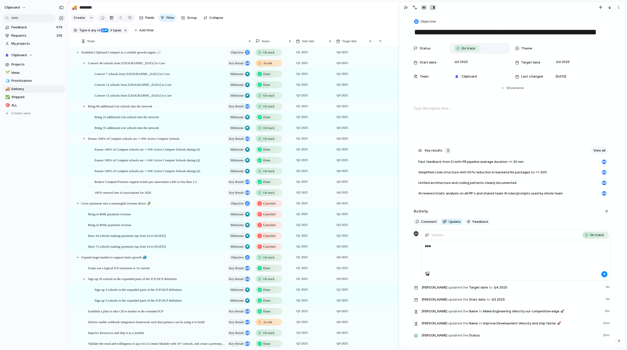
scroll to position [123, 0]
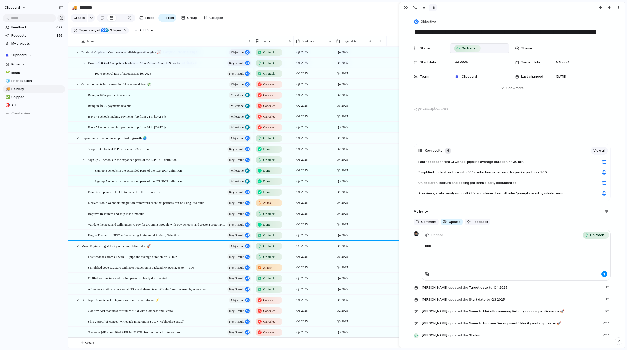
drag, startPoint x: 404, startPoint y: 10, endPoint x: 400, endPoint y: 11, distance: 4.1
click at [404, 10] on button "button" at bounding box center [405, 7] width 8 height 7
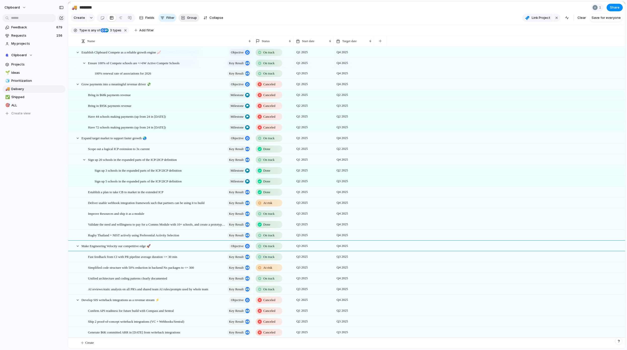
click at [186, 19] on button "Group" at bounding box center [188, 18] width 21 height 8
click at [195, 43] on span "Status" at bounding box center [192, 41] width 11 height 5
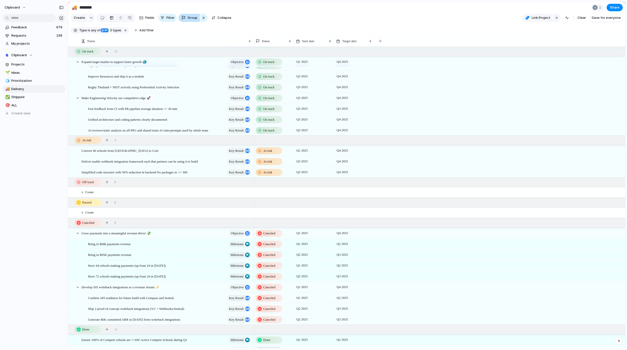
click at [191, 19] on span "Group" at bounding box center [192, 17] width 10 height 5
click at [203, 19] on div "Status Owner Impact Effort Design ready Priority Theme Customer Created by" at bounding box center [313, 175] width 627 height 350
click at [204, 20] on div "button" at bounding box center [203, 18] width 4 height 6
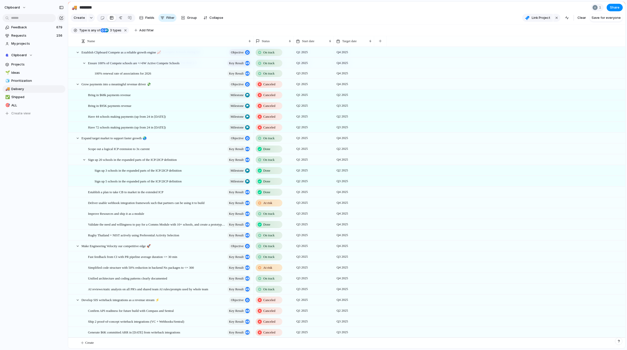
click at [120, 20] on div at bounding box center [121, 18] width 4 height 8
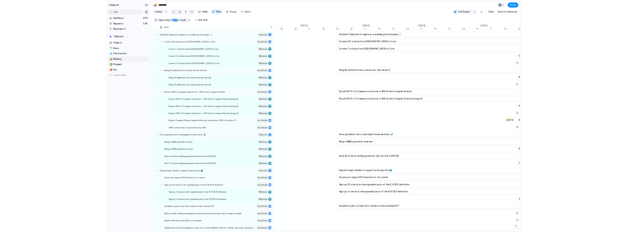
scroll to position [0, 2564]
